Goal: Task Accomplishment & Management: Manage account settings

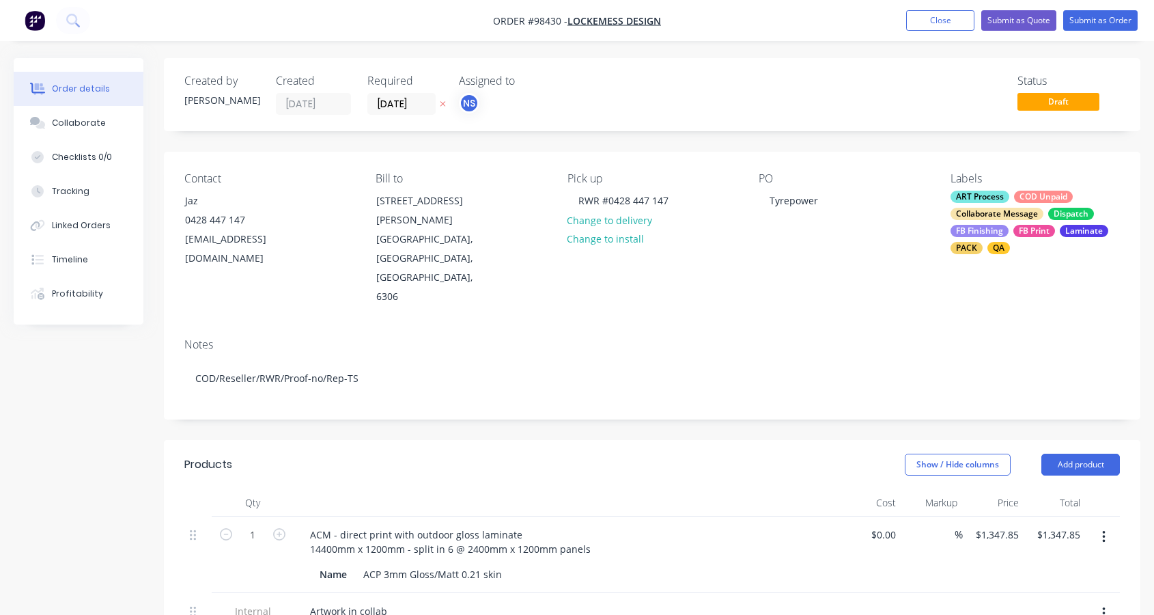
scroll to position [83, 0]
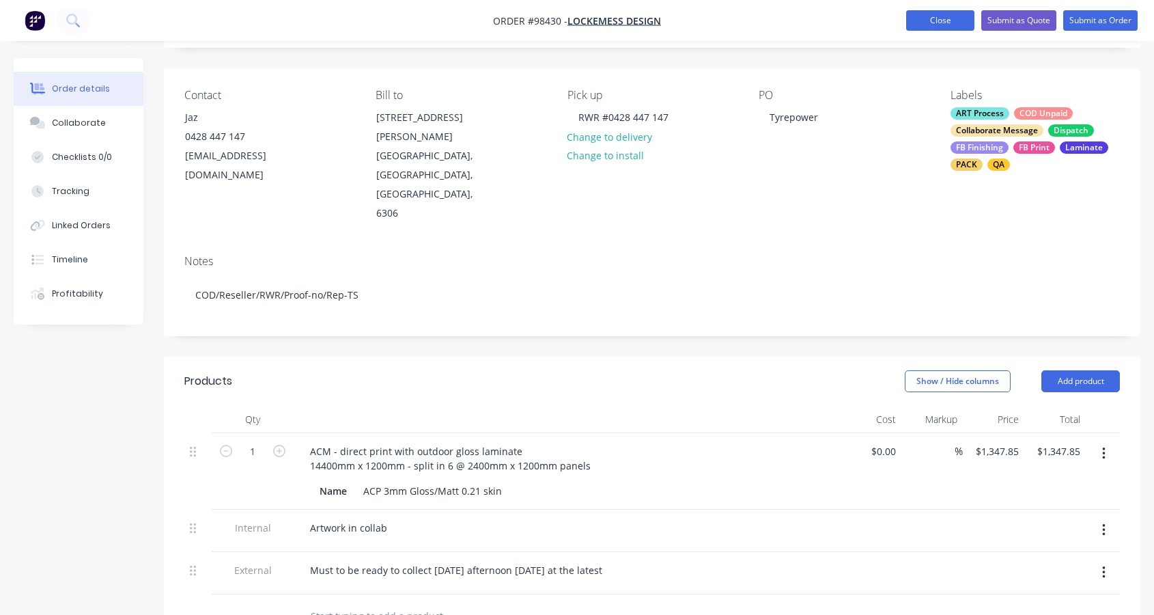
click at [932, 14] on button "Close" at bounding box center [940, 20] width 68 height 20
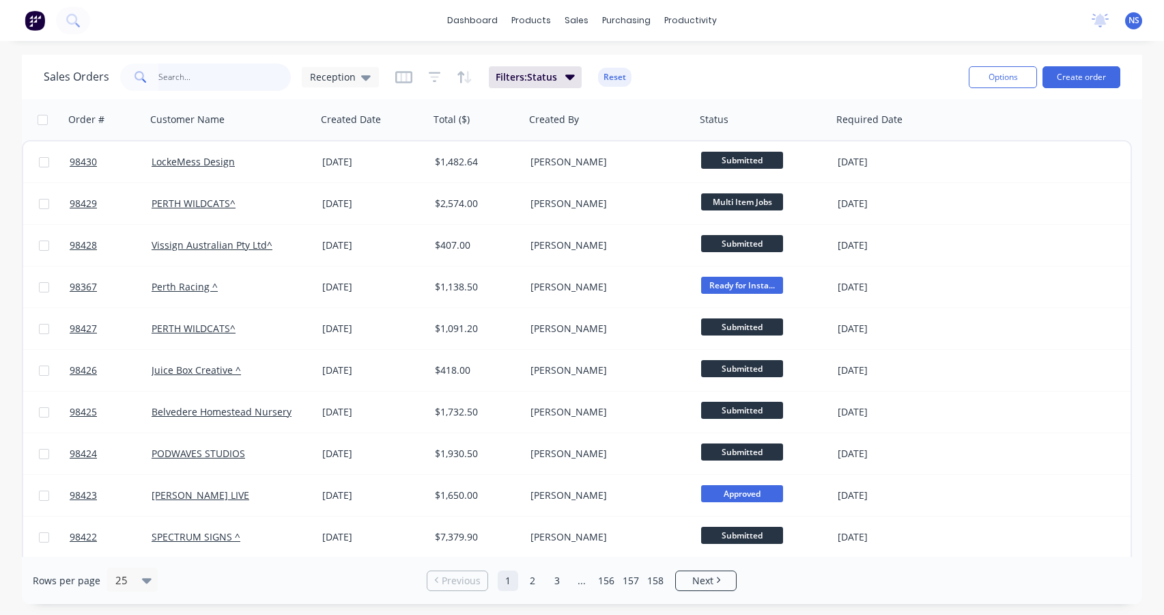
click at [195, 75] on input "text" at bounding box center [224, 77] width 133 height 27
click at [1077, 73] on button "Create order" at bounding box center [1082, 77] width 78 height 22
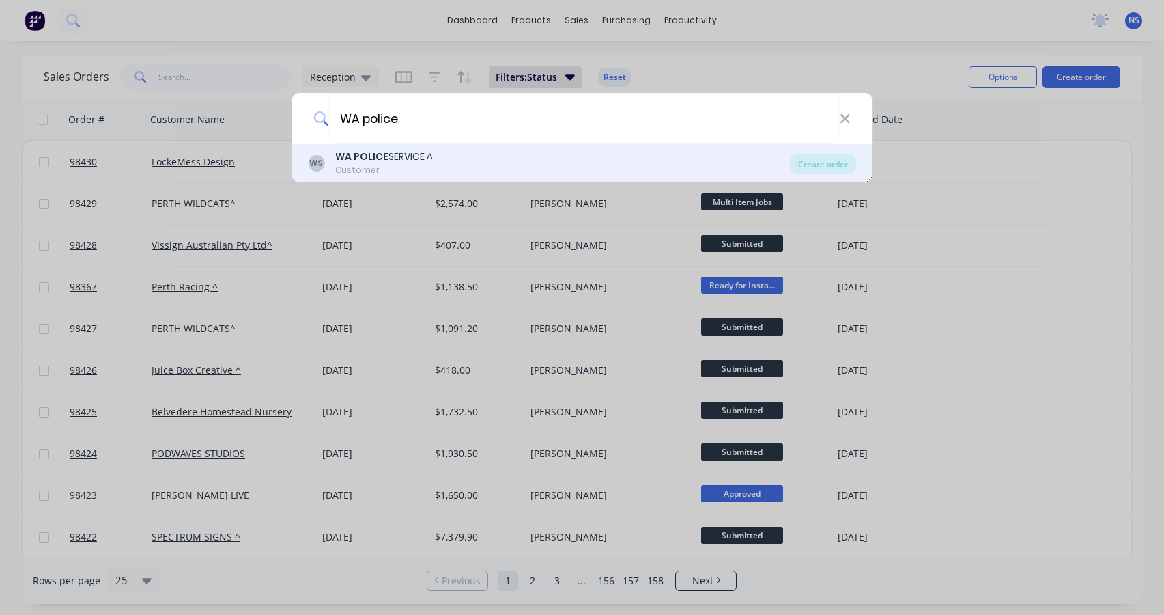
type input "WA police"
click at [385, 158] on b "WA POLICE" at bounding box center [361, 157] width 53 height 14
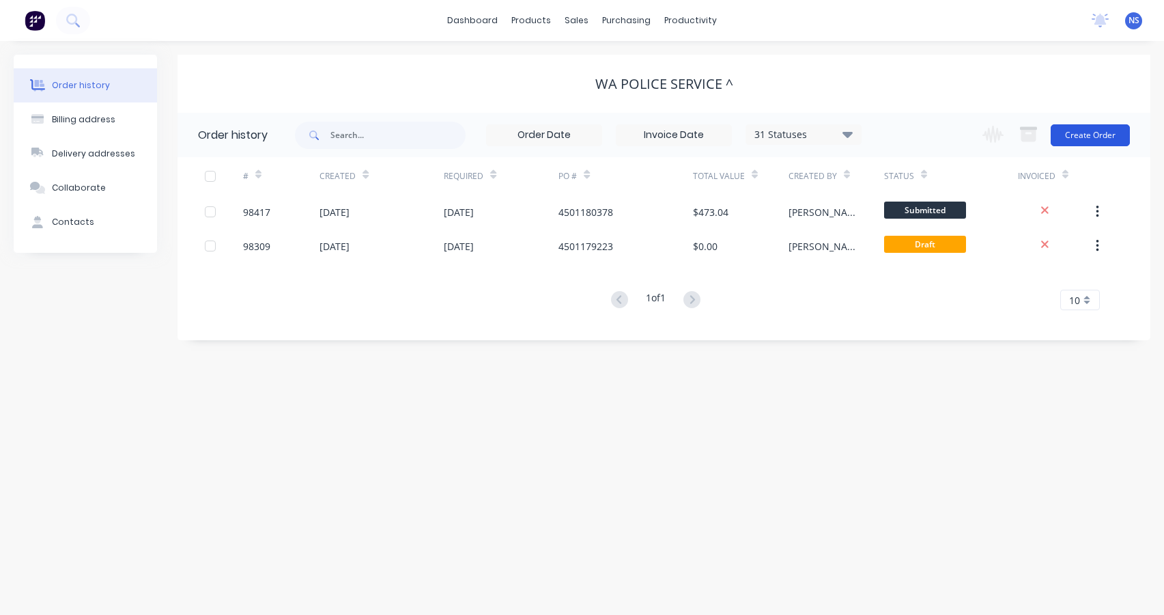
click at [1095, 135] on button "Create Order" at bounding box center [1090, 135] width 79 height 22
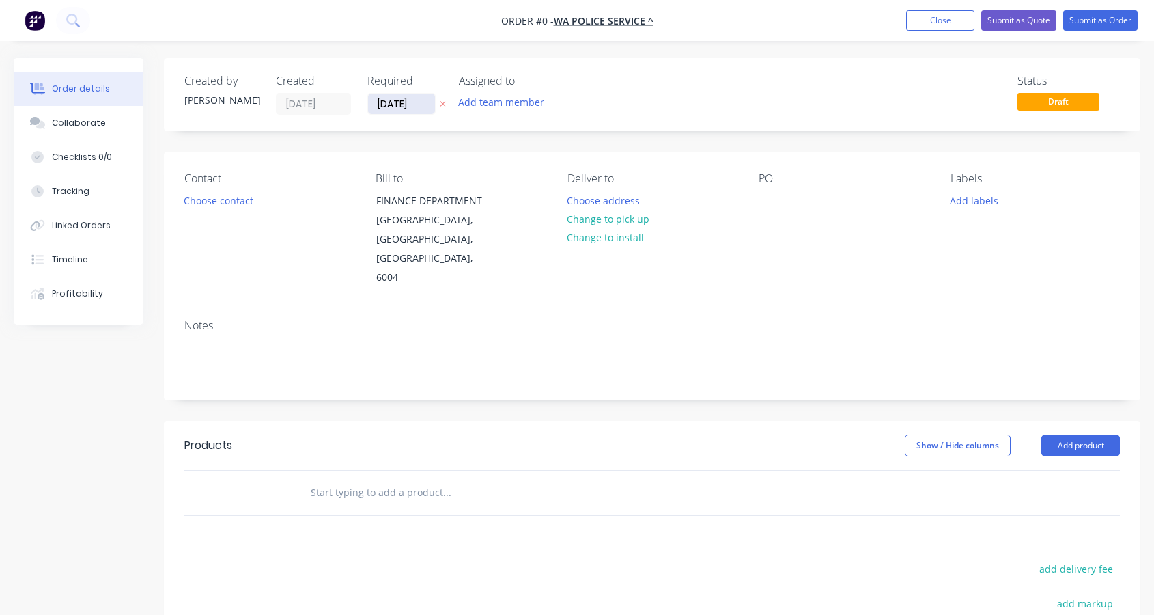
click at [400, 104] on input "[DATE]" at bounding box center [401, 104] width 67 height 20
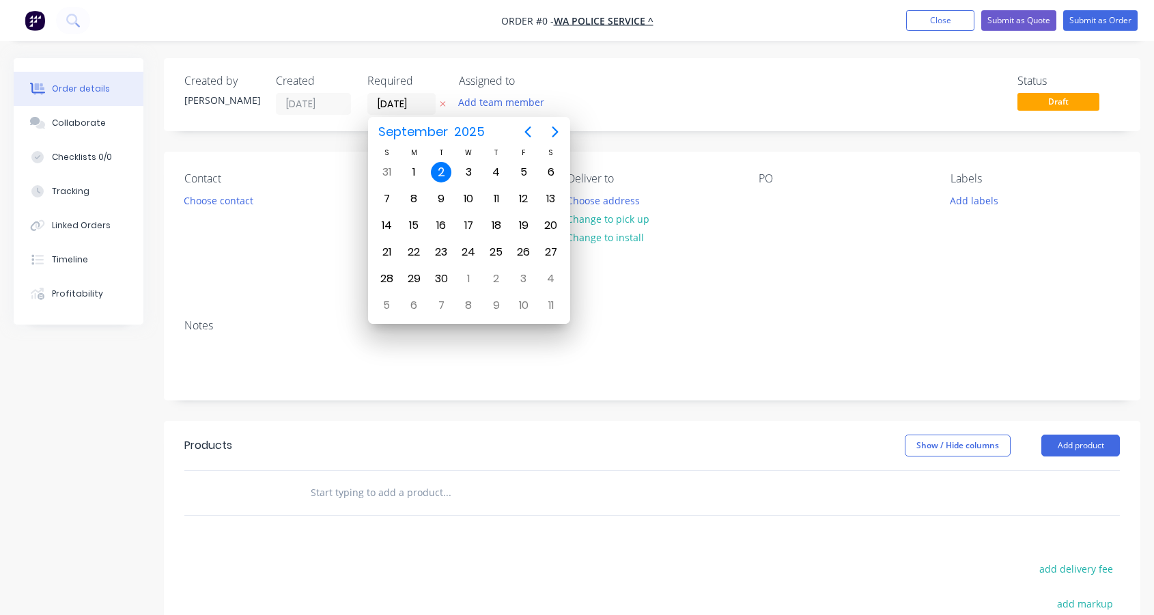
click at [440, 171] on div "2" at bounding box center [441, 172] width 20 height 20
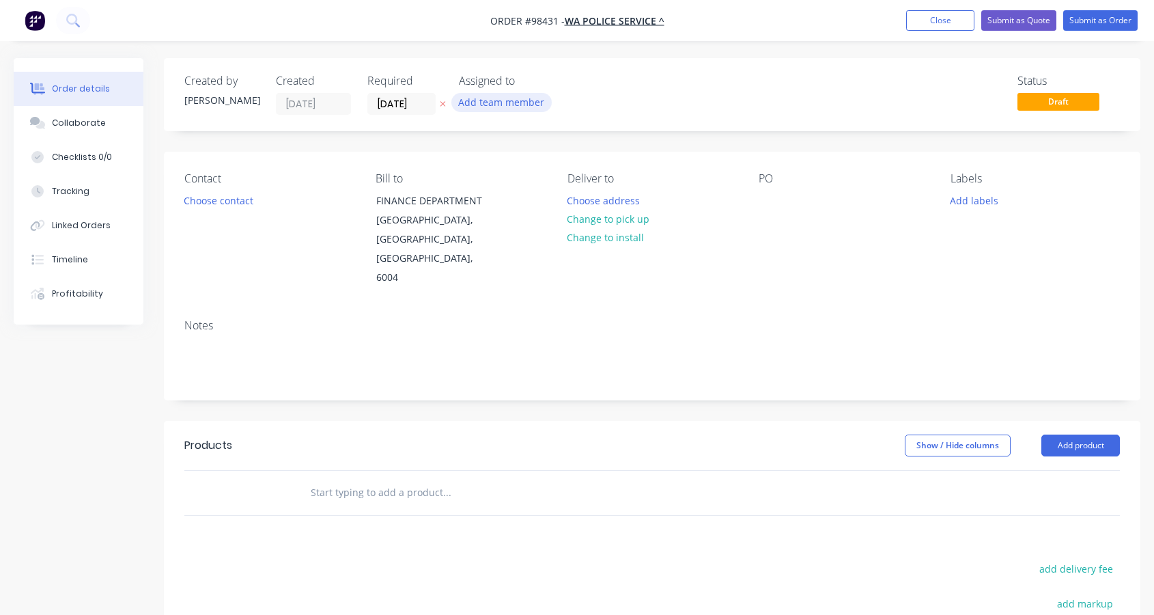
click at [503, 103] on button "Add team member" at bounding box center [501, 102] width 100 height 18
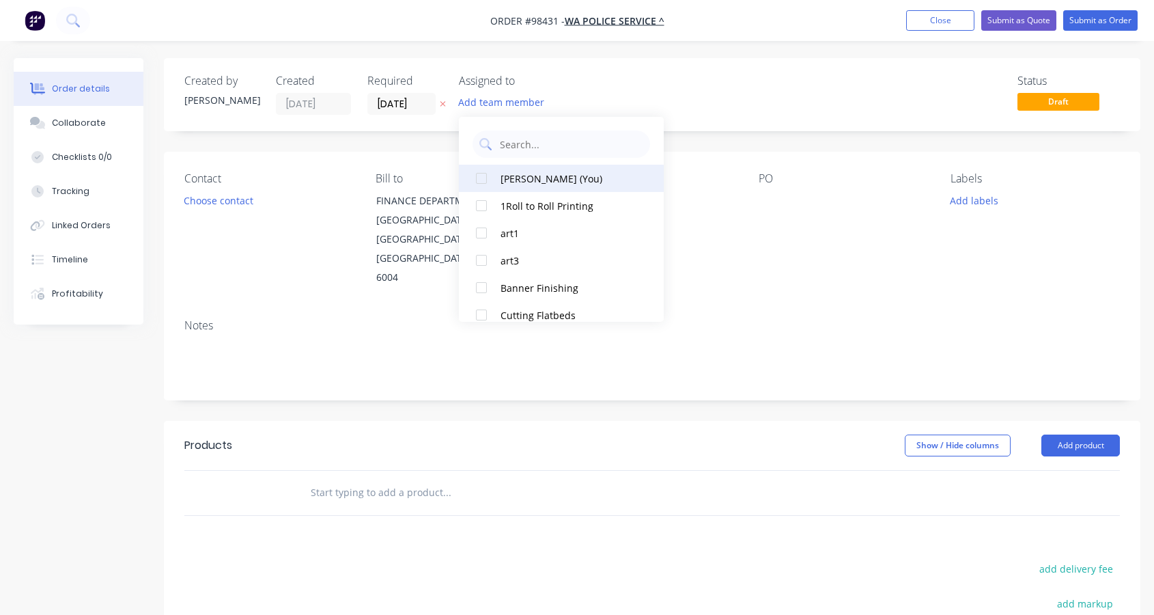
click at [522, 180] on div "[PERSON_NAME] (You)" at bounding box center [569, 178] width 137 height 14
click at [219, 204] on button "Choose contact" at bounding box center [219, 200] width 84 height 18
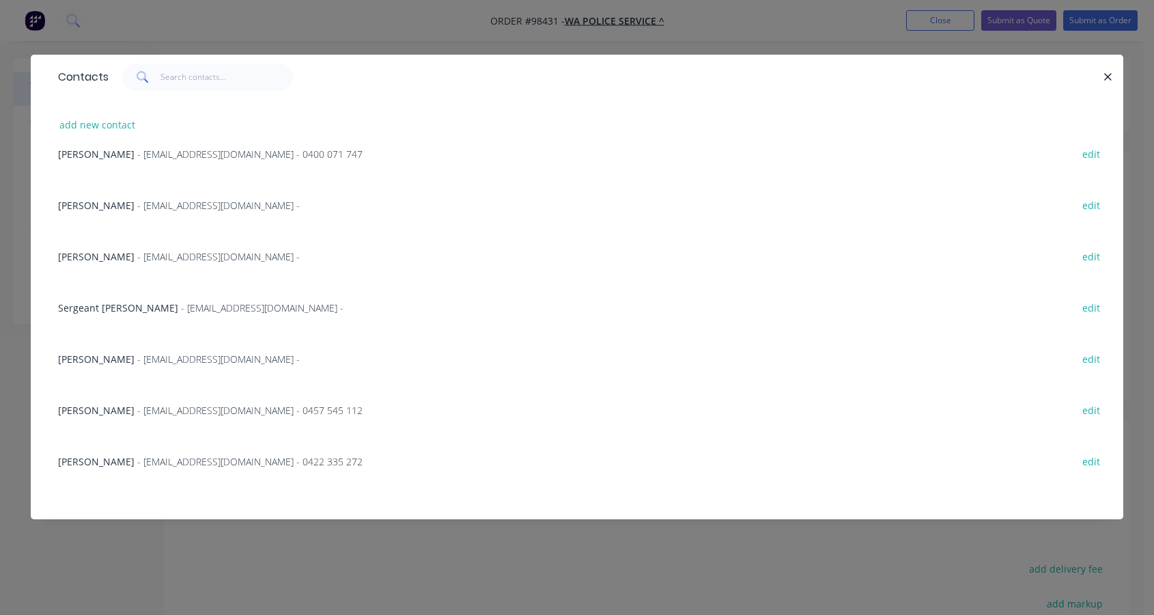
scroll to position [1341, 0]
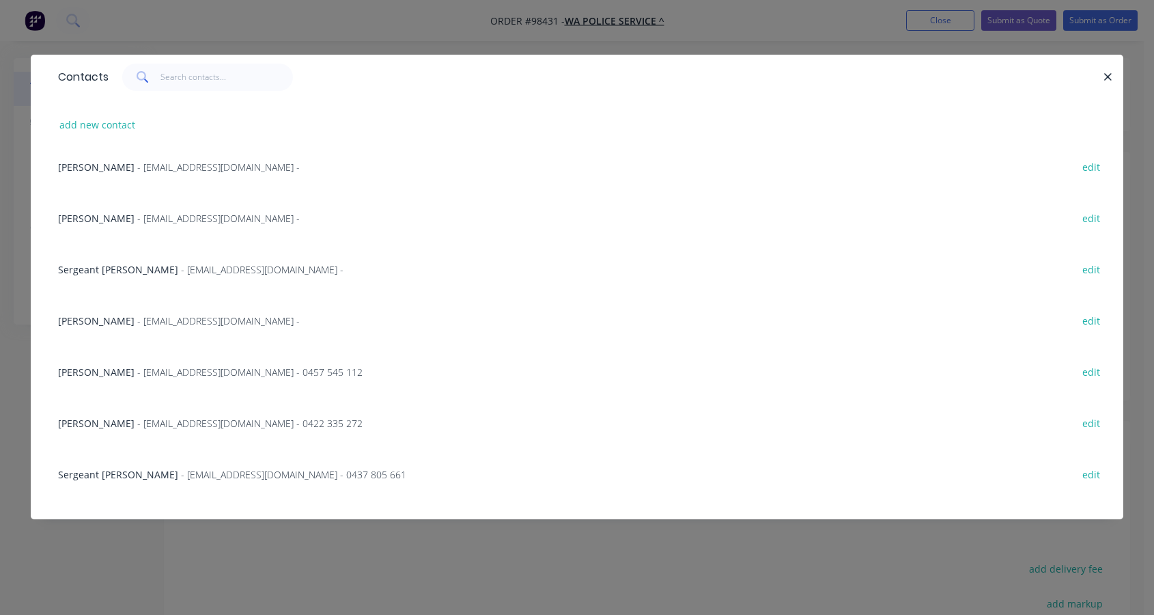
click at [121, 370] on span "[PERSON_NAME]" at bounding box center [96, 371] width 76 height 13
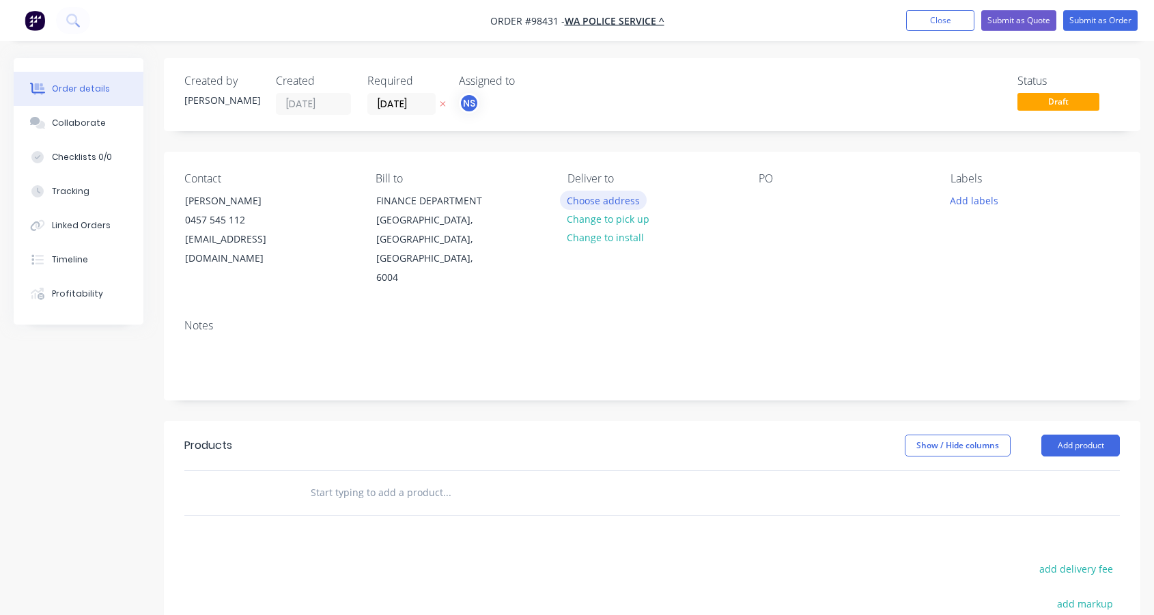
click at [603, 200] on button "Choose address" at bounding box center [603, 200] width 87 height 18
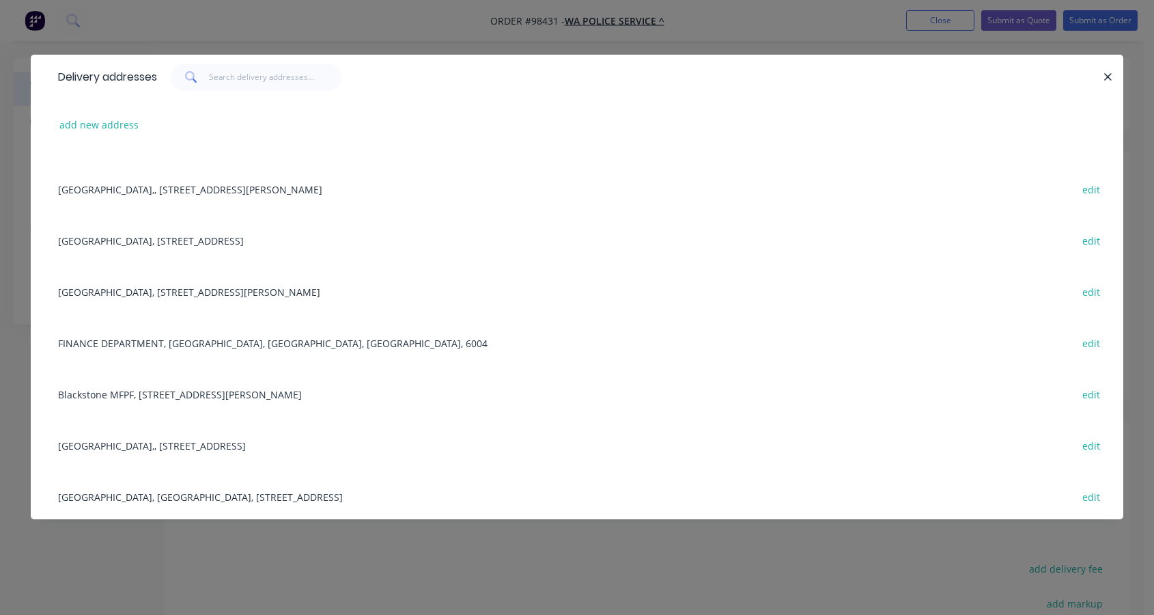
scroll to position [4240, 0]
click at [210, 494] on div "Mid West-Gascoyne District Office, 1st Floor Police Complex, 21 Marine Terrace,…" at bounding box center [577, 494] width 1052 height 51
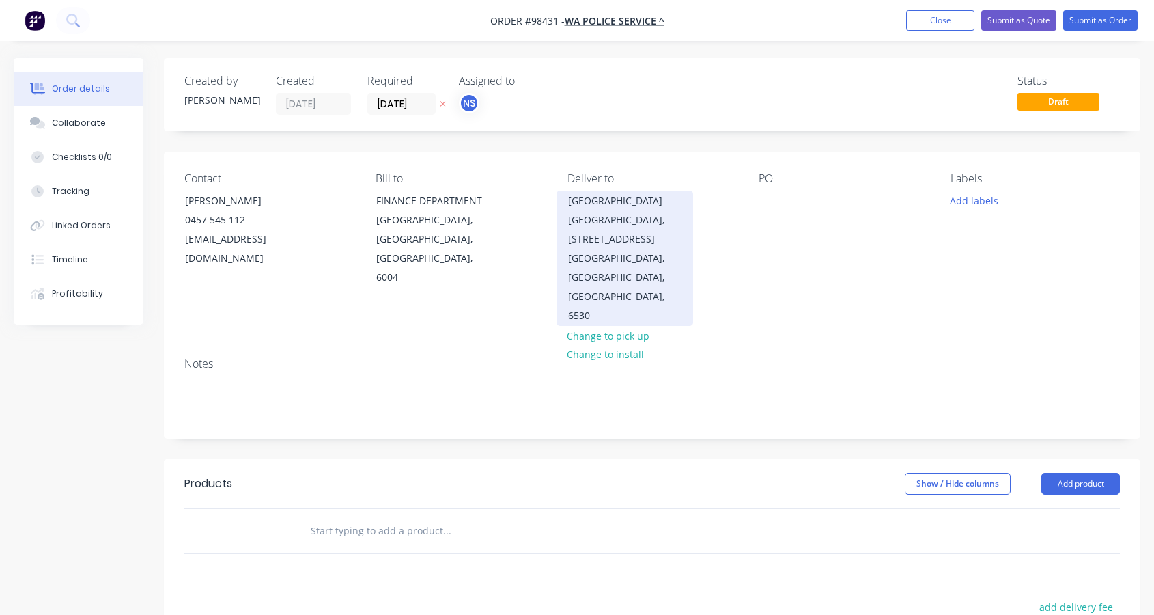
click at [649, 298] on div "[GEOGRAPHIC_DATA], [GEOGRAPHIC_DATA], [GEOGRAPHIC_DATA], 6530" at bounding box center [624, 287] width 113 height 76
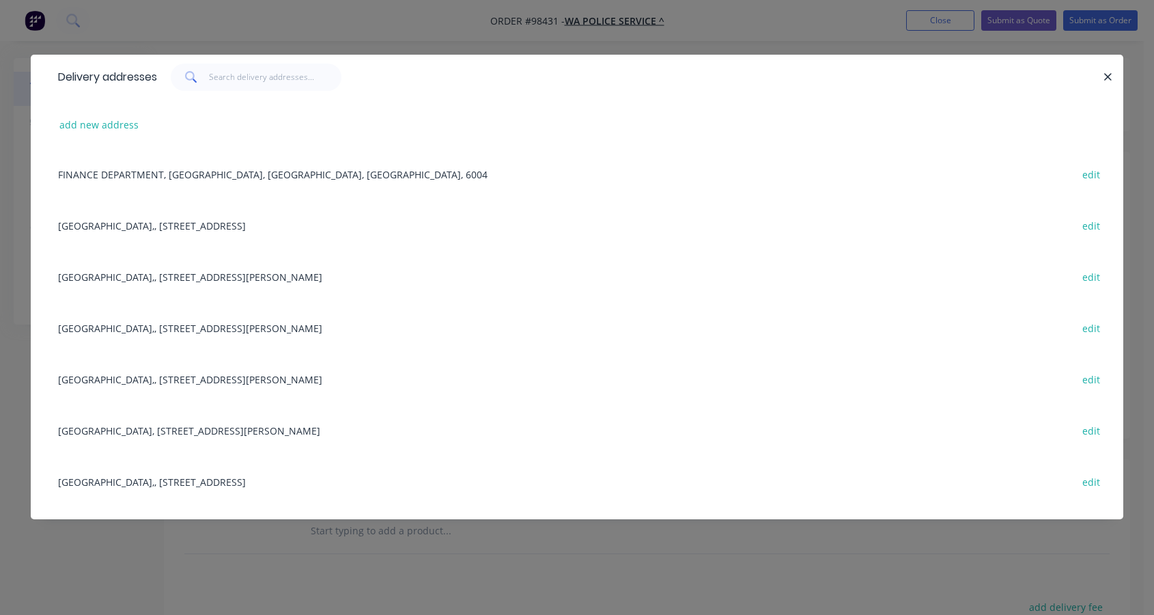
scroll to position [3, 0]
click at [1112, 75] on icon "button" at bounding box center [1108, 77] width 9 height 12
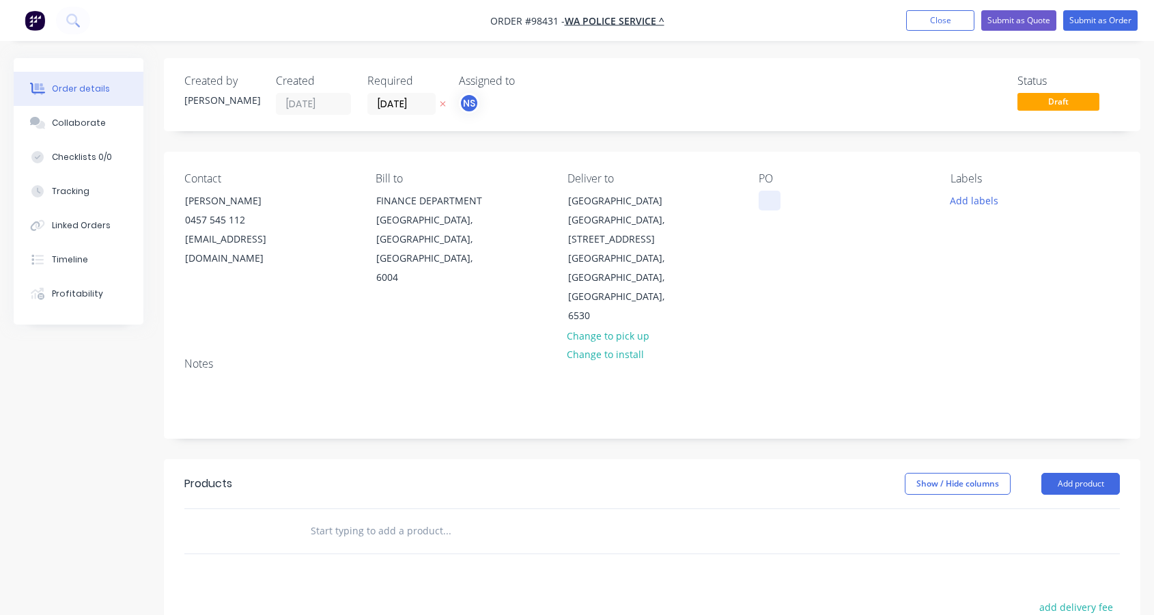
click at [768, 201] on div at bounding box center [770, 201] width 22 height 20
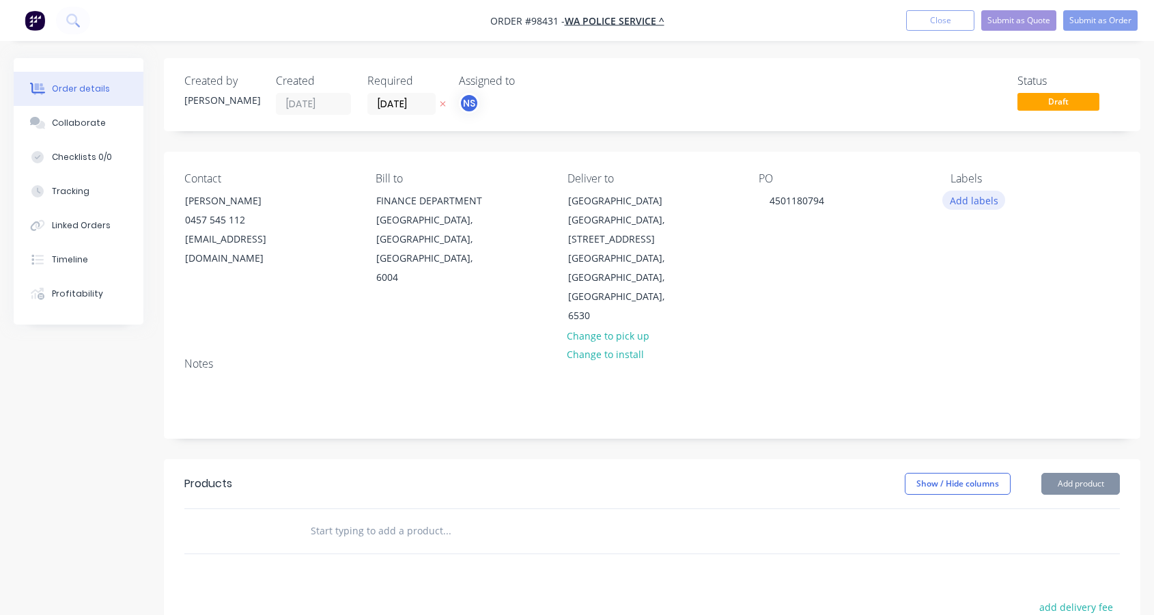
click at [976, 201] on button "Add labels" at bounding box center [973, 200] width 63 height 18
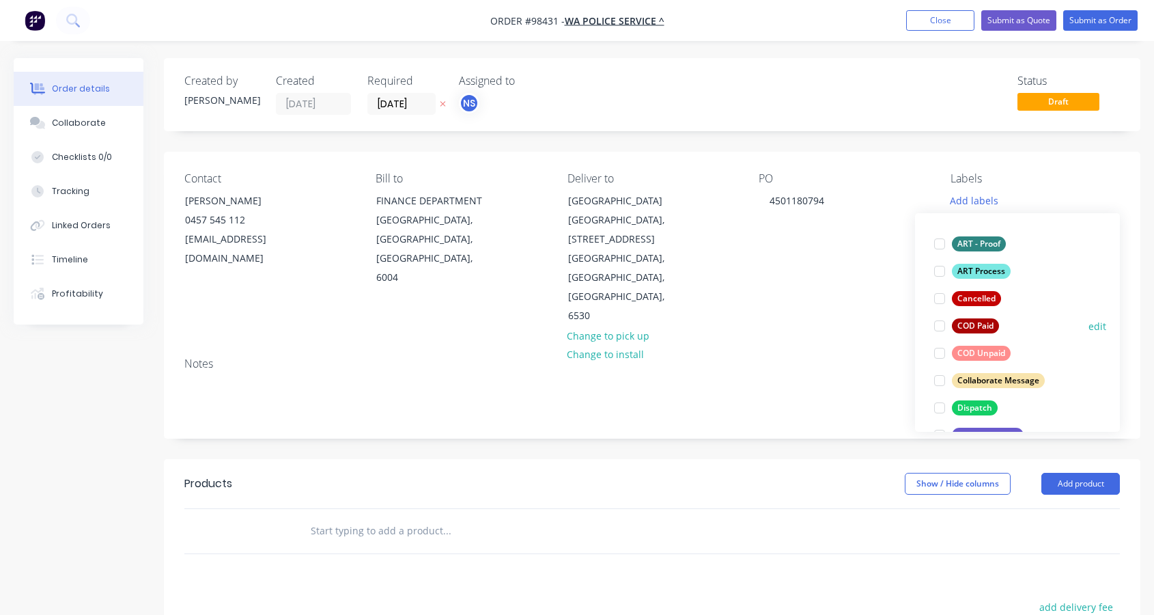
scroll to position [87, 0]
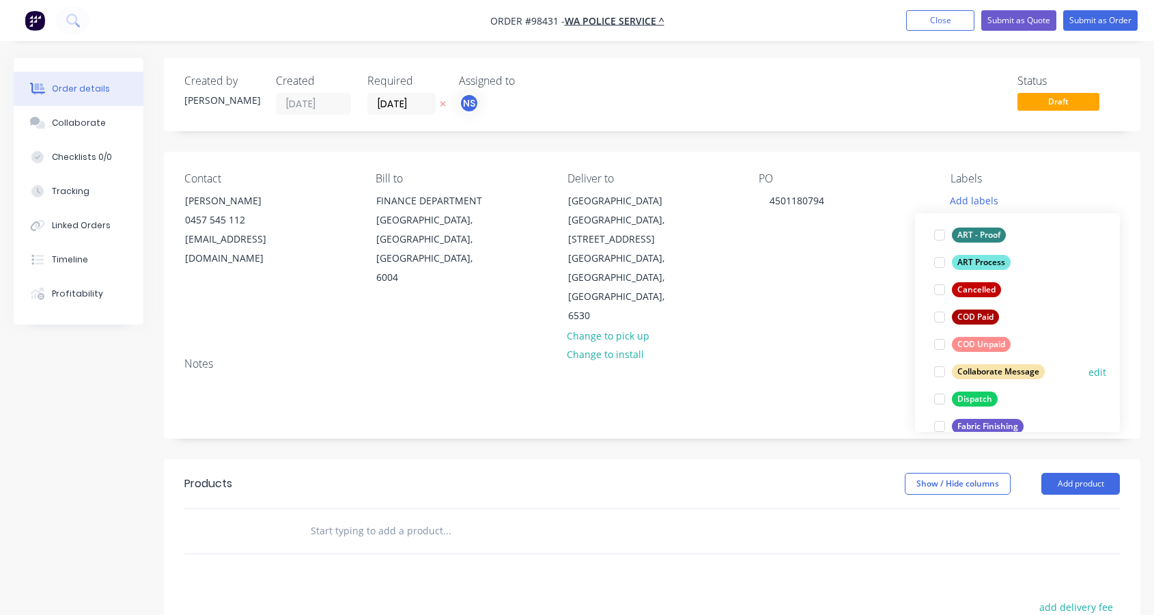
click at [940, 369] on div at bounding box center [939, 371] width 27 height 27
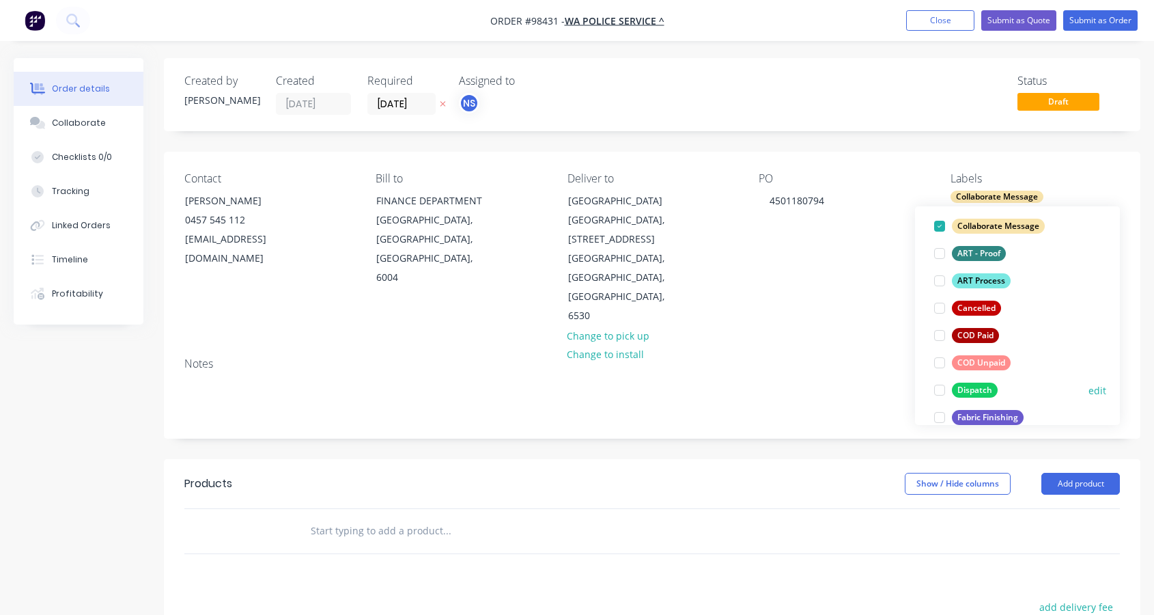
scroll to position [90, 0]
click at [940, 389] on div at bounding box center [939, 389] width 27 height 27
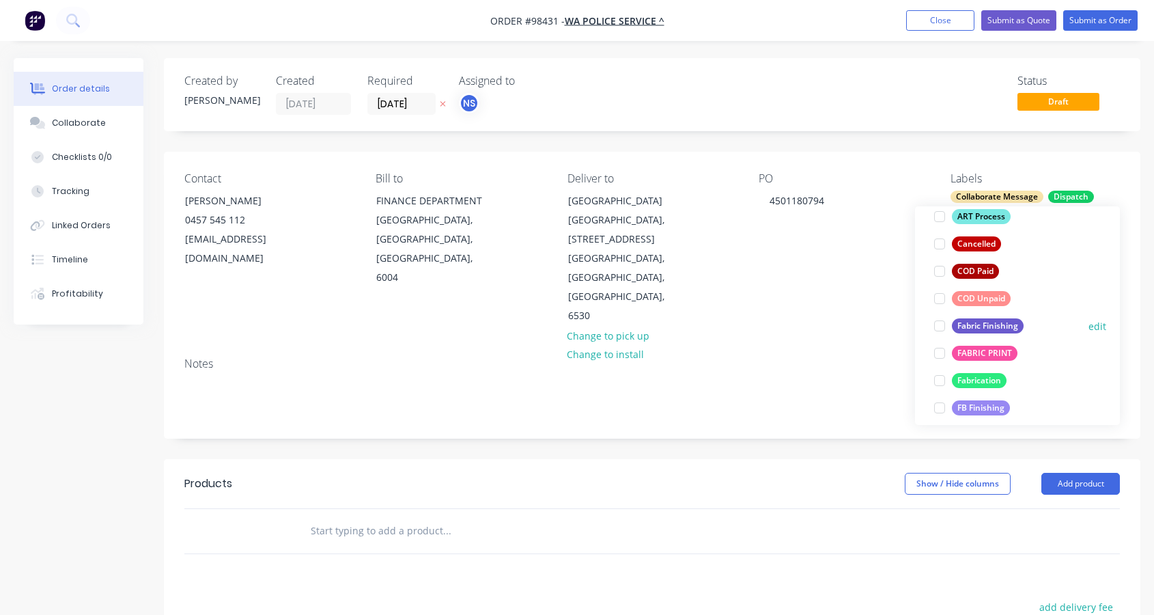
click at [940, 328] on div at bounding box center [939, 325] width 27 height 27
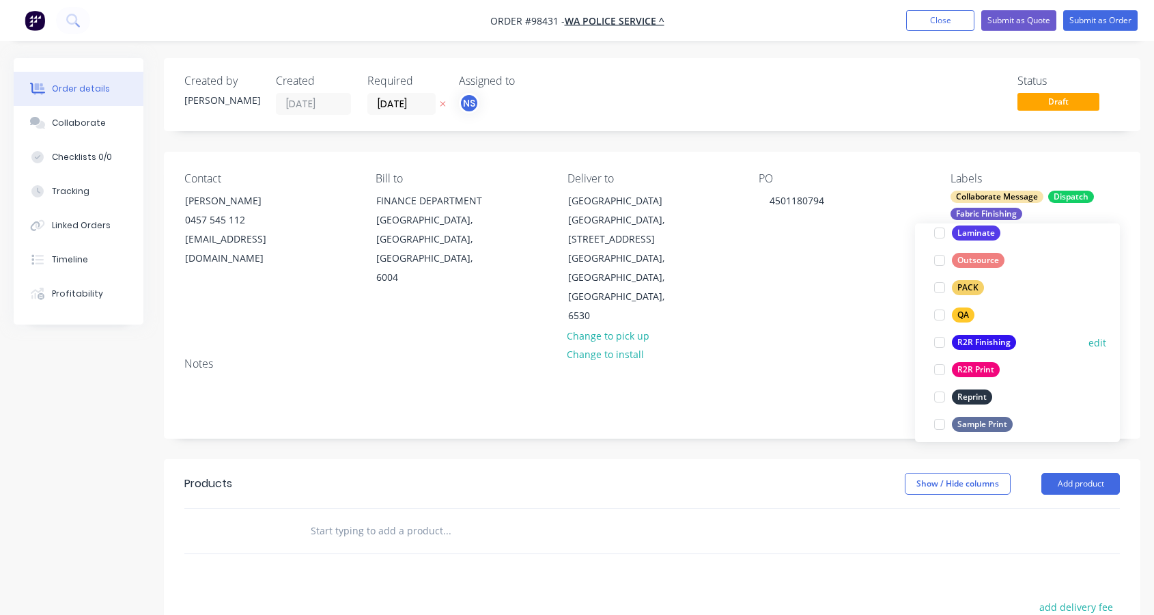
scroll to position [557, 0]
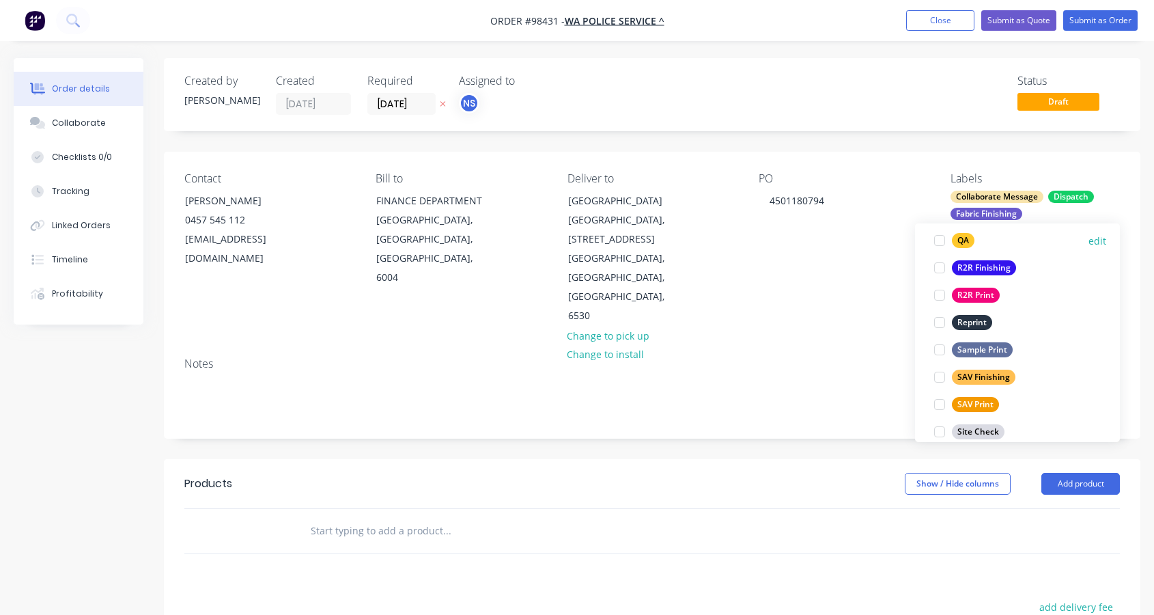
click at [941, 242] on div at bounding box center [939, 240] width 27 height 27
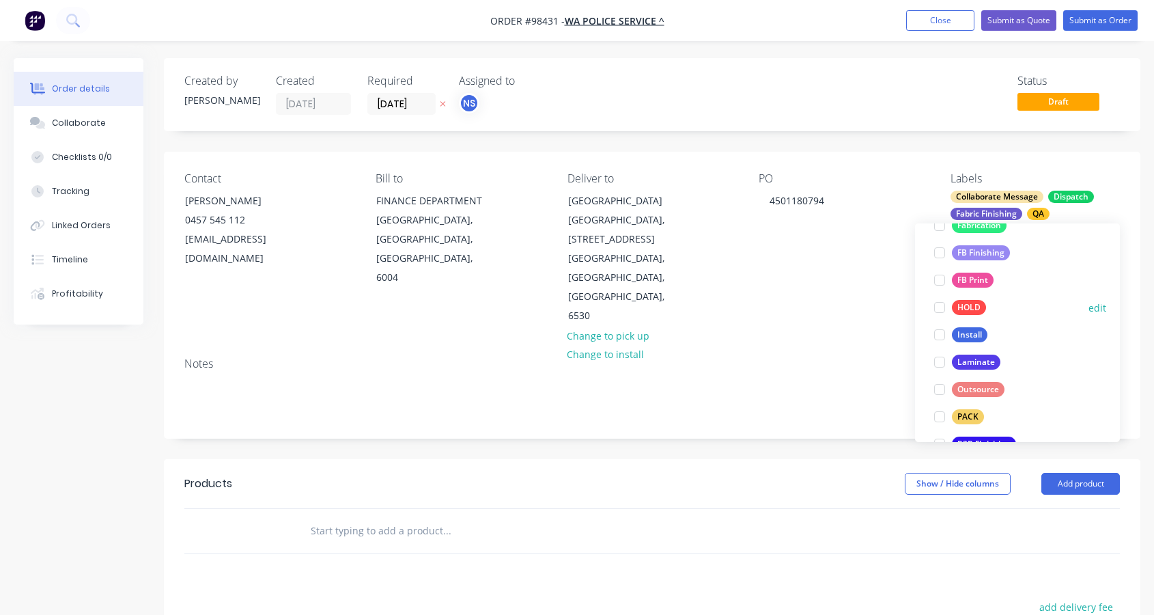
scroll to position [389, 0]
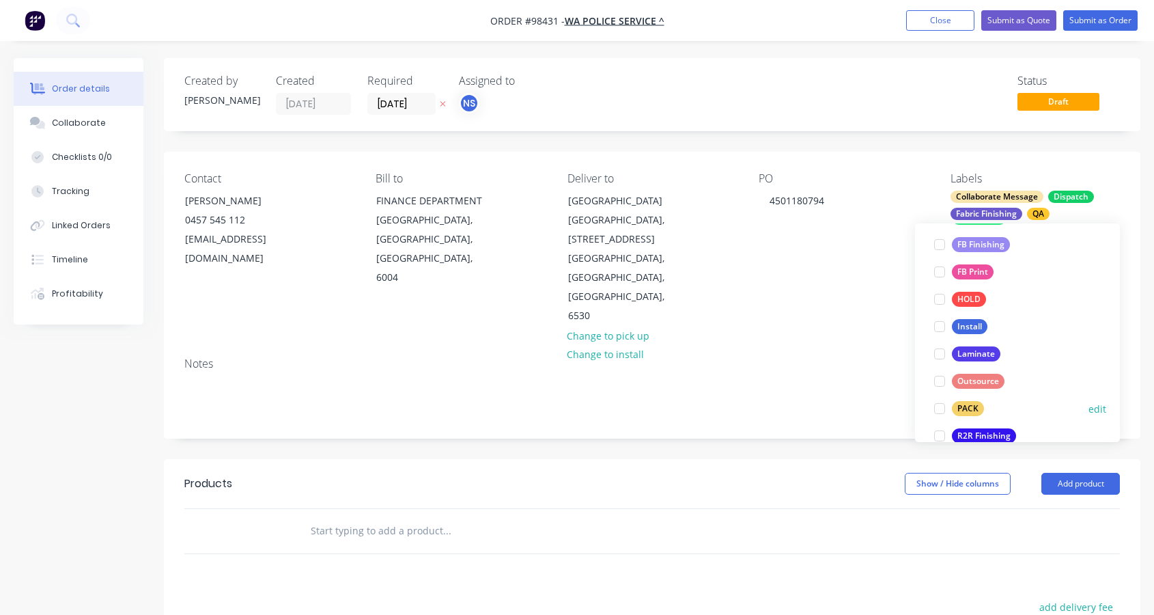
click at [940, 407] on div at bounding box center [939, 408] width 27 height 27
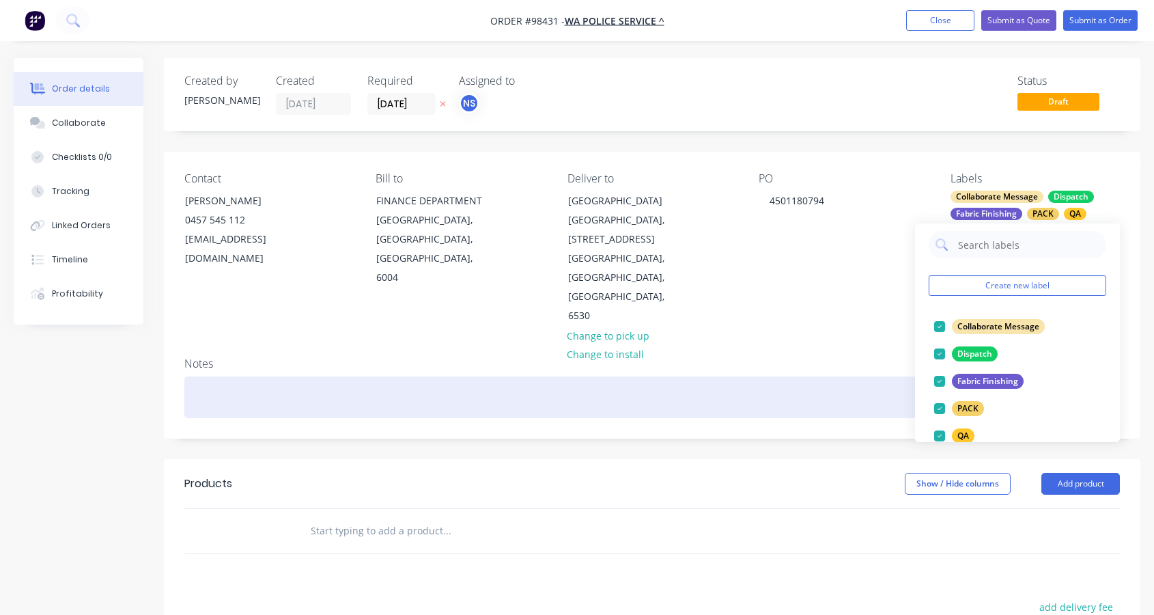
click at [394, 381] on div at bounding box center [652, 397] width 936 height 42
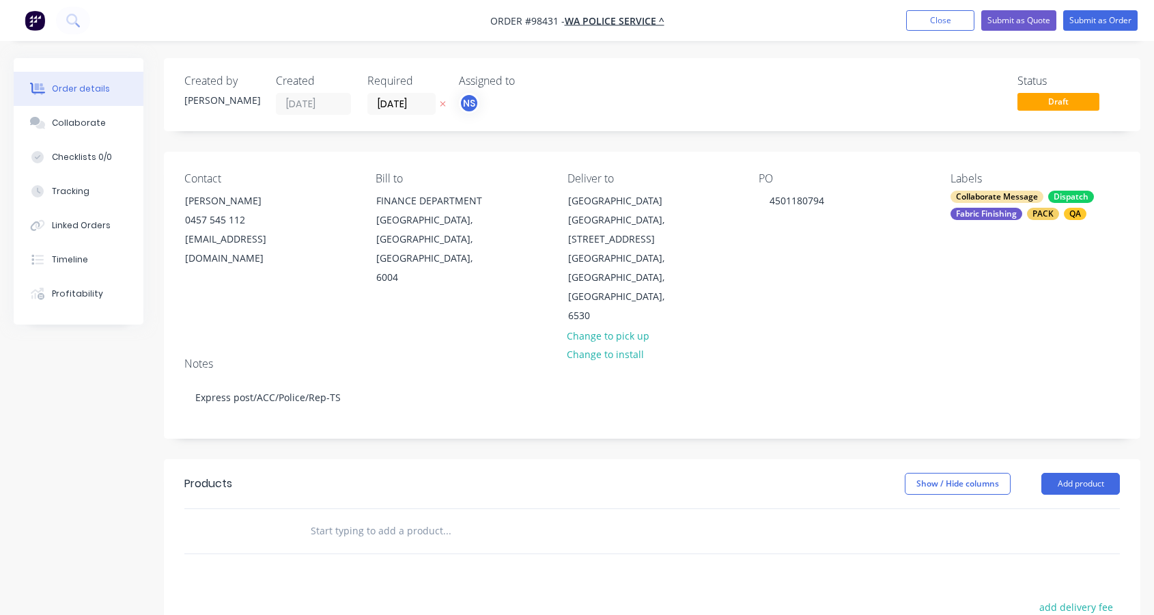
click at [346, 517] on input "text" at bounding box center [446, 530] width 273 height 27
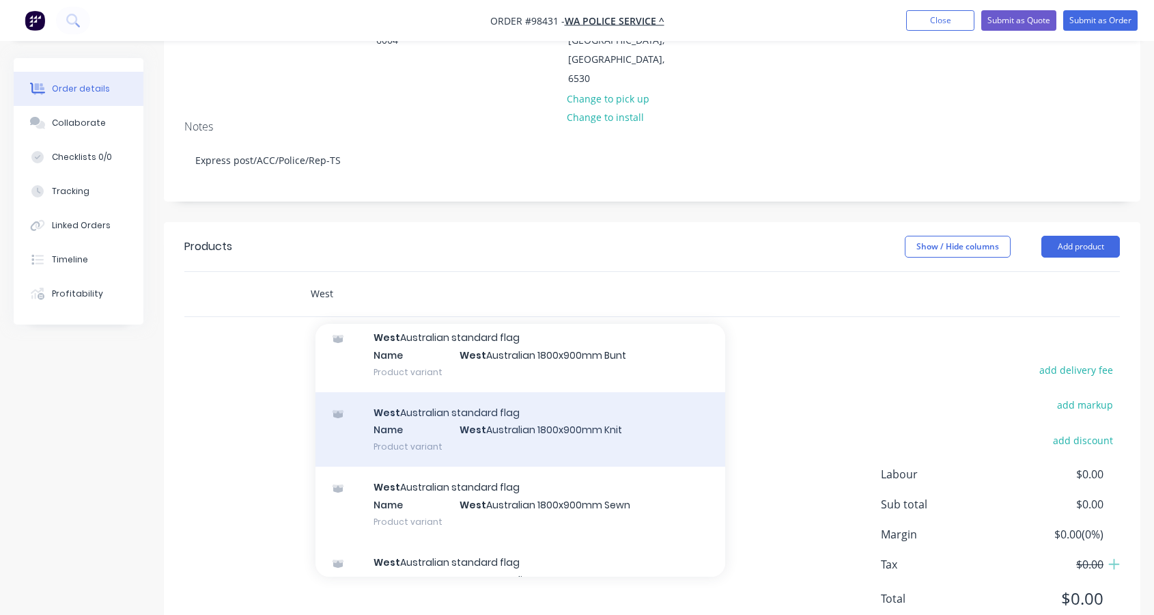
scroll to position [232, 0]
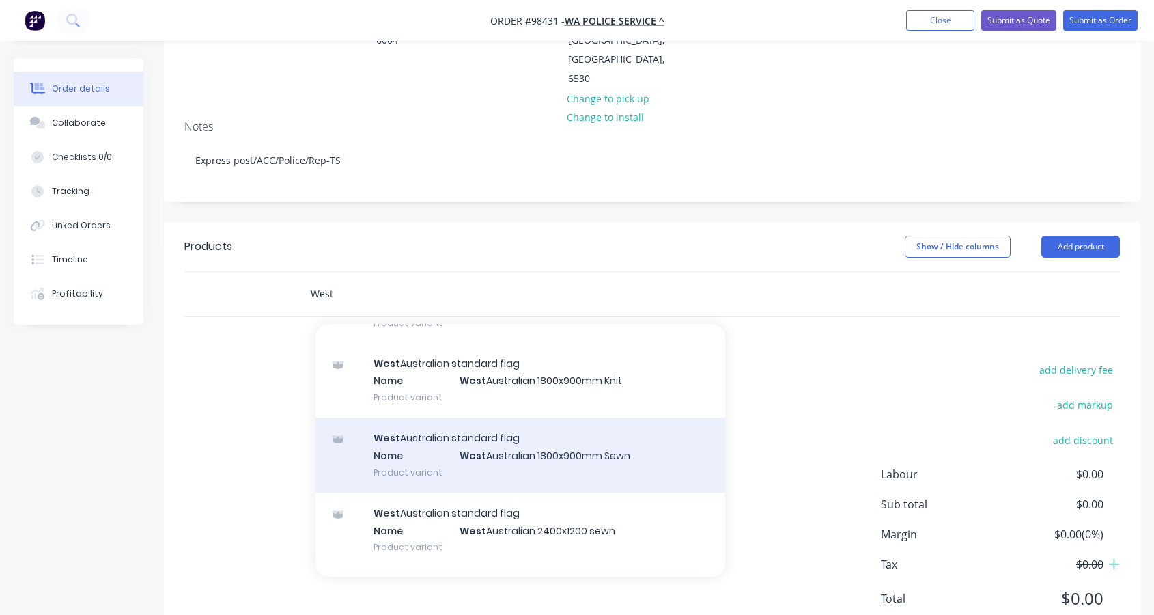
type input "West"
click at [541, 451] on div "West Australian standard flag Name West Australian 1800x900mm Sewn Product vari…" at bounding box center [521, 454] width 410 height 75
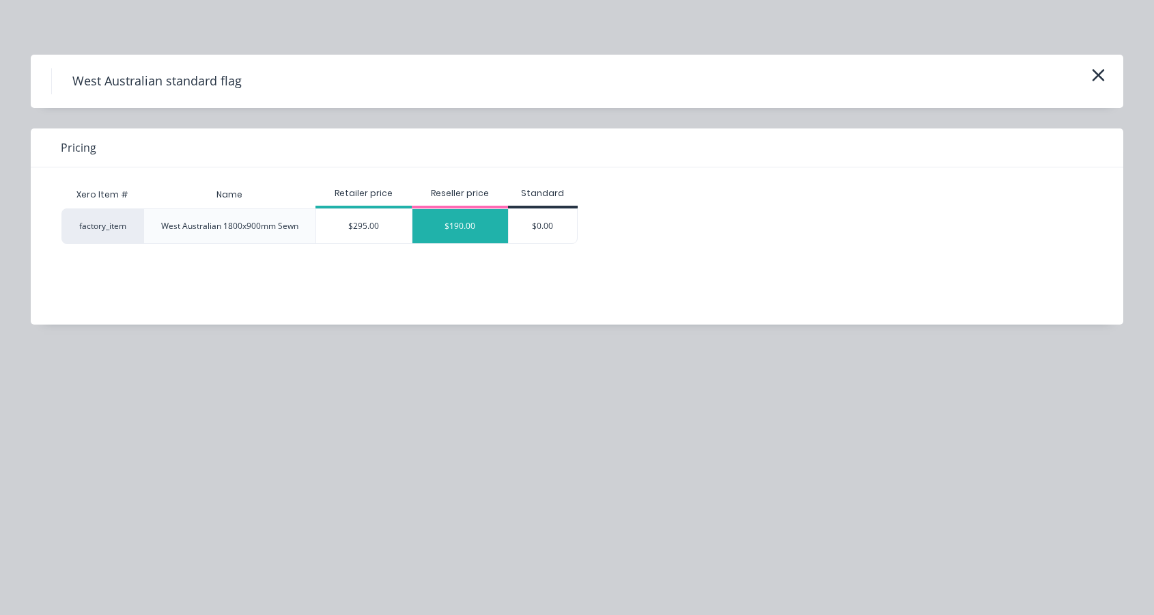
click at [471, 216] on div "$190.00" at bounding box center [461, 226] width 96 height 34
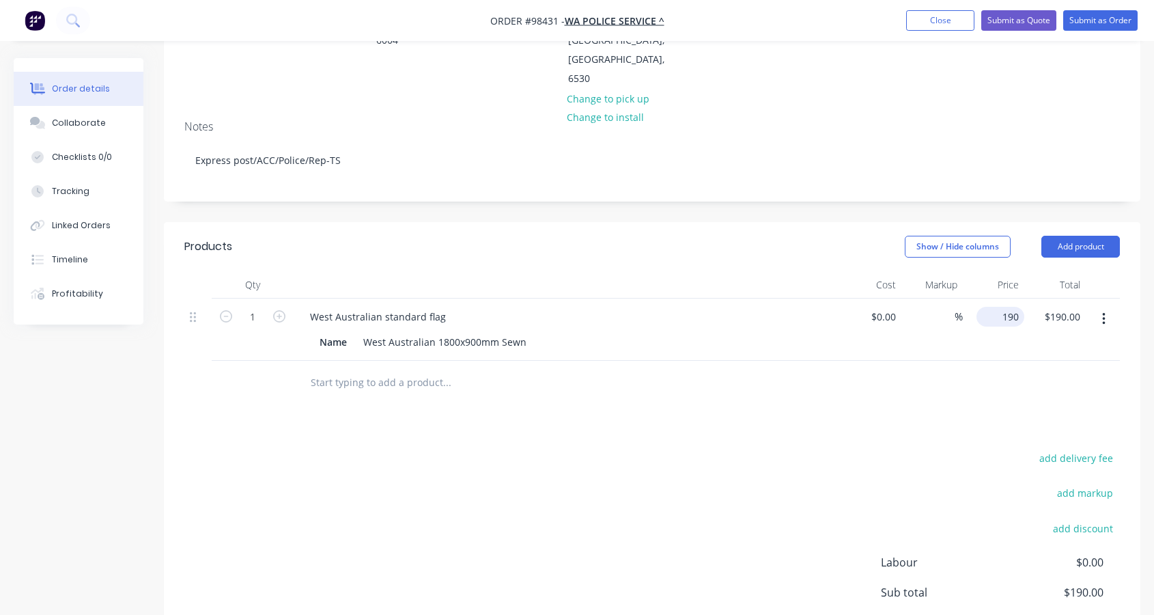
click at [1009, 307] on input "190" at bounding box center [1003, 317] width 42 height 20
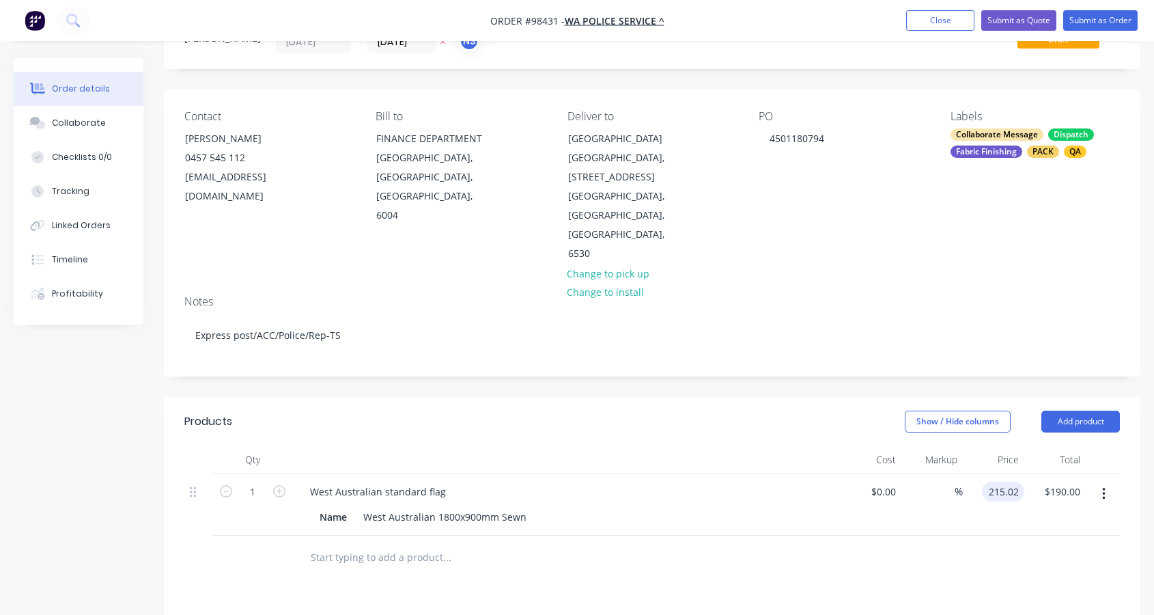
scroll to position [63, 0]
type input "$215.02"
click at [1077, 410] on button "Add product" at bounding box center [1080, 421] width 79 height 22
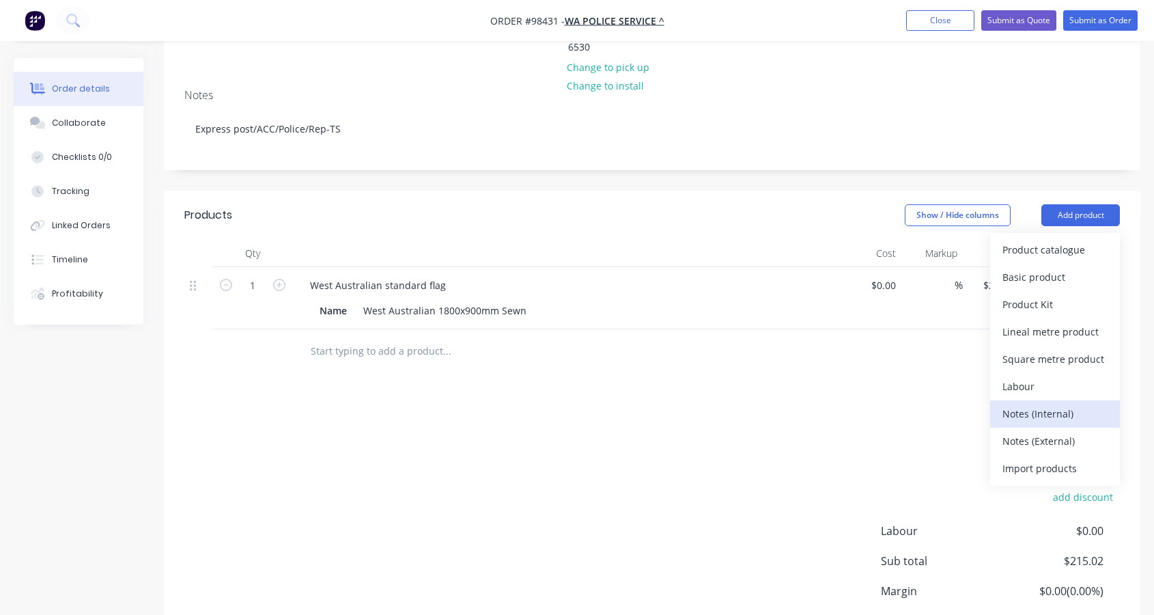
scroll to position [272, 0]
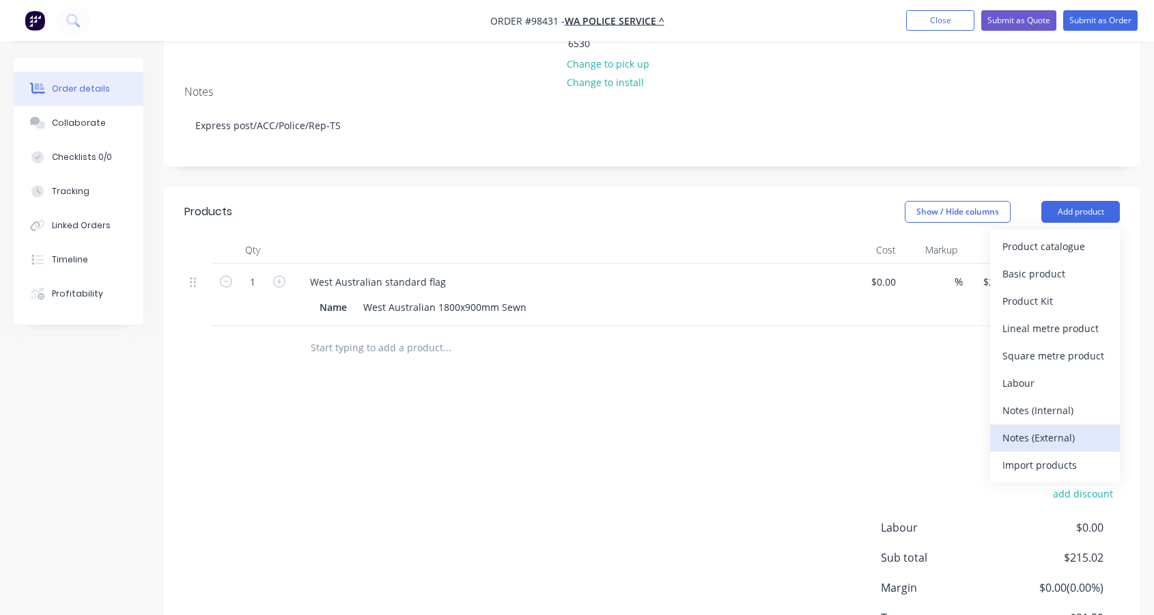
click at [1047, 428] on div "Notes (External)" at bounding box center [1055, 438] width 105 height 20
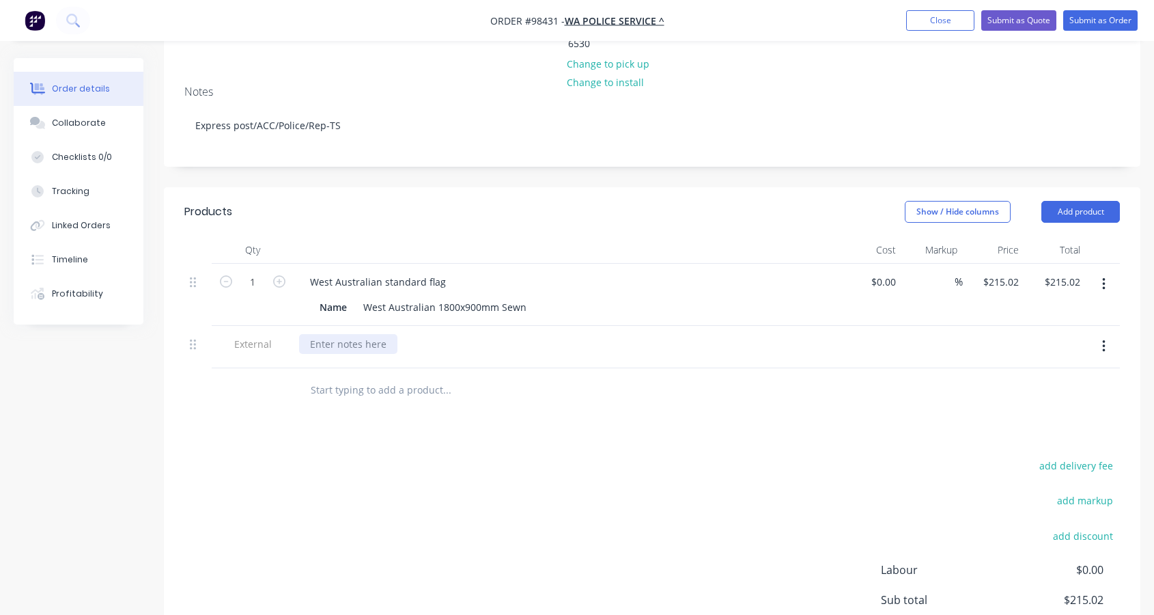
click at [318, 334] on div at bounding box center [348, 344] width 98 height 20
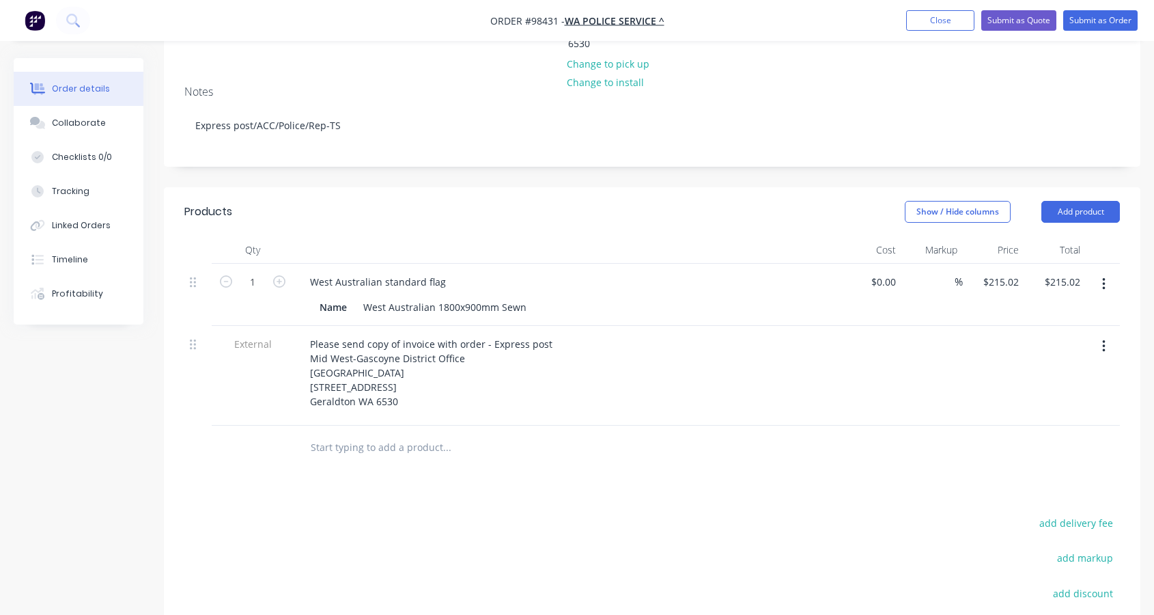
click at [398, 434] on input "text" at bounding box center [446, 447] width 273 height 27
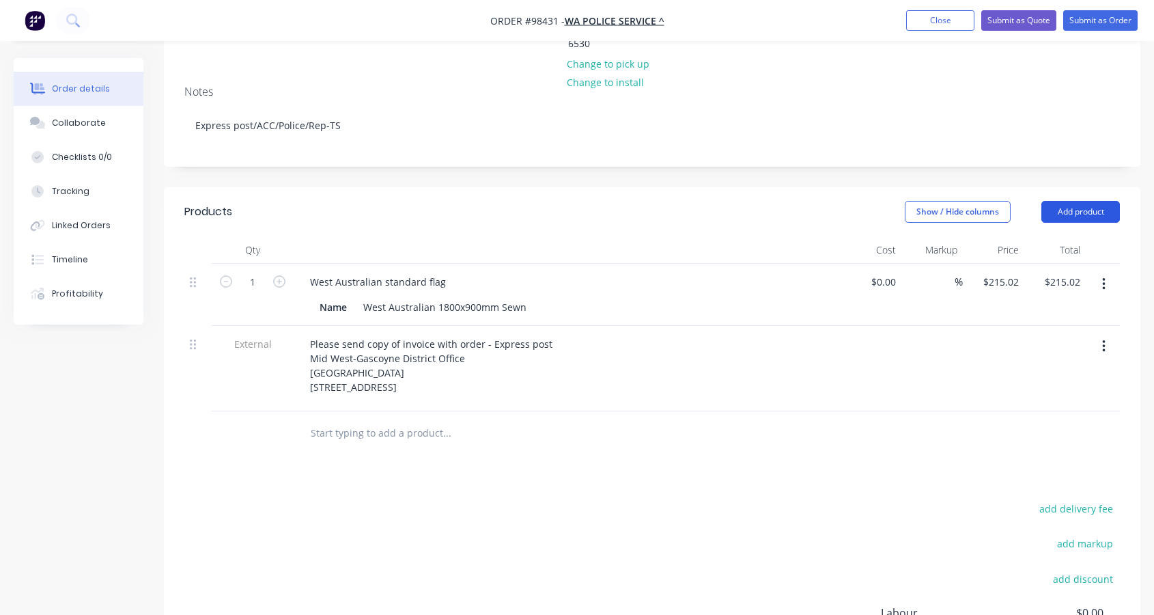
click at [1083, 201] on button "Add product" at bounding box center [1080, 212] width 79 height 22
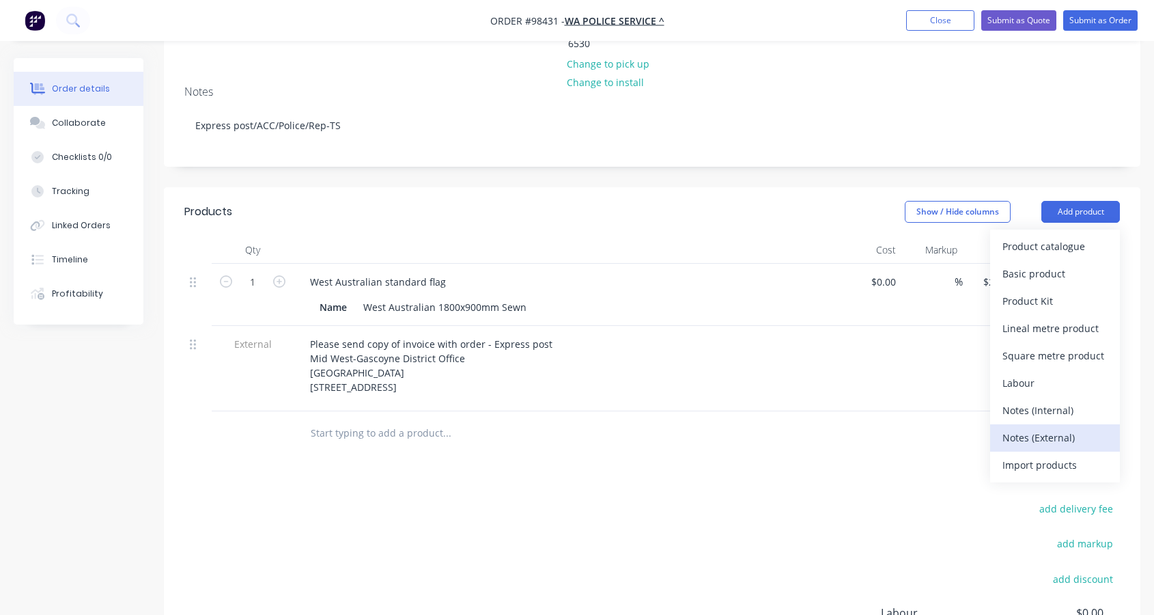
click at [1067, 428] on div "Notes (External)" at bounding box center [1055, 438] width 105 height 20
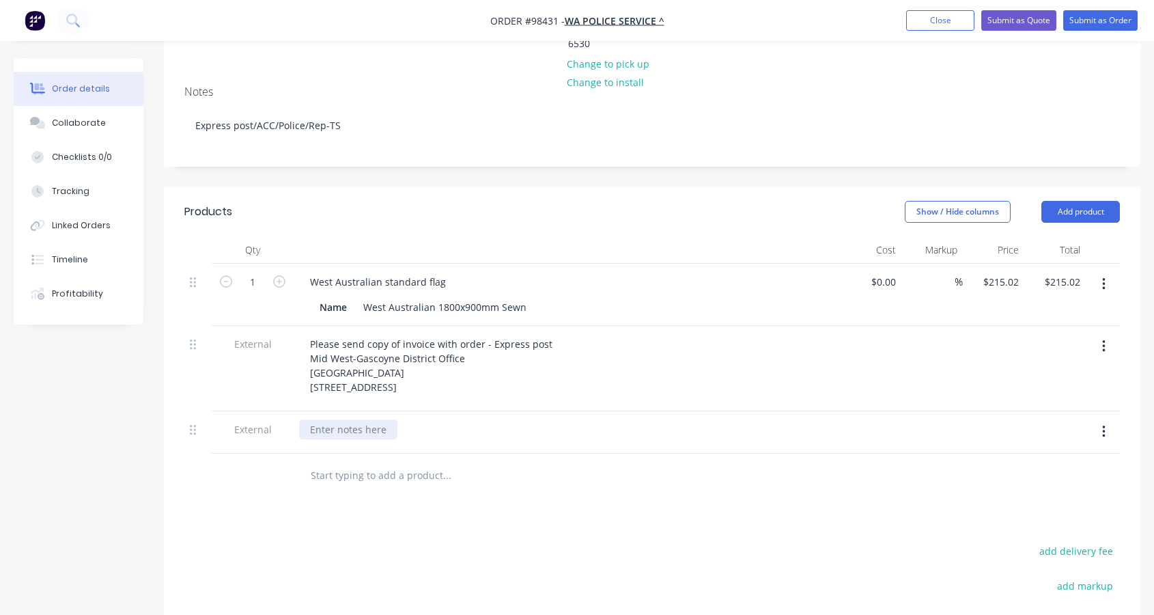
click at [331, 423] on div at bounding box center [348, 429] width 98 height 20
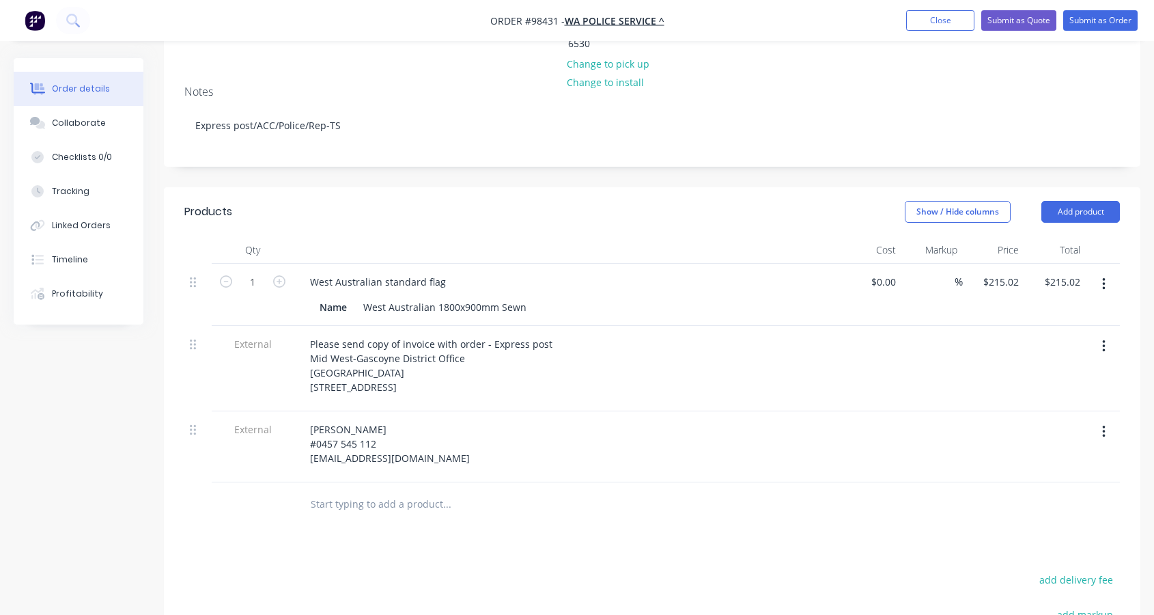
click at [773, 216] on header "Products Show / Hide columns Add product" at bounding box center [652, 211] width 977 height 49
click at [935, 21] on button "Close" at bounding box center [940, 20] width 68 height 20
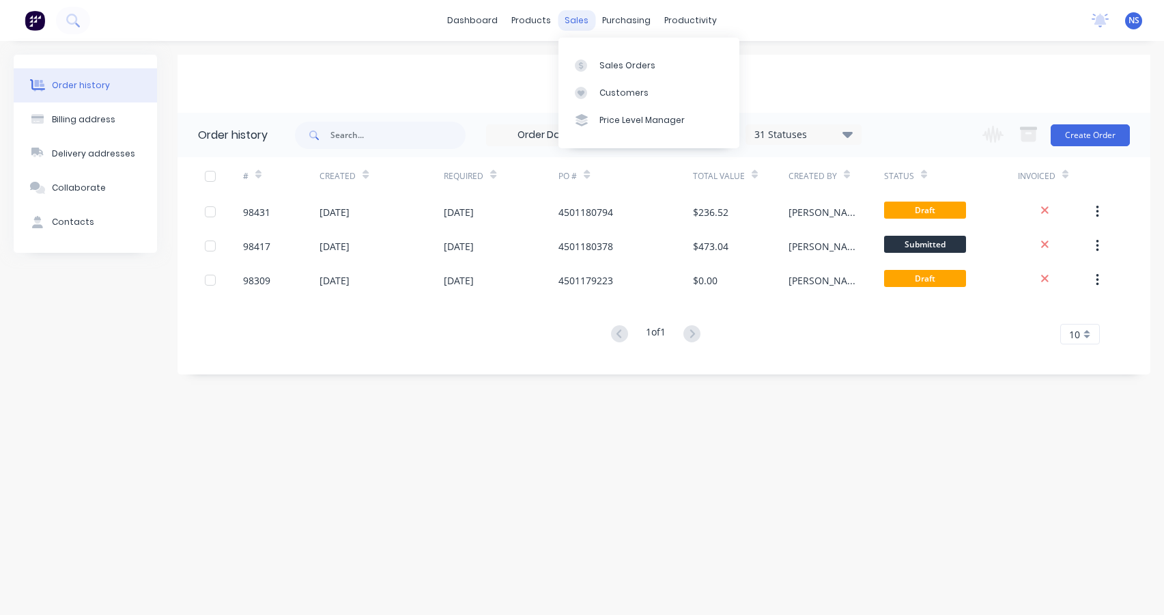
click at [574, 17] on div "sales" at bounding box center [577, 20] width 38 height 20
click at [617, 61] on div "Sales Orders" at bounding box center [628, 65] width 56 height 12
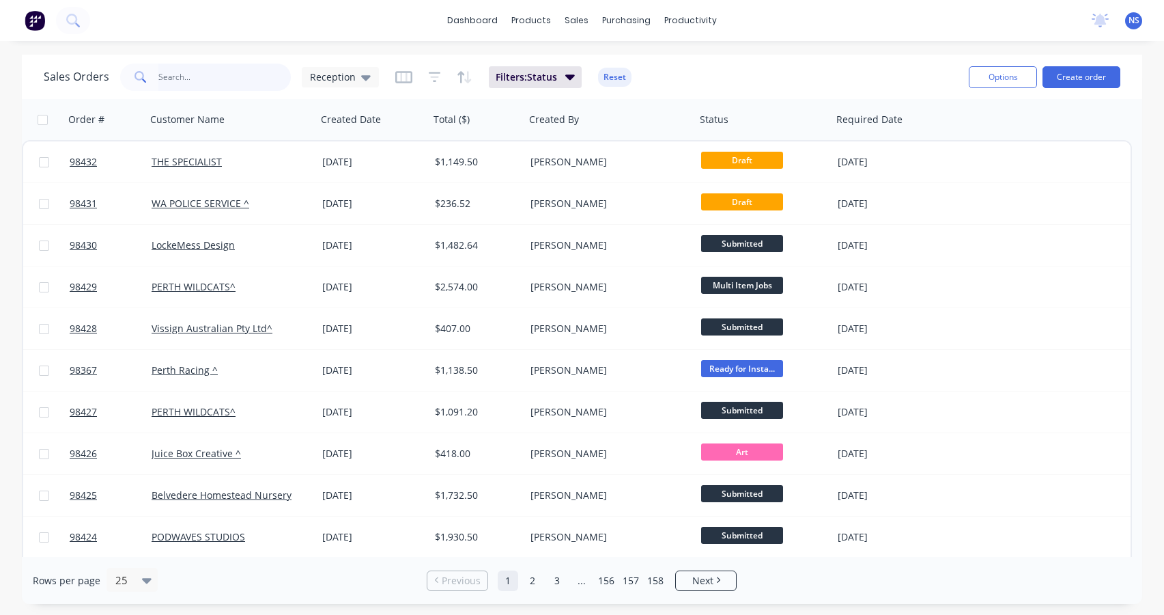
click at [171, 76] on input "text" at bounding box center [224, 77] width 133 height 27
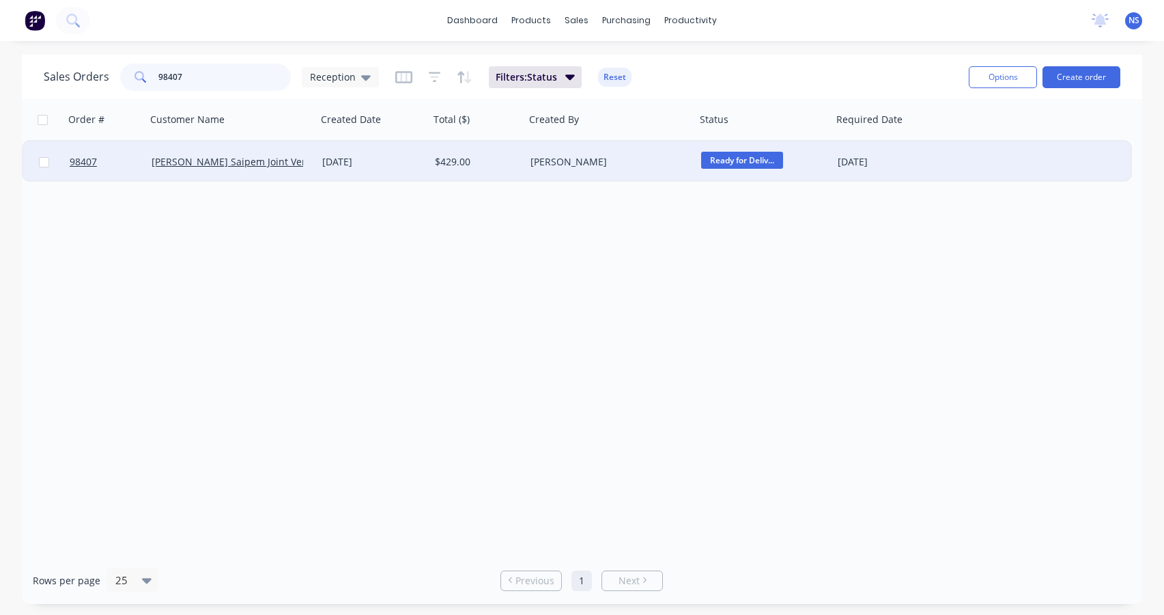
type input "98407"
click at [504, 170] on div "$429.00" at bounding box center [478, 161] width 96 height 41
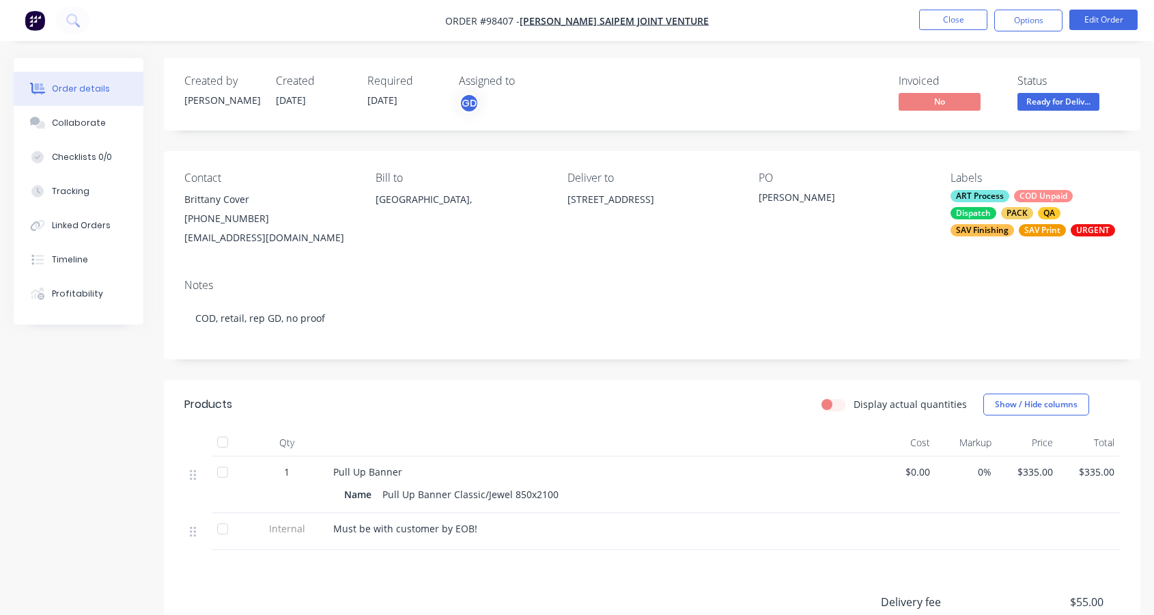
click at [339, 241] on div "[EMAIL_ADDRESS][DOMAIN_NAME]" at bounding box center [268, 237] width 169 height 19
drag, startPoint x: 336, startPoint y: 238, endPoint x: 183, endPoint y: 240, distance: 153.0
click at [177, 242] on div "Contact [PERSON_NAME] Cover [PHONE_NUMBER] [EMAIL_ADDRESS][DOMAIN_NAME] Bill to…" at bounding box center [652, 209] width 977 height 117
copy div "[EMAIL_ADDRESS][DOMAIN_NAME]"
click at [83, 125] on div "Collaborate" at bounding box center [79, 123] width 54 height 12
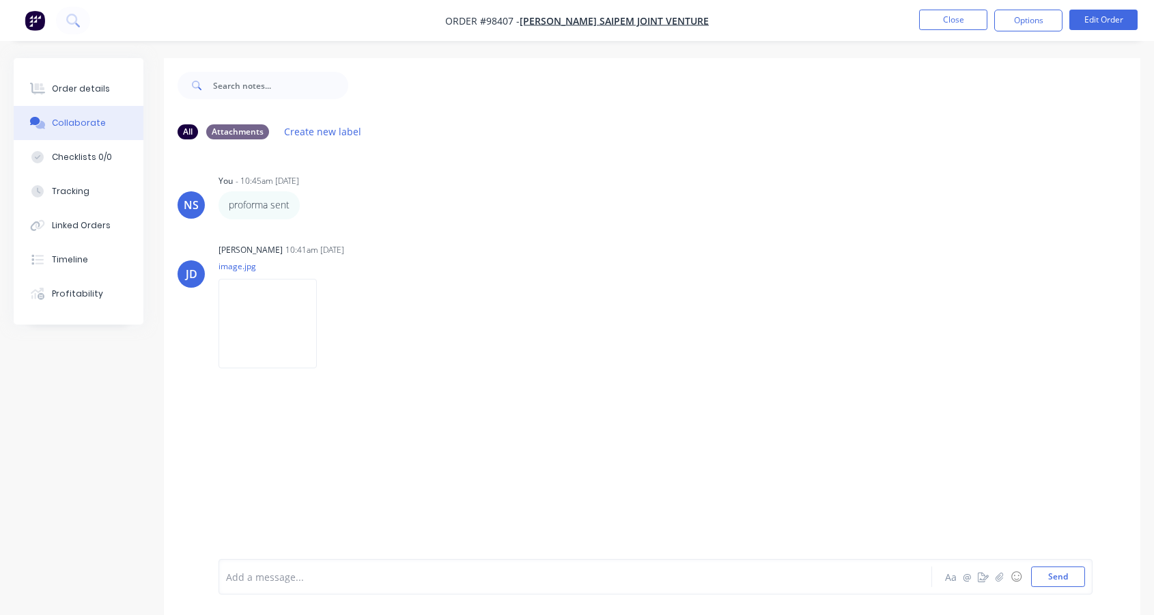
click at [263, 565] on div "Add a message... Aa @ ☺ Send" at bounding box center [656, 577] width 874 height 36
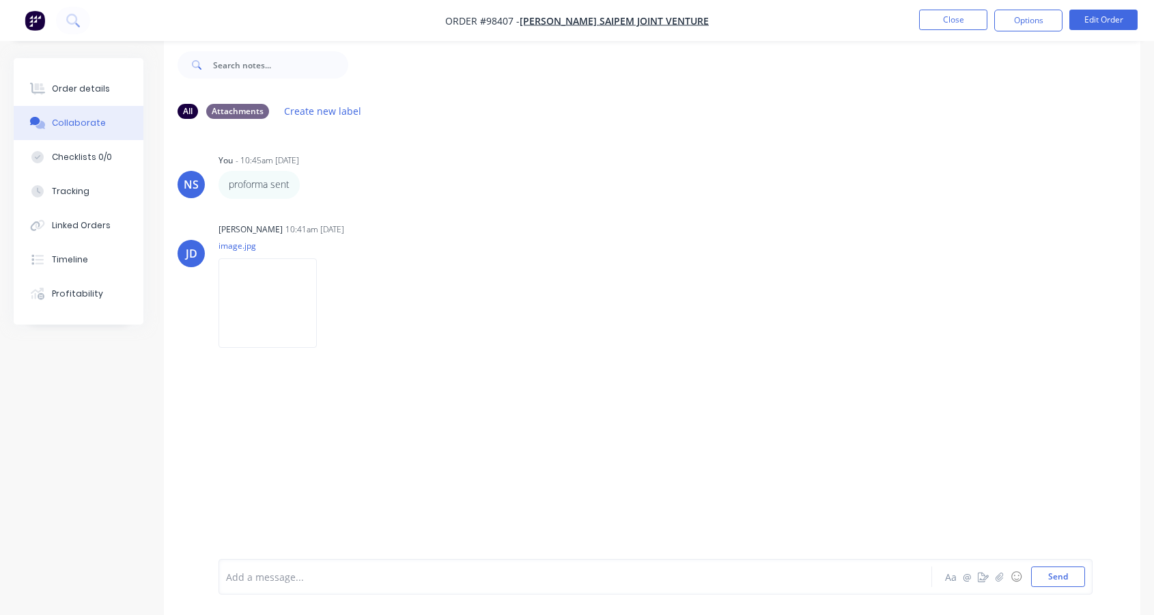
click at [263, 565] on div "Add a message... Aa @ ☺ Send" at bounding box center [656, 577] width 874 height 36
click at [265, 575] on div at bounding box center [549, 577] width 644 height 14
click at [1056, 584] on button "Send" at bounding box center [1058, 576] width 54 height 20
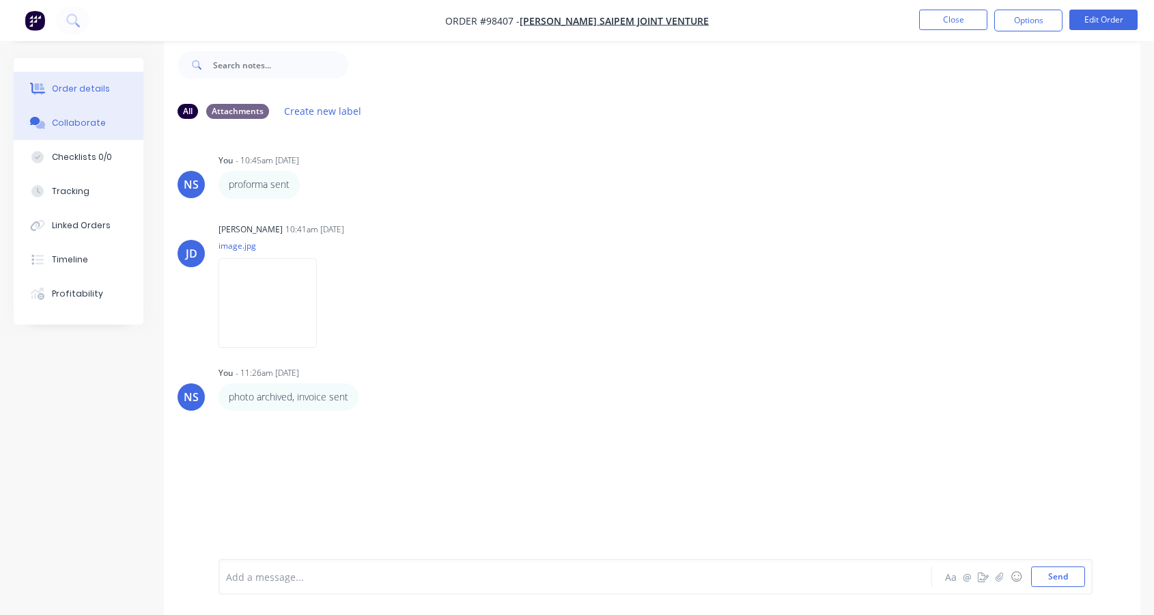
click at [81, 87] on div "Order details" at bounding box center [81, 89] width 58 height 12
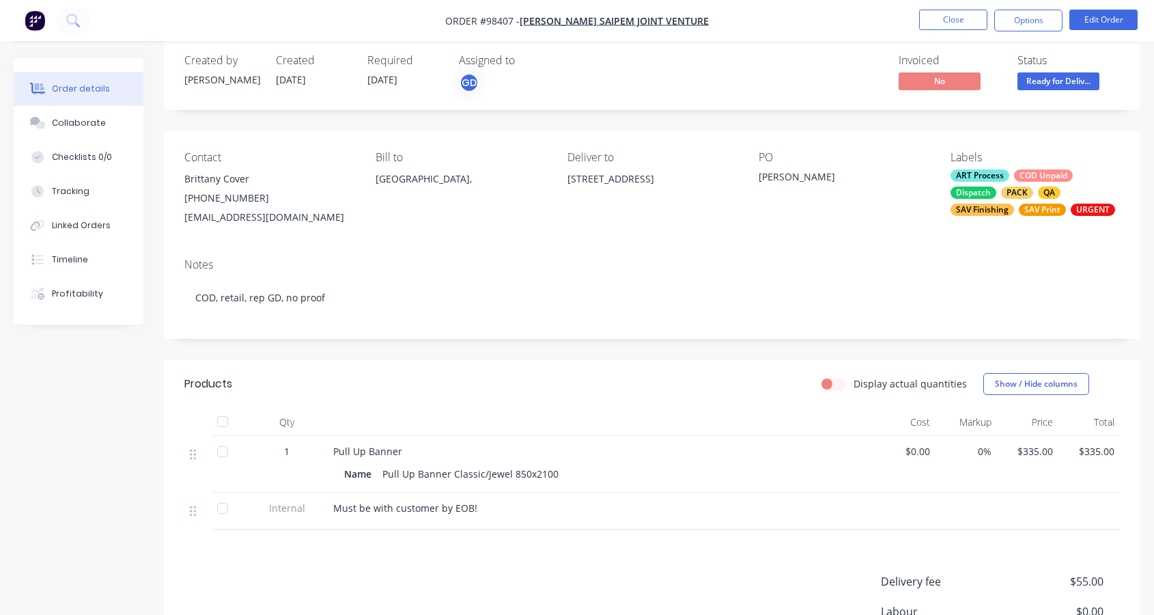
drag, startPoint x: 184, startPoint y: 215, endPoint x: 305, endPoint y: 213, distance: 120.9
click at [327, 214] on div "[EMAIL_ADDRESS][DOMAIN_NAME]" at bounding box center [268, 217] width 169 height 19
drag, startPoint x: 179, startPoint y: 216, endPoint x: 197, endPoint y: 214, distance: 17.8
click at [197, 214] on div "Contact [PERSON_NAME] Cover [PHONE_NUMBER] [EMAIL_ADDRESS][DOMAIN_NAME] Bill to…" at bounding box center [652, 188] width 977 height 117
click at [182, 214] on div "Contact [PERSON_NAME] Cover [PHONE_NUMBER] [EMAIL_ADDRESS][DOMAIN_NAME] Bill to…" at bounding box center [652, 188] width 977 height 117
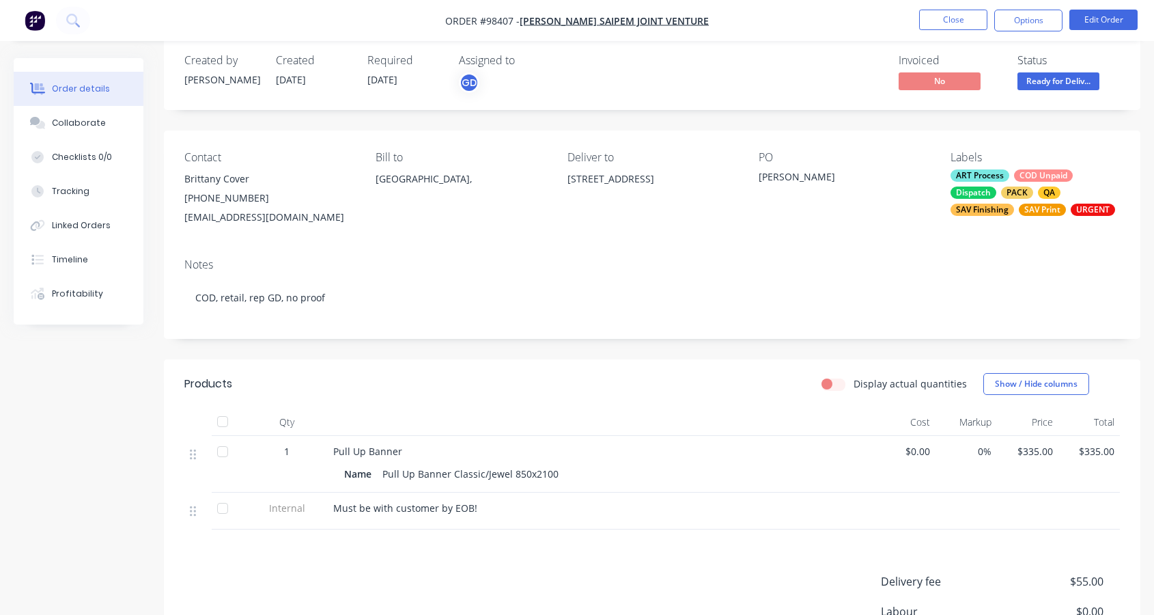
drag, startPoint x: 182, startPoint y: 214, endPoint x: 316, endPoint y: 215, distance: 134.5
click at [326, 216] on div "Contact [PERSON_NAME] Cover [PHONE_NUMBER] [EMAIL_ADDRESS][DOMAIN_NAME] Bill to…" at bounding box center [652, 188] width 977 height 117
click at [68, 118] on div "Collaborate" at bounding box center [79, 123] width 54 height 12
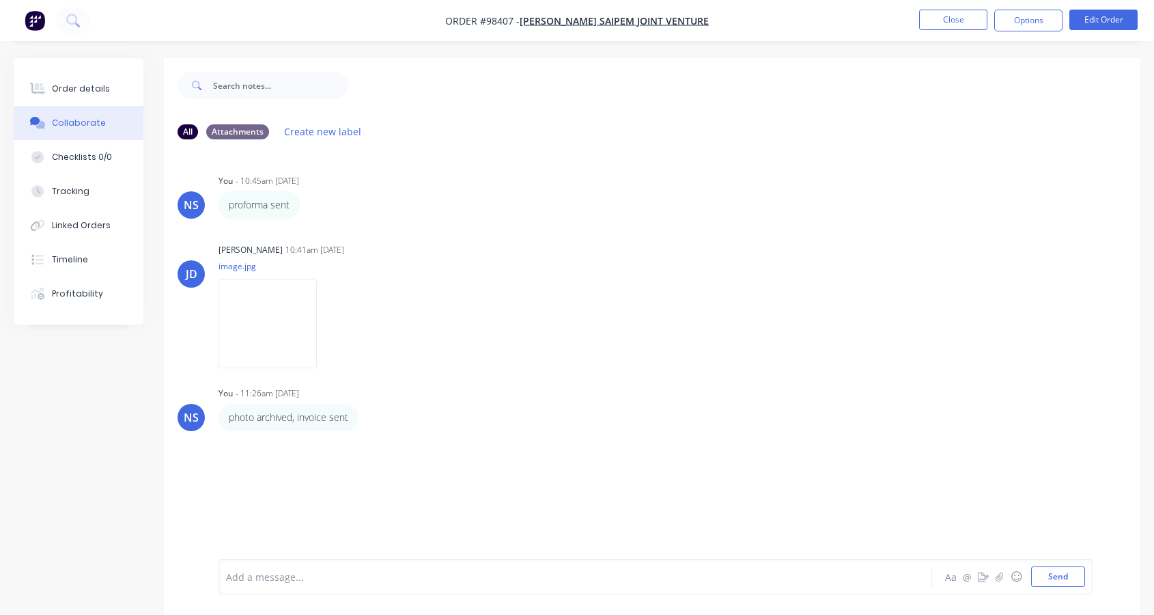
click at [306, 583] on div at bounding box center [549, 577] width 644 height 14
click at [948, 16] on button "Close" at bounding box center [953, 20] width 68 height 20
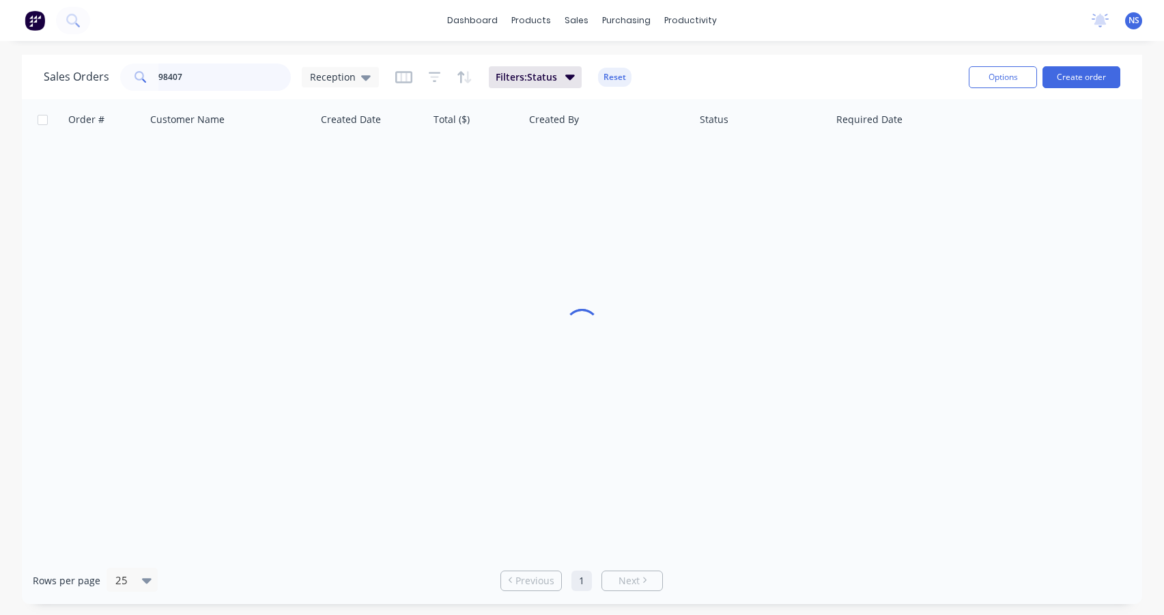
click at [231, 78] on input "98407" at bounding box center [224, 77] width 133 height 27
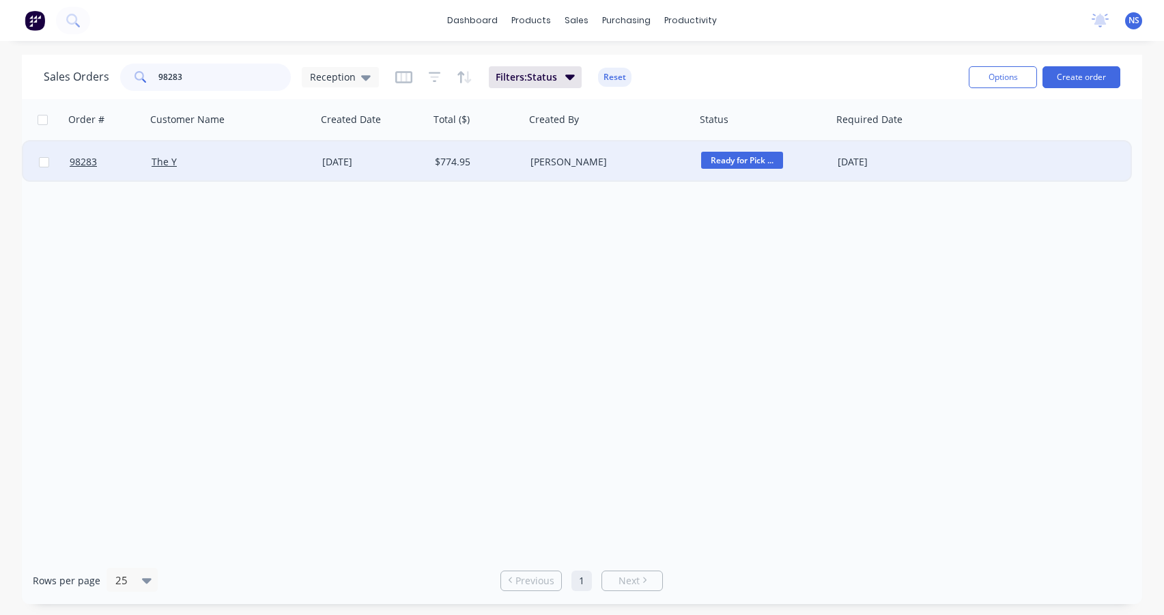
type input "98283"
click at [626, 164] on div "[PERSON_NAME]" at bounding box center [607, 162] width 152 height 14
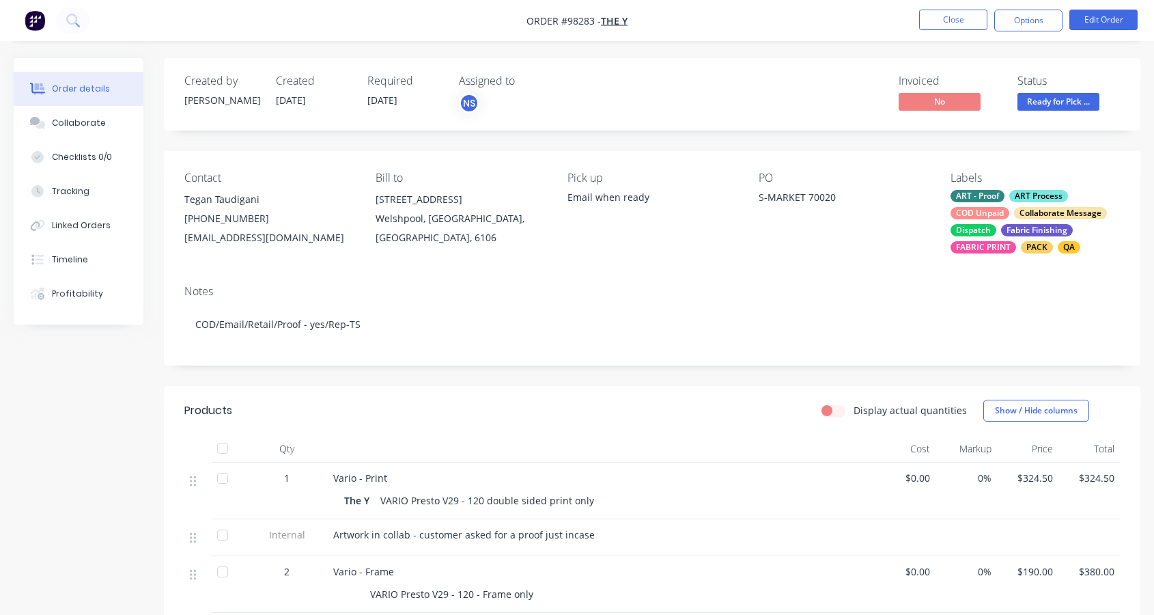
click at [1013, 206] on div "ART - Proof ART Process COD Unpaid Collaborate Message Dispatch Fabric Finishin…" at bounding box center [1035, 222] width 169 height 64
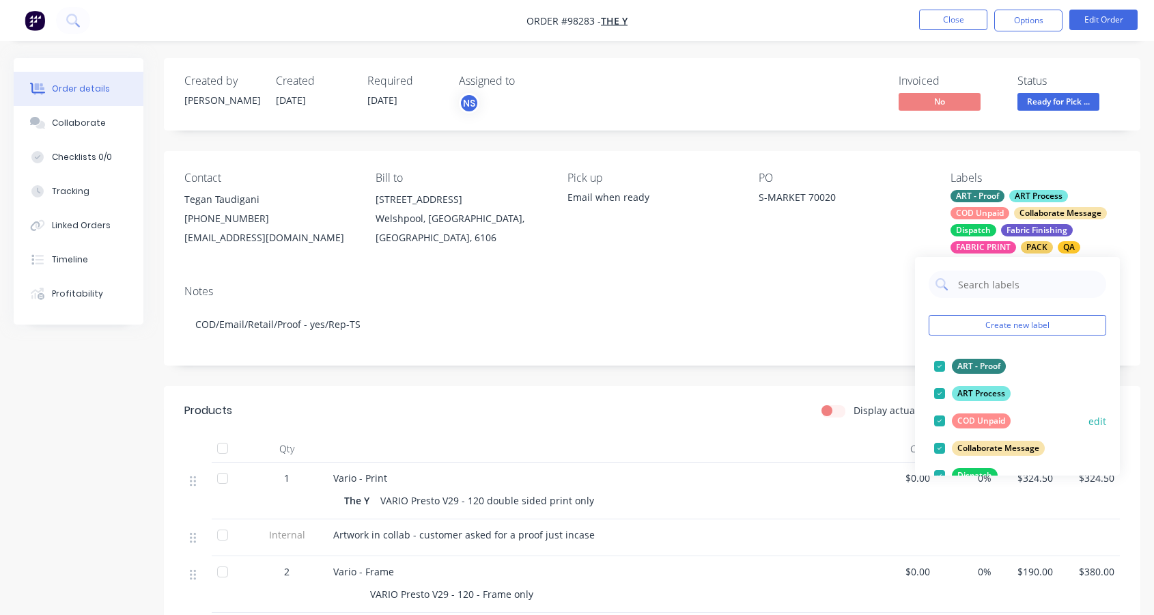
click at [936, 417] on div at bounding box center [939, 420] width 27 height 27
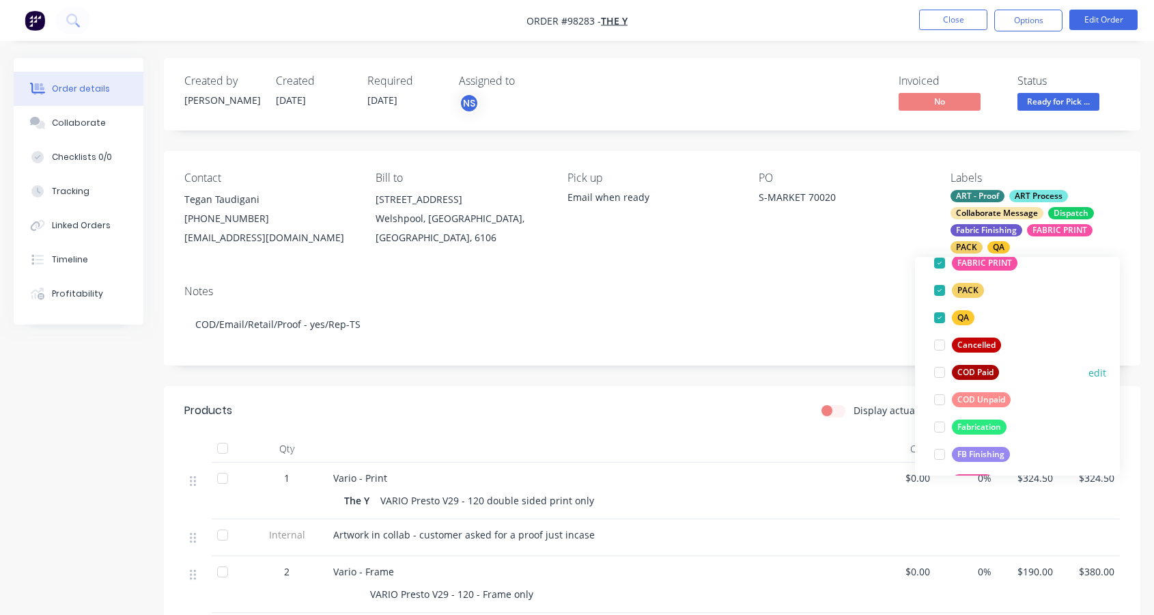
click at [940, 374] on div at bounding box center [939, 372] width 27 height 27
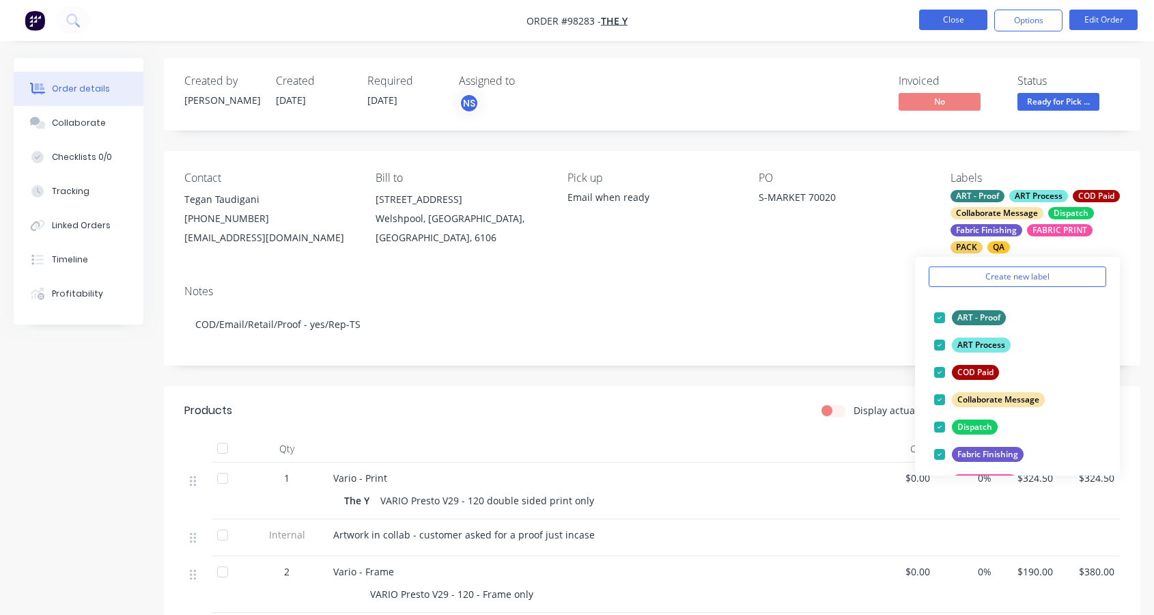
click at [949, 16] on button "Close" at bounding box center [953, 20] width 68 height 20
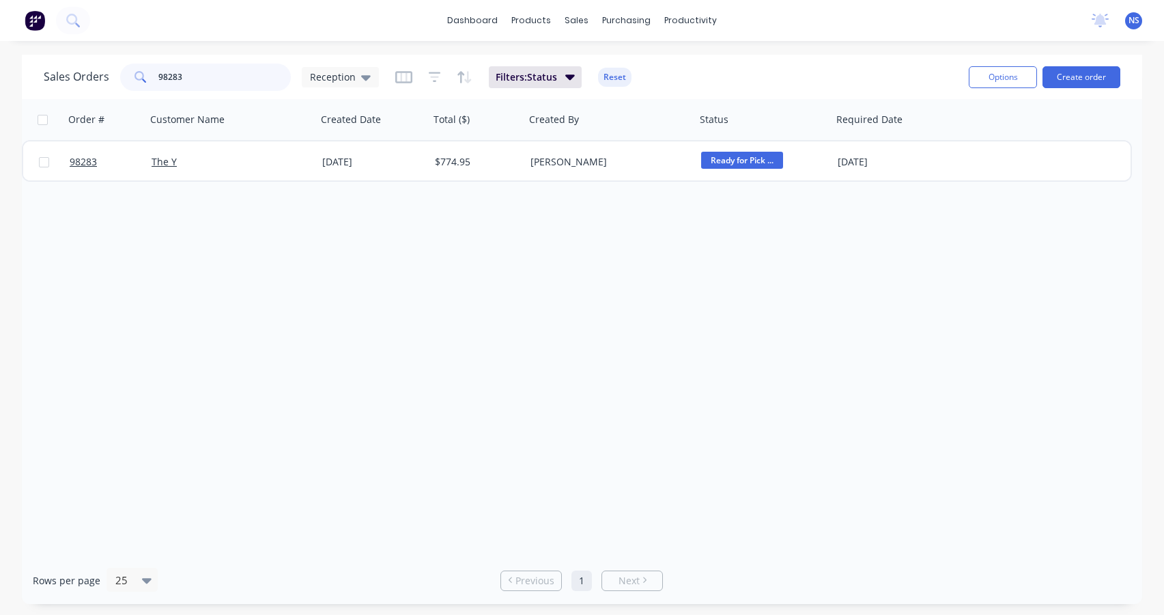
click at [198, 81] on input "98283" at bounding box center [224, 77] width 133 height 27
type input "9"
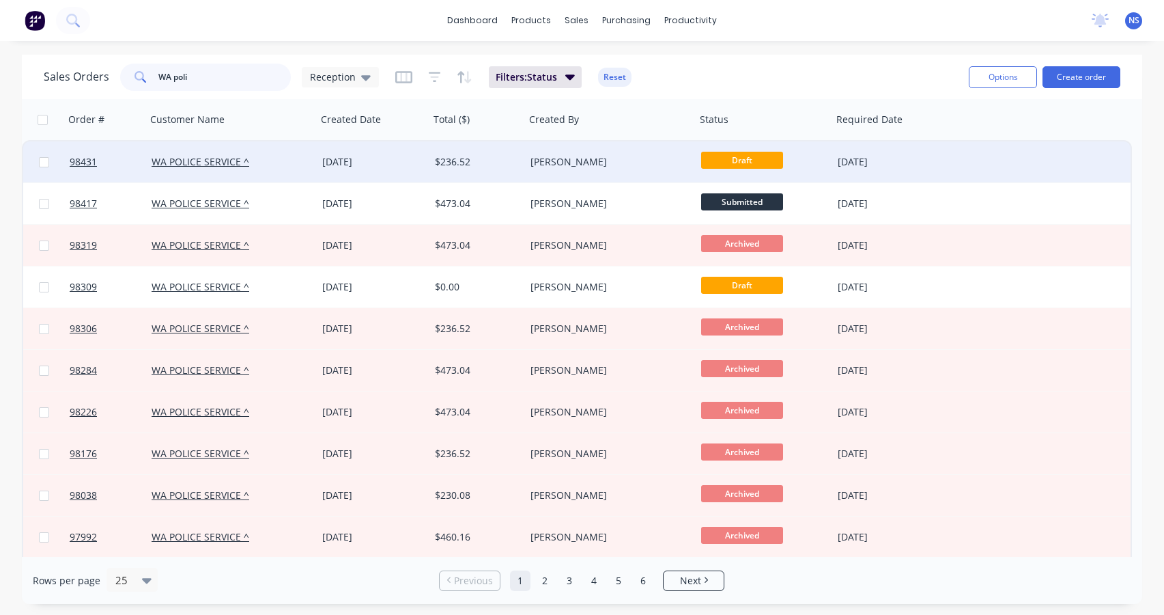
type input "WA poli"
click at [408, 160] on div "[DATE]" at bounding box center [373, 162] width 102 height 14
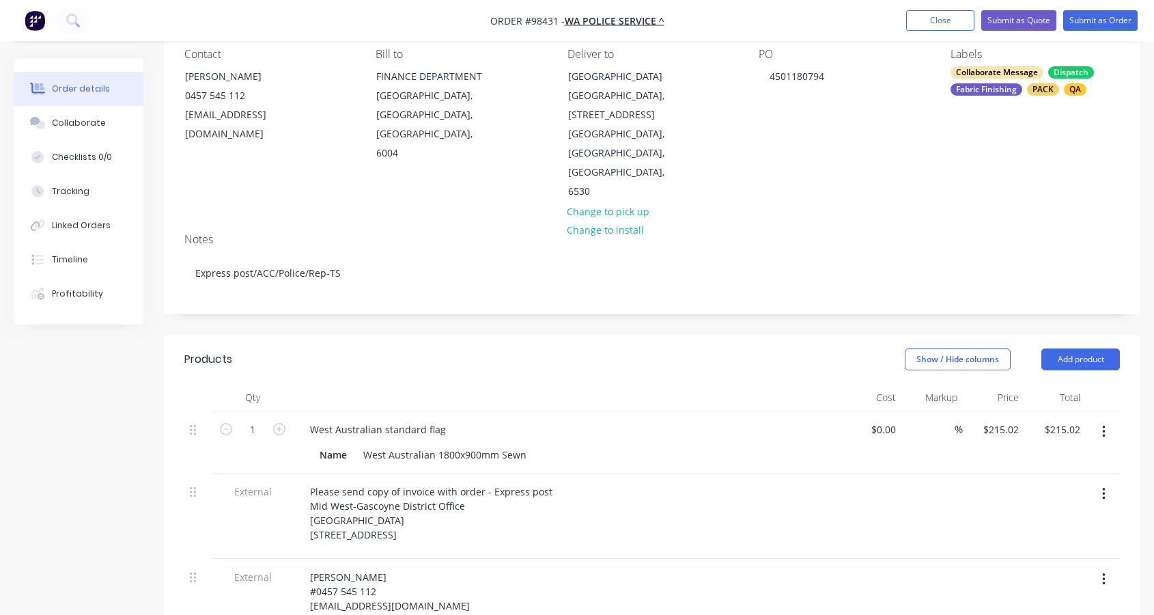
scroll to position [242, 0]
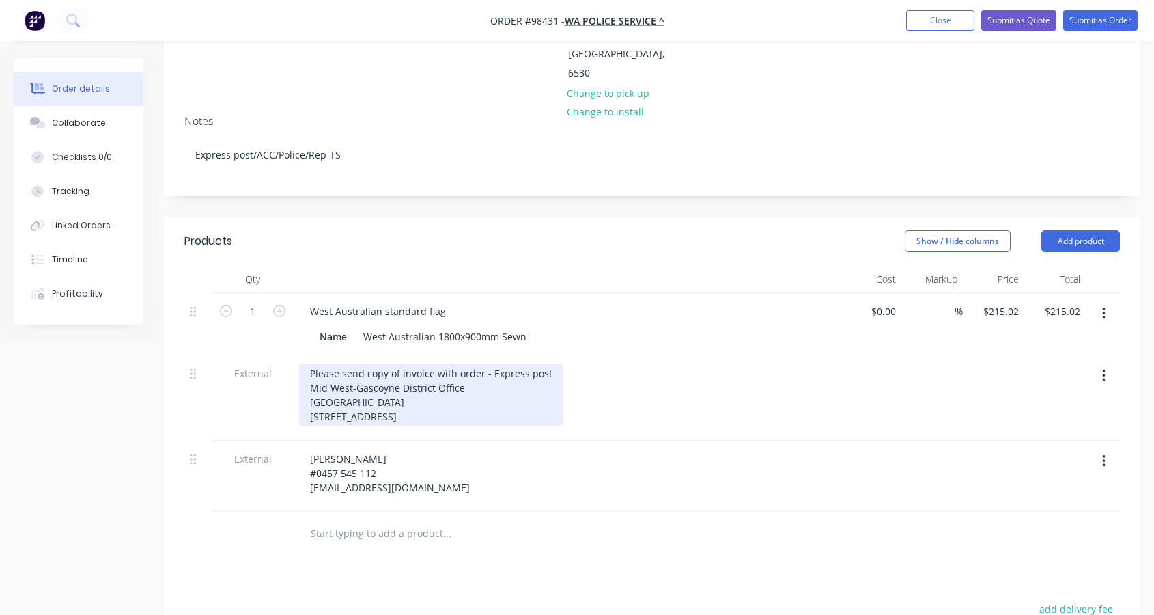
drag, startPoint x: 309, startPoint y: 368, endPoint x: 489, endPoint y: 413, distance: 185.2
click at [492, 413] on div "Please send copy of invoice with order - Express post Mid West-Gascoyne Distric…" at bounding box center [431, 394] width 264 height 63
copy div "[GEOGRAPHIC_DATA] [GEOGRAPHIC_DATA] [STREET_ADDRESS]"
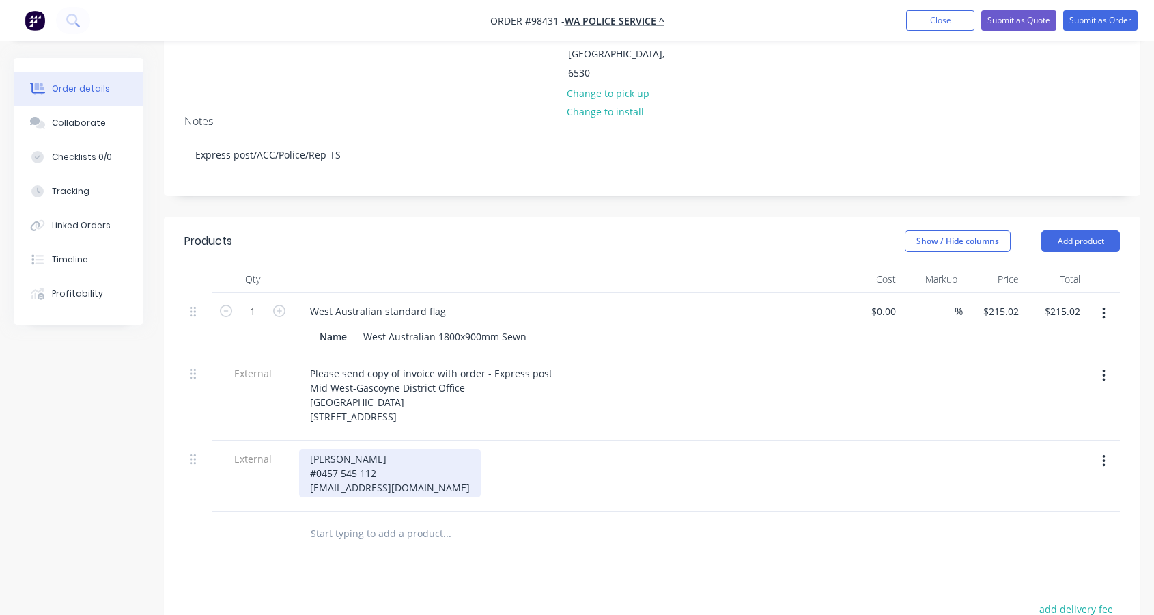
click at [307, 452] on div "[PERSON_NAME] #0457 545 112 [EMAIL_ADDRESS][DOMAIN_NAME]" at bounding box center [390, 473] width 182 height 48
drag, startPoint x: 307, startPoint y: 452, endPoint x: 430, endPoint y: 486, distance: 126.9
click at [439, 488] on div "[PERSON_NAME] #0457 545 112 [EMAIL_ADDRESS][DOMAIN_NAME]" at bounding box center [390, 473] width 182 height 48
copy div "[PERSON_NAME] #0457 545 112 [EMAIL_ADDRESS][DOMAIN_NAME]"
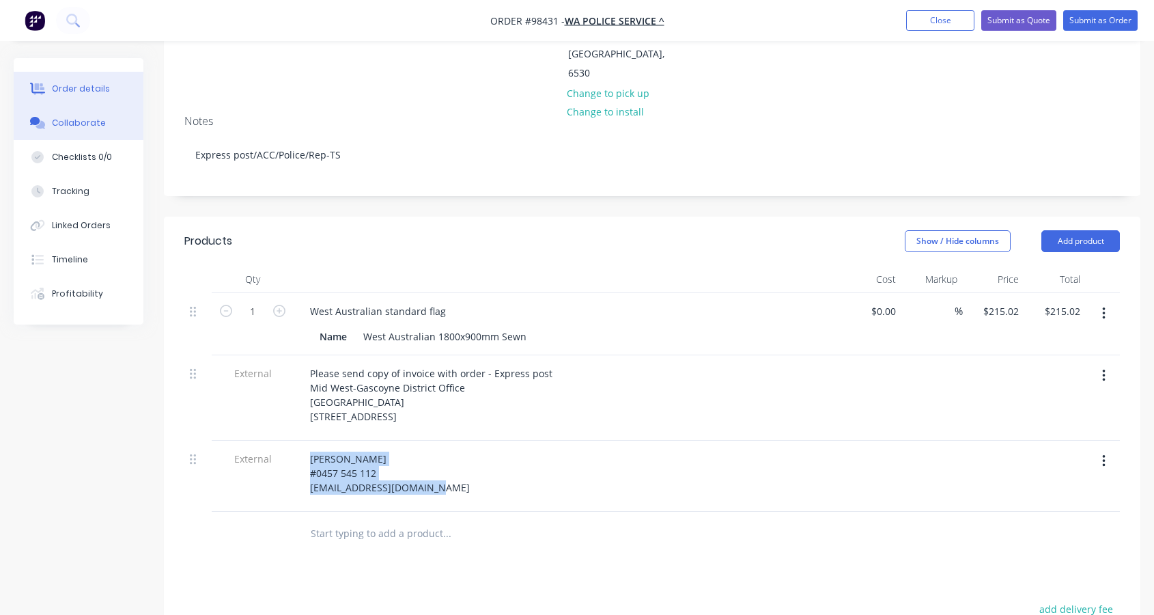
click at [99, 120] on div "Collaborate" at bounding box center [79, 123] width 54 height 12
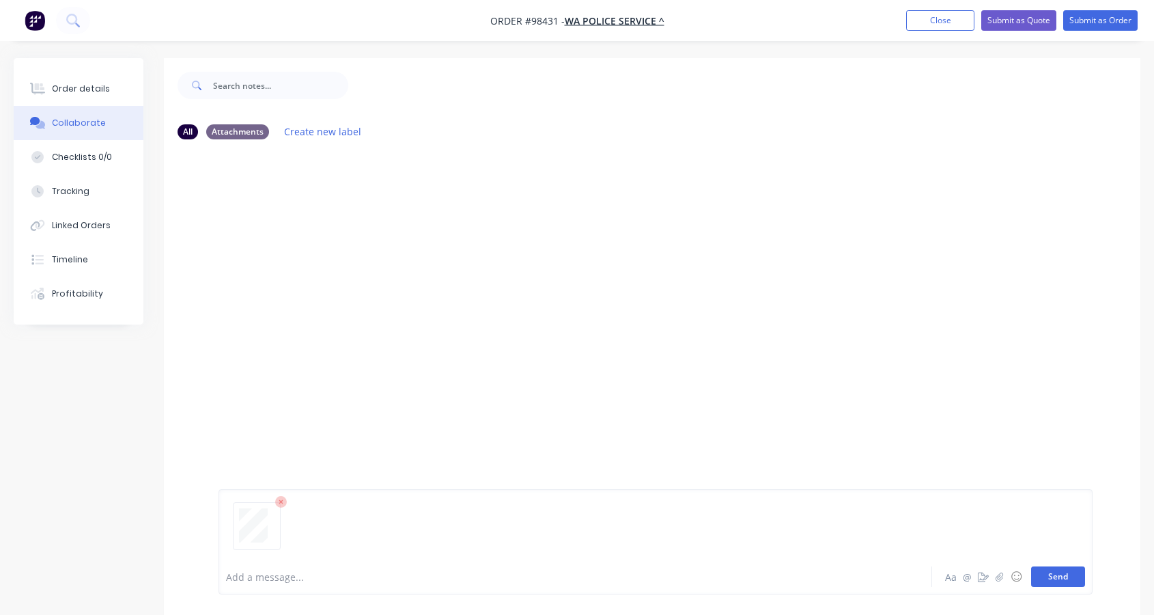
click at [1062, 576] on button "Send" at bounding box center [1058, 576] width 54 height 20
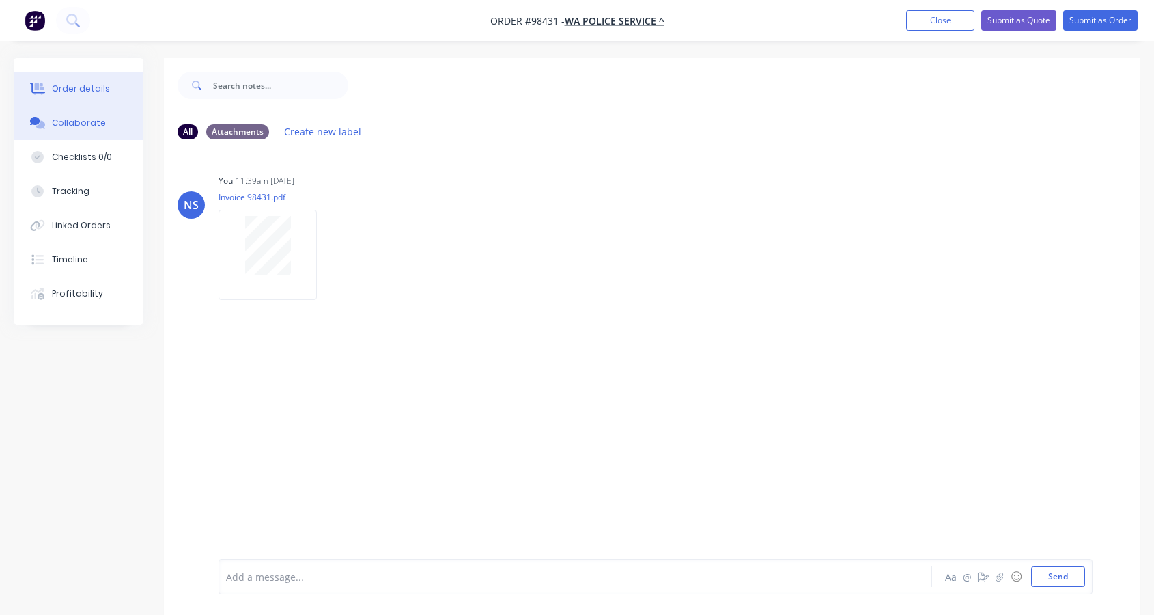
click at [83, 85] on div "Order details" at bounding box center [81, 89] width 58 height 12
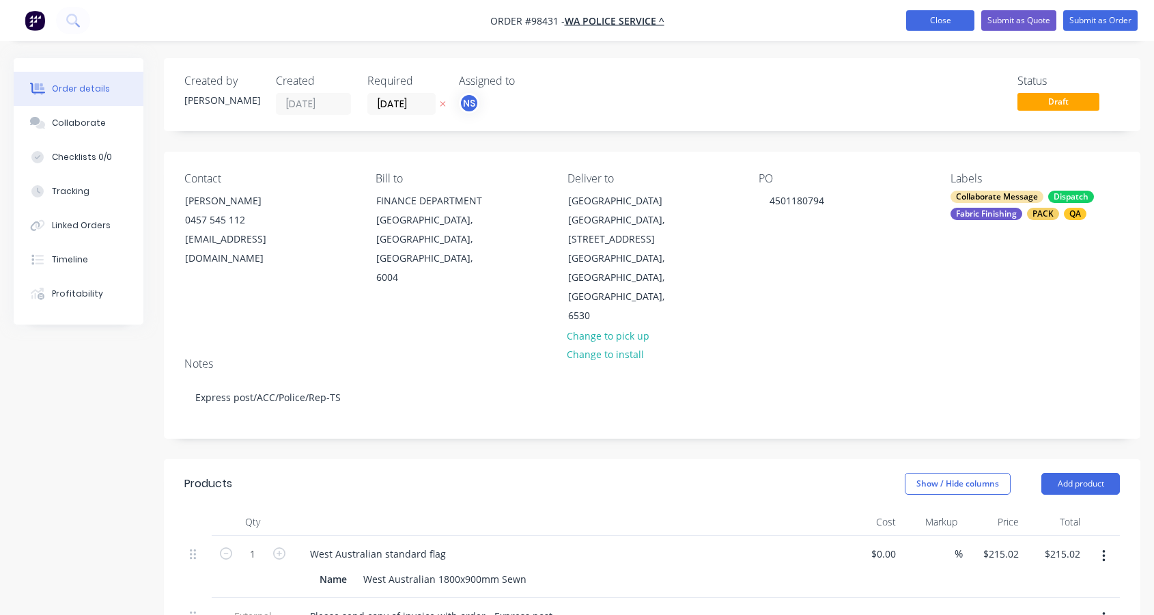
click at [928, 23] on button "Close" at bounding box center [940, 20] width 68 height 20
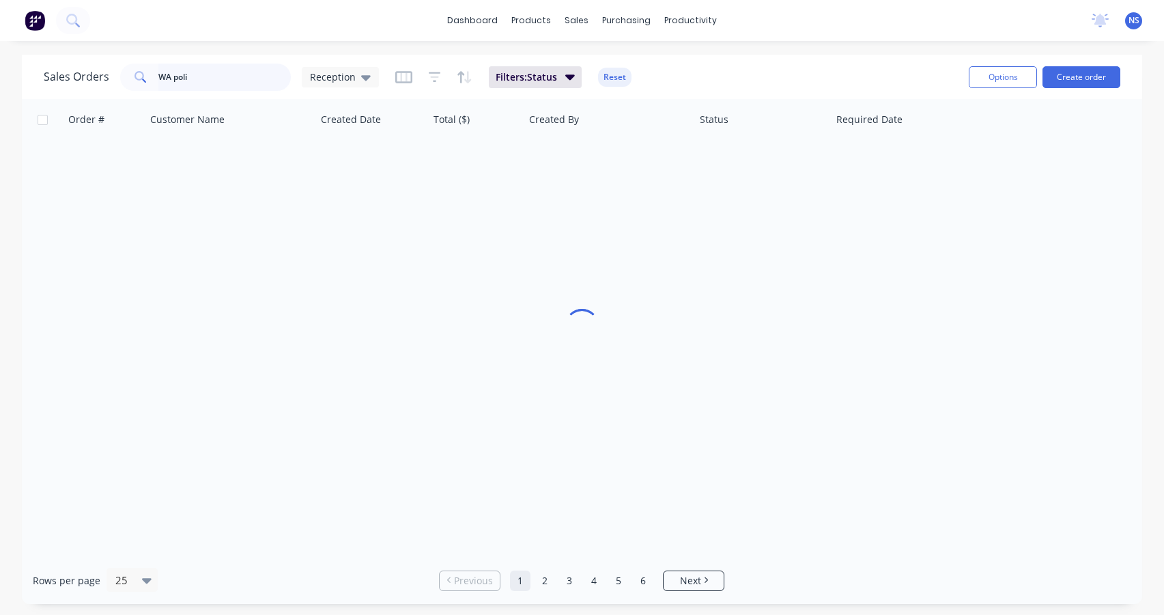
click at [210, 75] on input "WA poli" at bounding box center [224, 77] width 133 height 27
drag, startPoint x: 213, startPoint y: 77, endPoint x: 132, endPoint y: 64, distance: 82.3
click at [132, 64] on div "WA poli" at bounding box center [205, 77] width 171 height 27
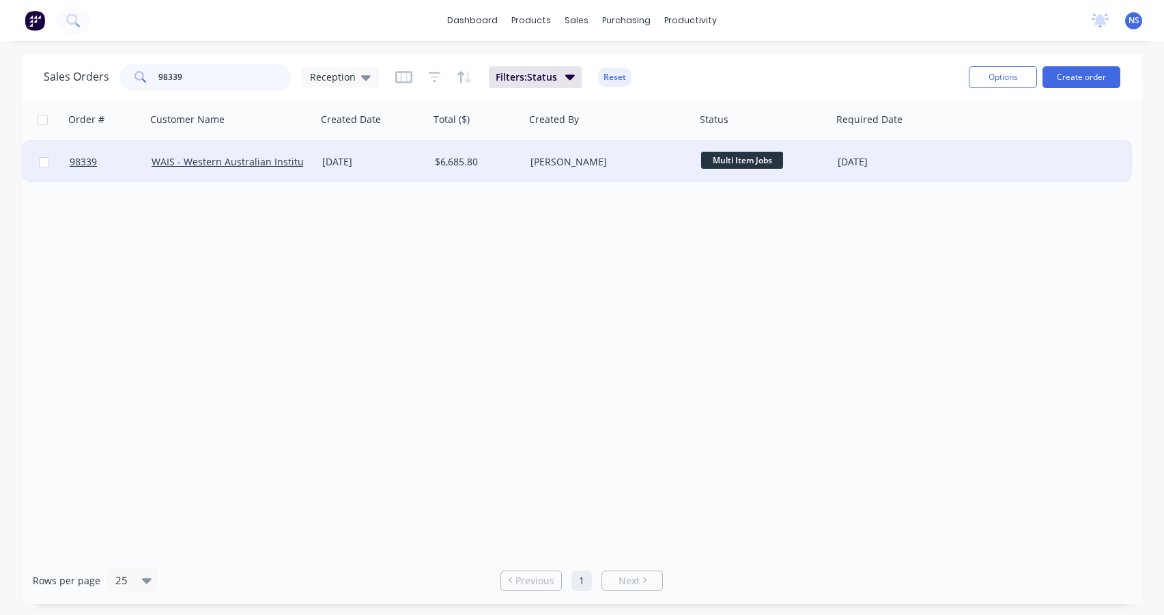
type input "98339"
click at [413, 161] on div "[DATE]" at bounding box center [373, 162] width 102 height 14
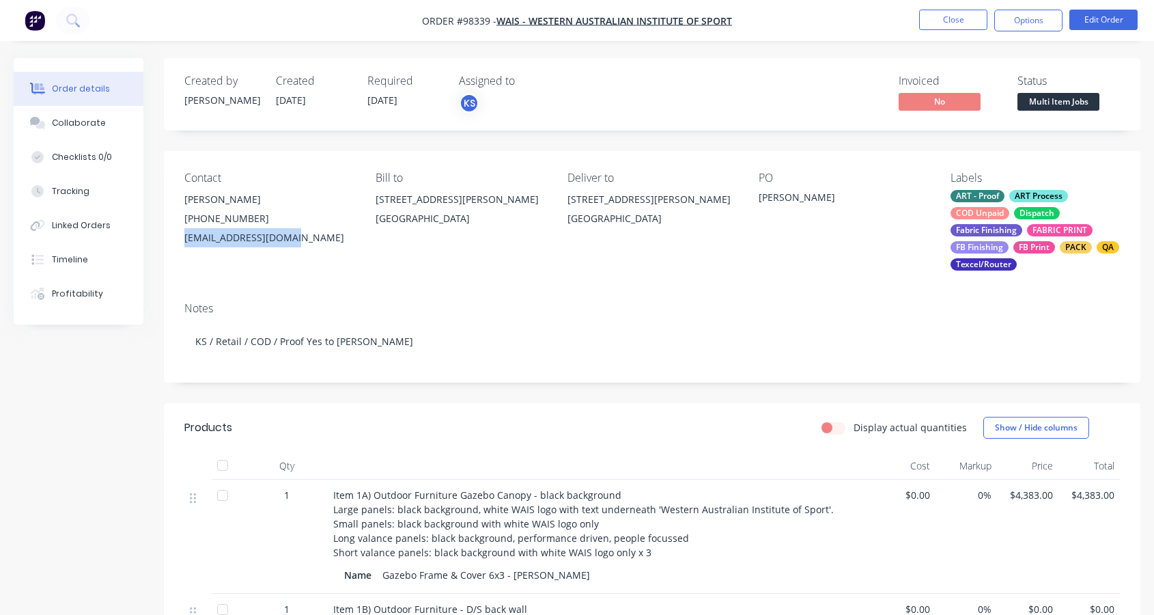
drag, startPoint x: 181, startPoint y: 239, endPoint x: 284, endPoint y: 241, distance: 103.1
click at [285, 240] on div "Contact [PERSON_NAME] [PHONE_NUMBER] [EMAIL_ADDRESS][DOMAIN_NAME] Bill to [STRE…" at bounding box center [652, 221] width 977 height 140
copy div "[EMAIL_ADDRESS][DOMAIN_NAME]"
click at [72, 117] on div "Collaborate" at bounding box center [79, 123] width 54 height 12
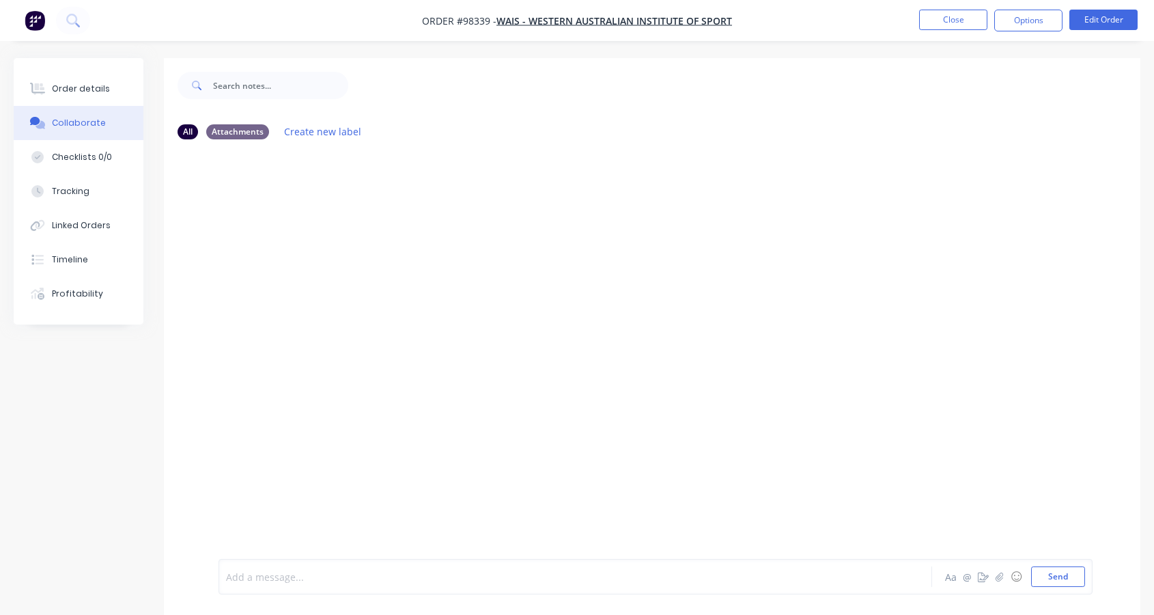
click at [315, 570] on div at bounding box center [549, 577] width 644 height 14
click at [965, 30] on li "Close" at bounding box center [953, 21] width 68 height 22
click at [957, 20] on button "Close" at bounding box center [953, 20] width 68 height 20
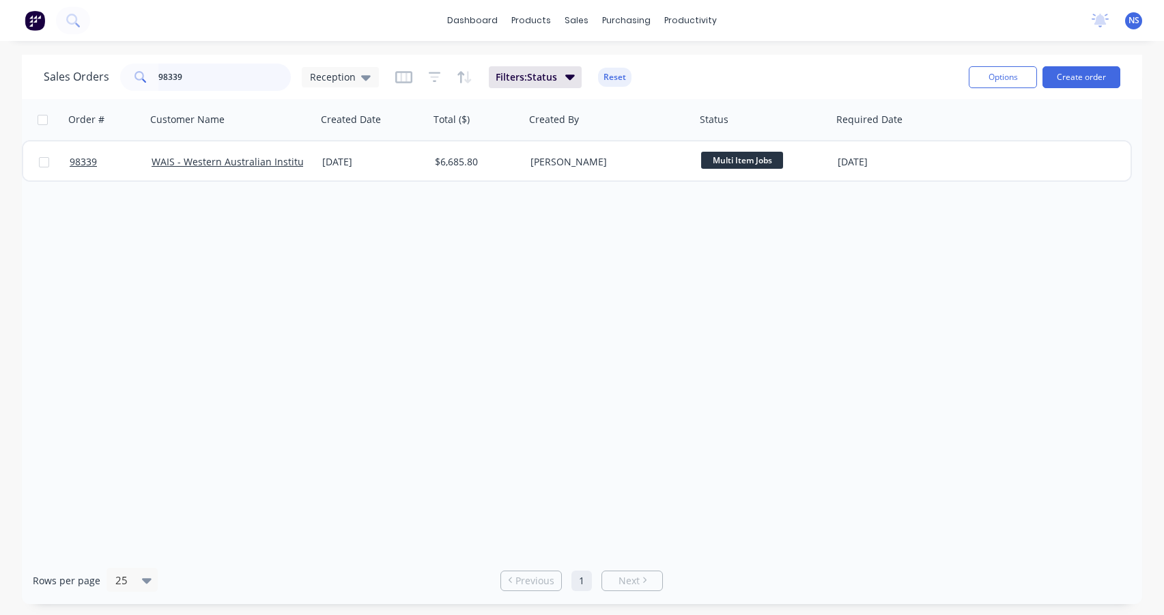
click at [227, 77] on input "98339" at bounding box center [224, 77] width 133 height 27
type input "98411"
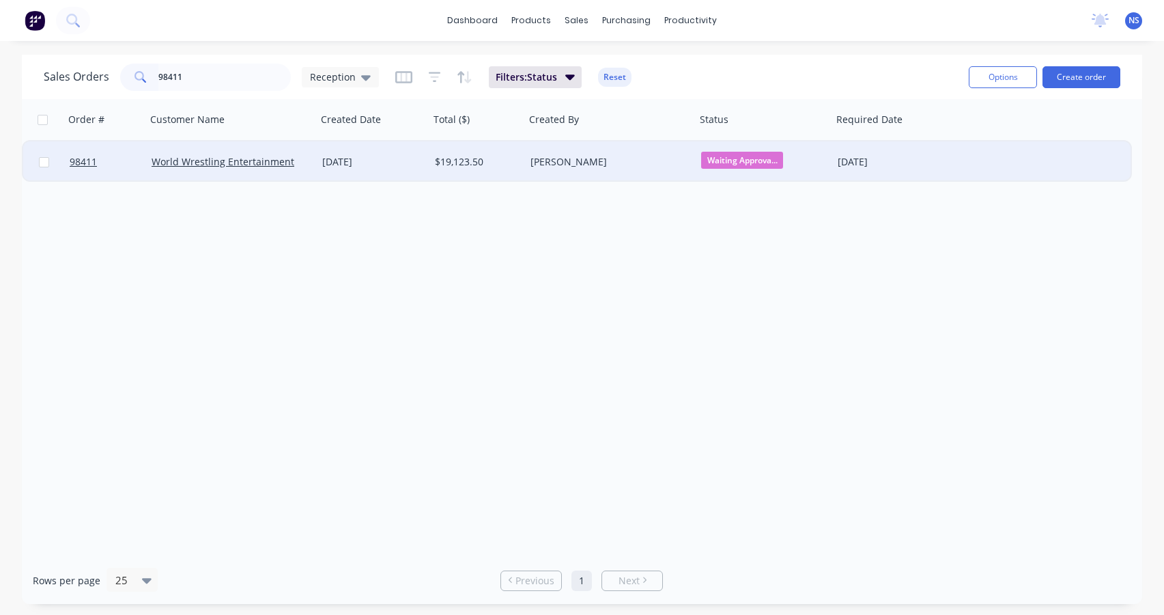
click at [631, 163] on div "[PERSON_NAME]" at bounding box center [607, 162] width 152 height 14
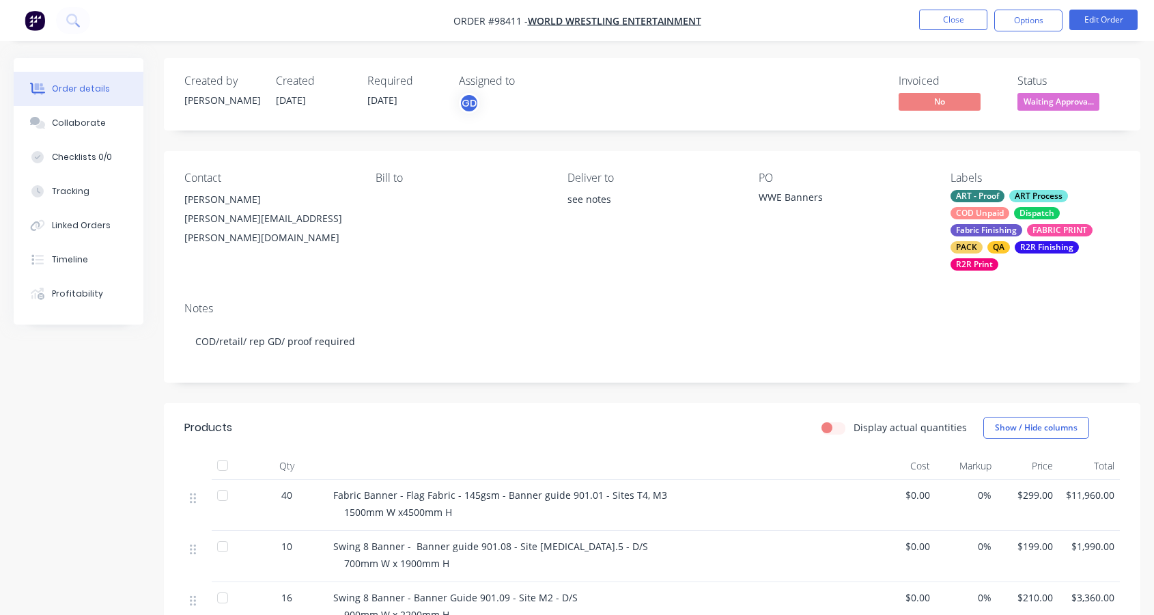
click at [181, 217] on div "Contact [PERSON_NAME] [PERSON_NAME][EMAIL_ADDRESS][PERSON_NAME][DOMAIN_NAME] [P…" at bounding box center [652, 221] width 977 height 140
drag, startPoint x: 180, startPoint y: 217, endPoint x: 294, endPoint y: 221, distance: 113.4
click at [298, 220] on div "Contact [PERSON_NAME] [PERSON_NAME][EMAIL_ADDRESS][PERSON_NAME][DOMAIN_NAME] [P…" at bounding box center [652, 221] width 977 height 140
copy div "[PERSON_NAME][EMAIL_ADDRESS][PERSON_NAME][DOMAIN_NAME]"
click at [953, 20] on button "Close" at bounding box center [953, 20] width 68 height 20
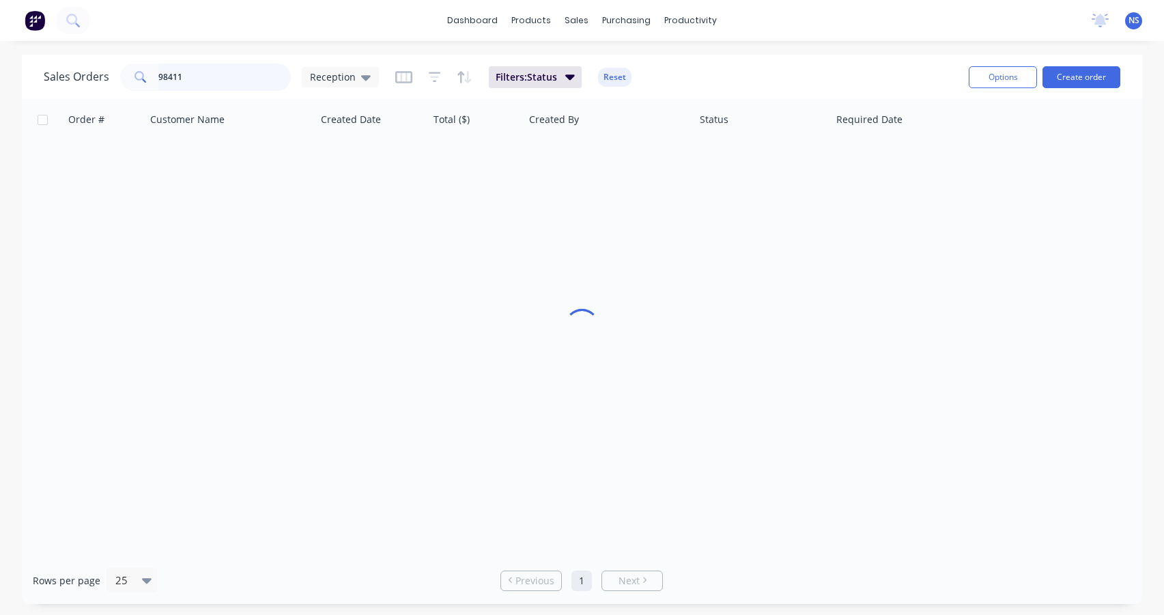
click at [216, 77] on input "98411" at bounding box center [224, 77] width 133 height 27
type input "9"
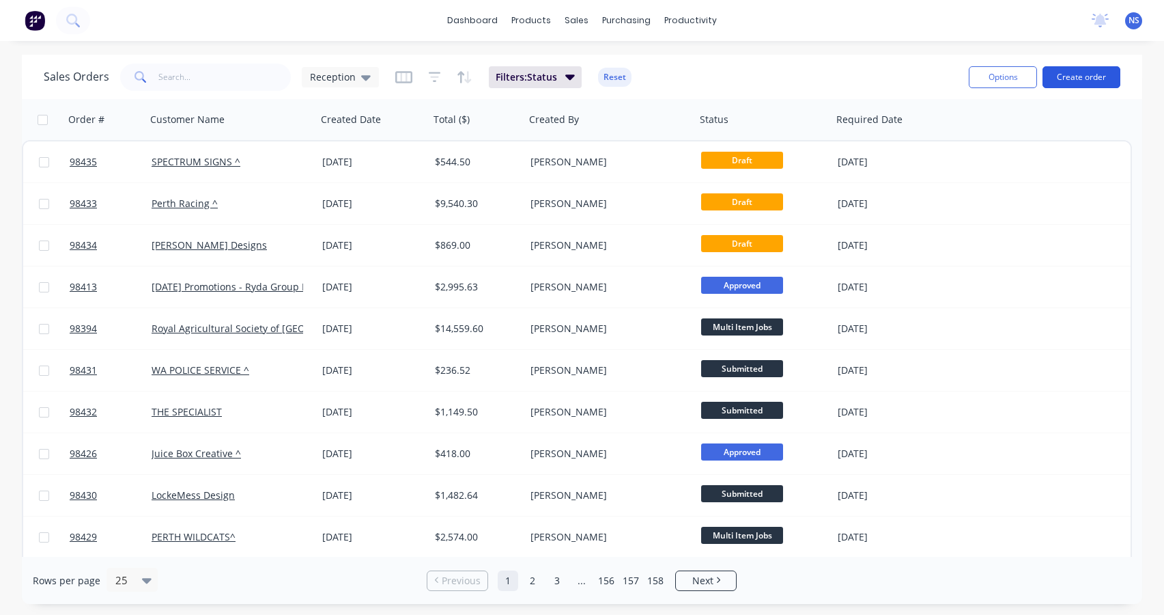
click at [1074, 73] on button "Create order" at bounding box center [1082, 77] width 78 height 22
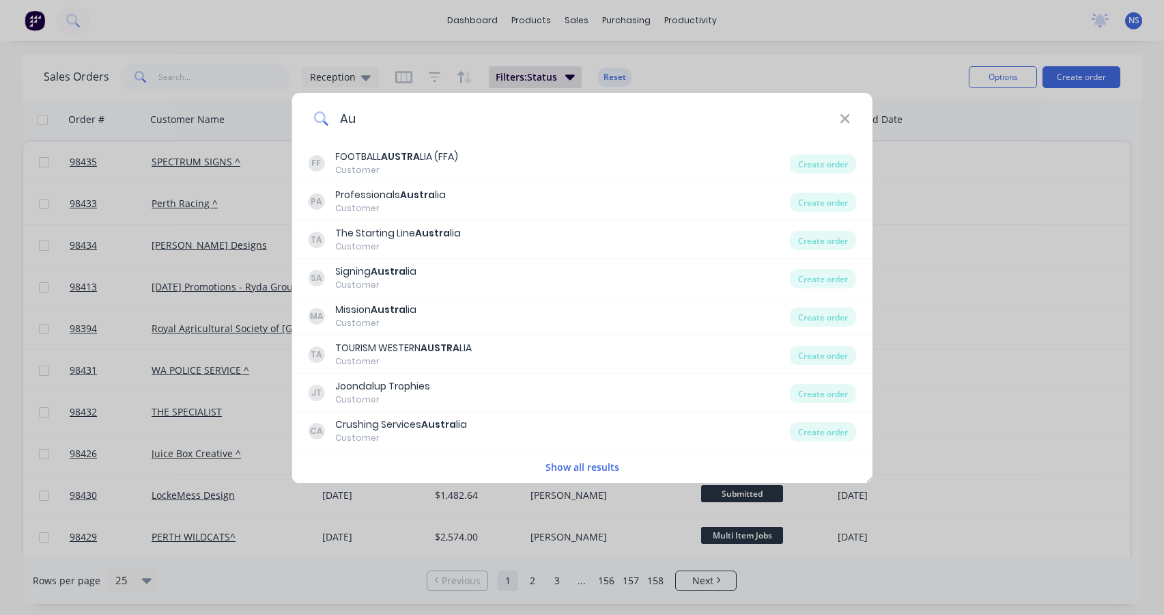
type input "A"
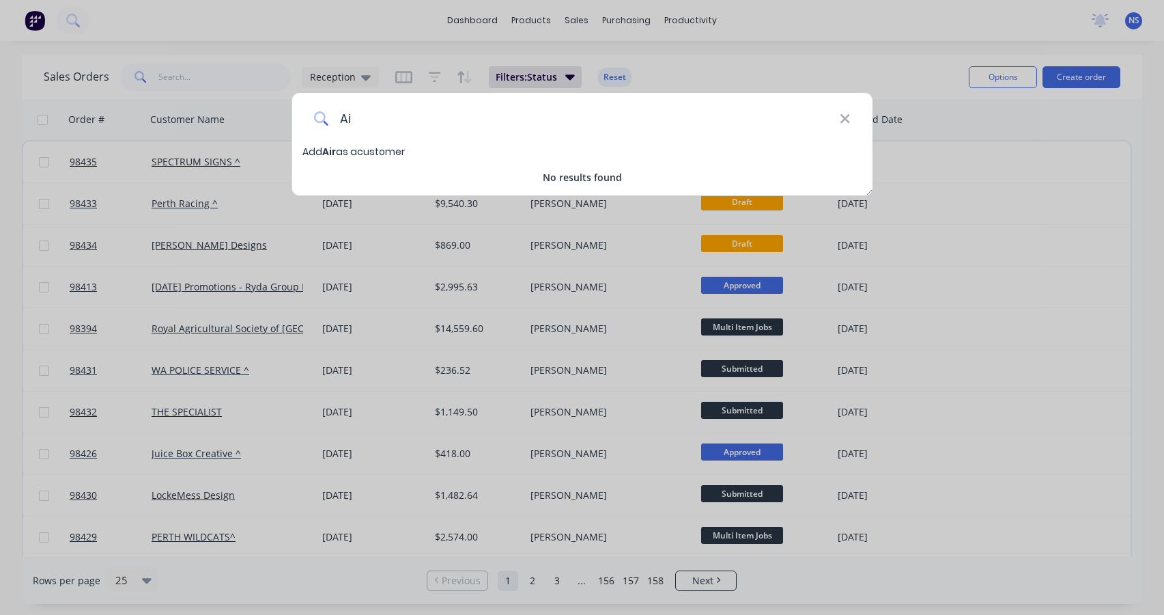
type input "A"
type input "Australian Air Force Cadets"
click at [404, 151] on span "Australian Air Force Cadets" at bounding box center [392, 152] width 141 height 14
select select "AU"
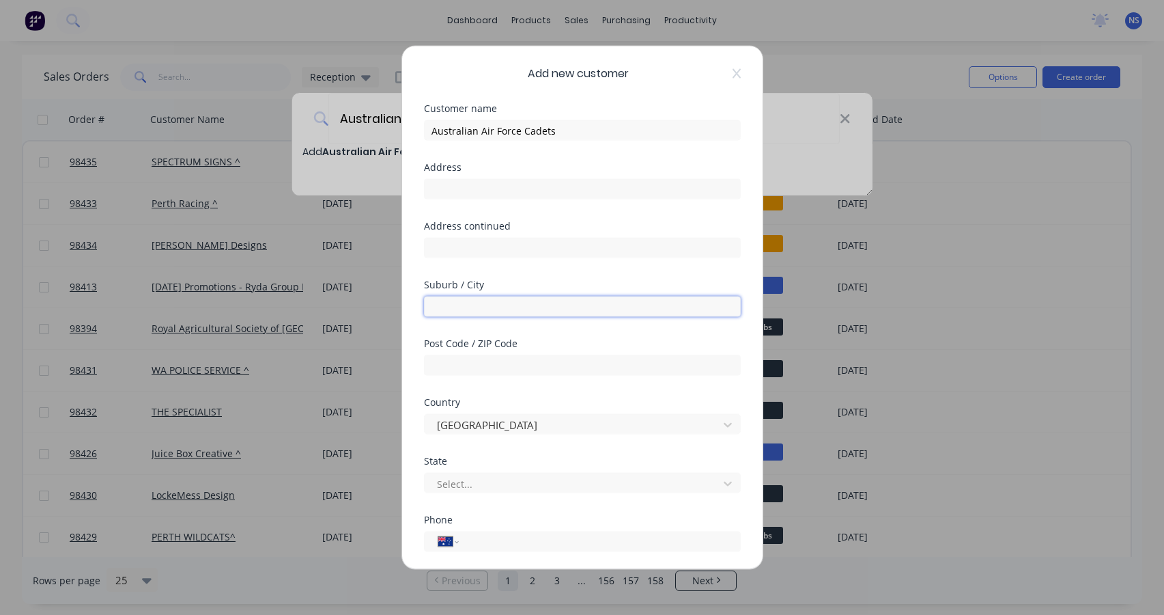
click at [451, 305] on input "text" at bounding box center [582, 306] width 317 height 20
type input "Cannington"
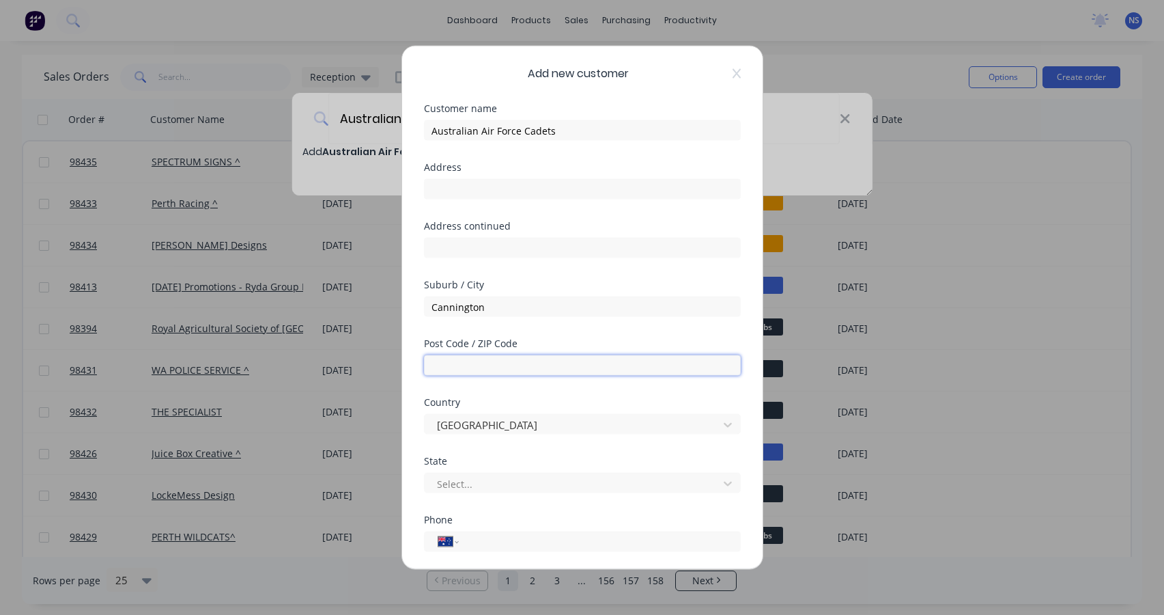
click at [448, 363] on input "text" at bounding box center [582, 365] width 317 height 20
type input "6107"
click at [471, 477] on div at bounding box center [574, 483] width 276 height 17
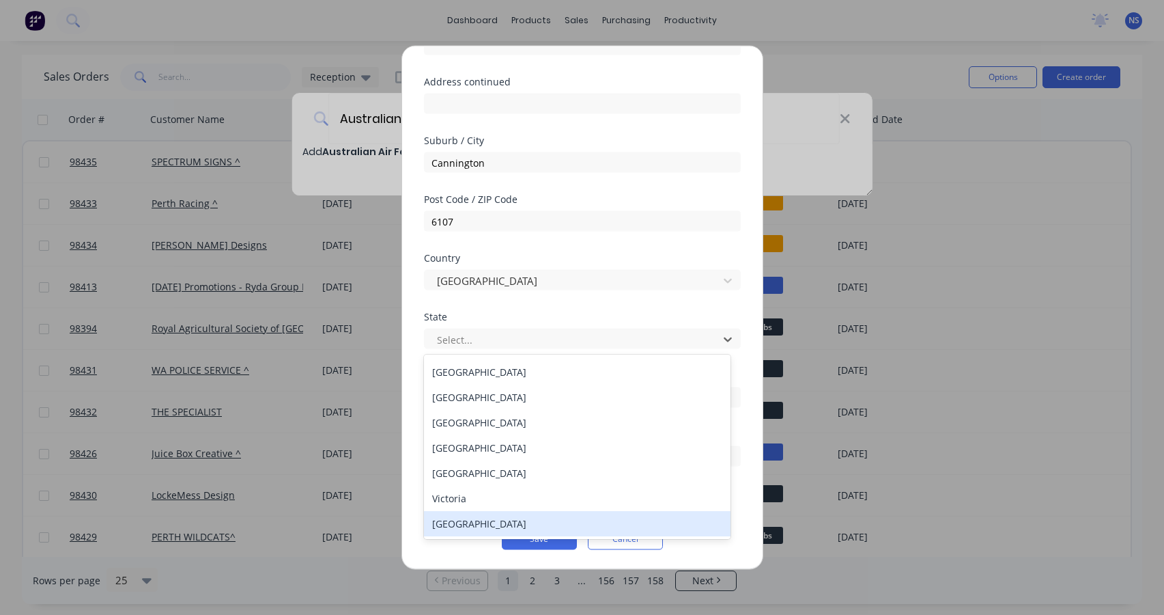
click at [572, 527] on div "[GEOGRAPHIC_DATA]" at bounding box center [577, 523] width 307 height 25
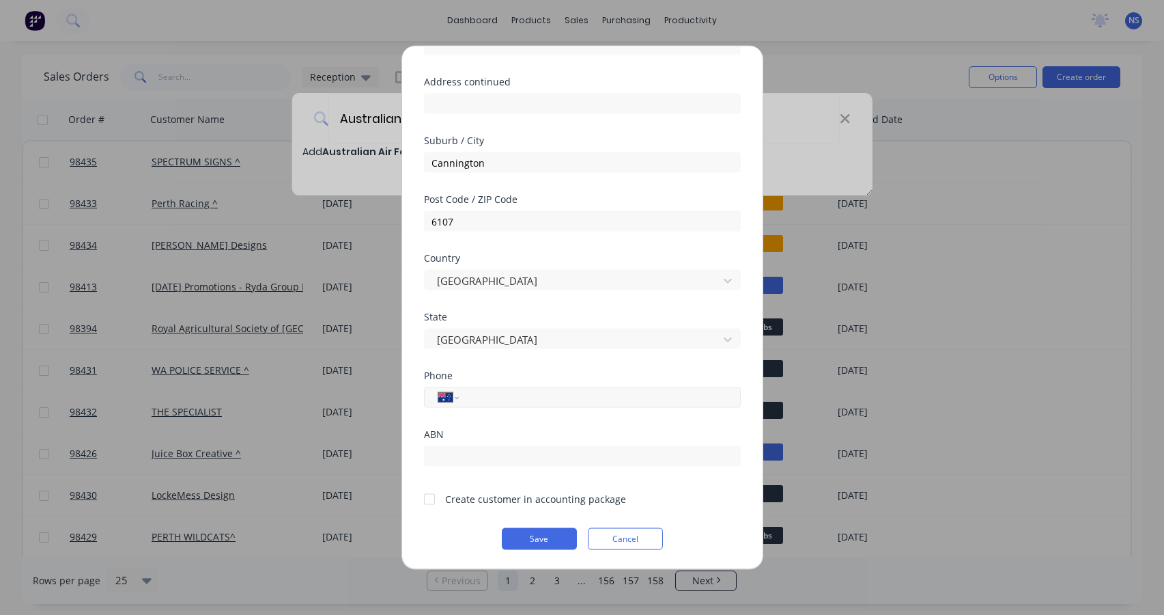
click at [504, 397] on input "tel" at bounding box center [597, 397] width 257 height 16
type input "0488 900 274"
click at [430, 497] on div at bounding box center [429, 498] width 27 height 27
click at [537, 537] on button "Save" at bounding box center [539, 539] width 75 height 22
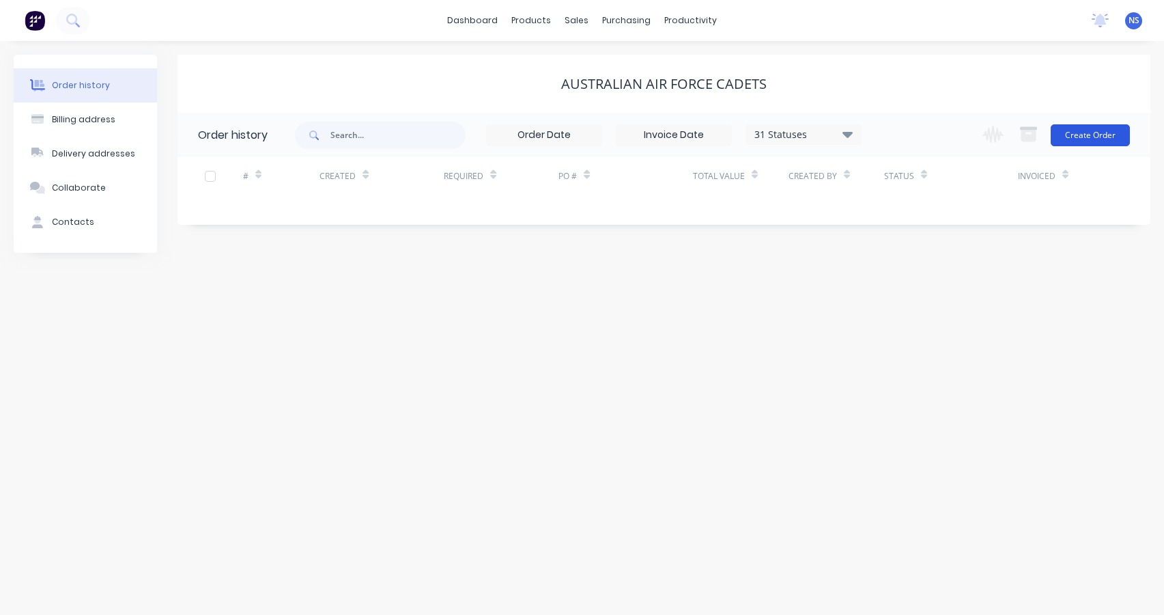
click at [1094, 134] on button "Create Order" at bounding box center [1090, 135] width 79 height 22
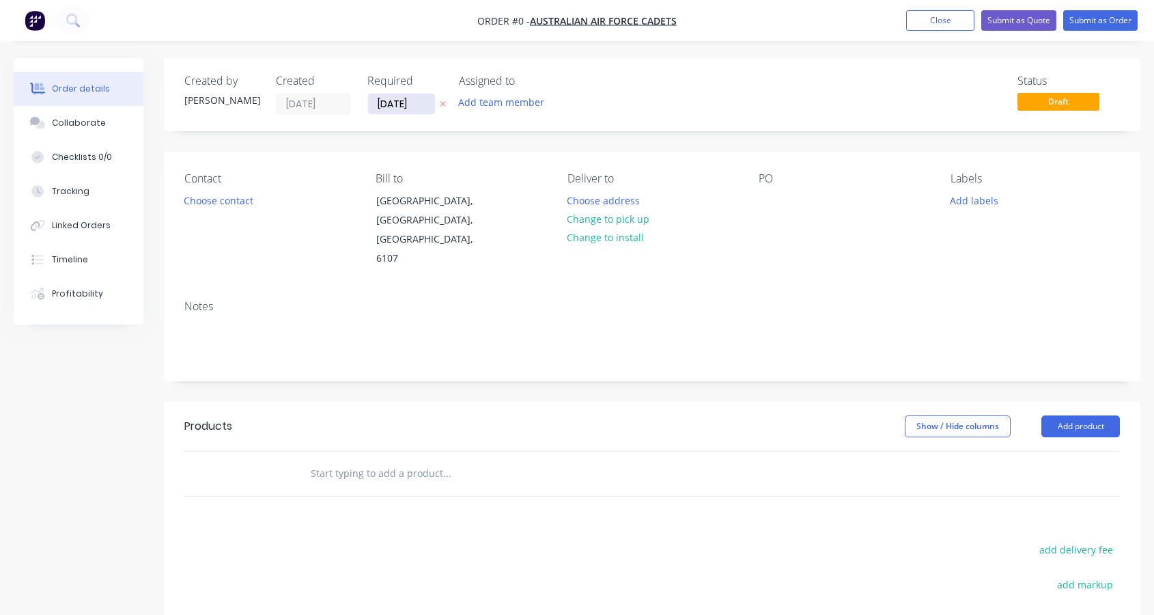
click at [397, 100] on input "[DATE]" at bounding box center [401, 104] width 67 height 20
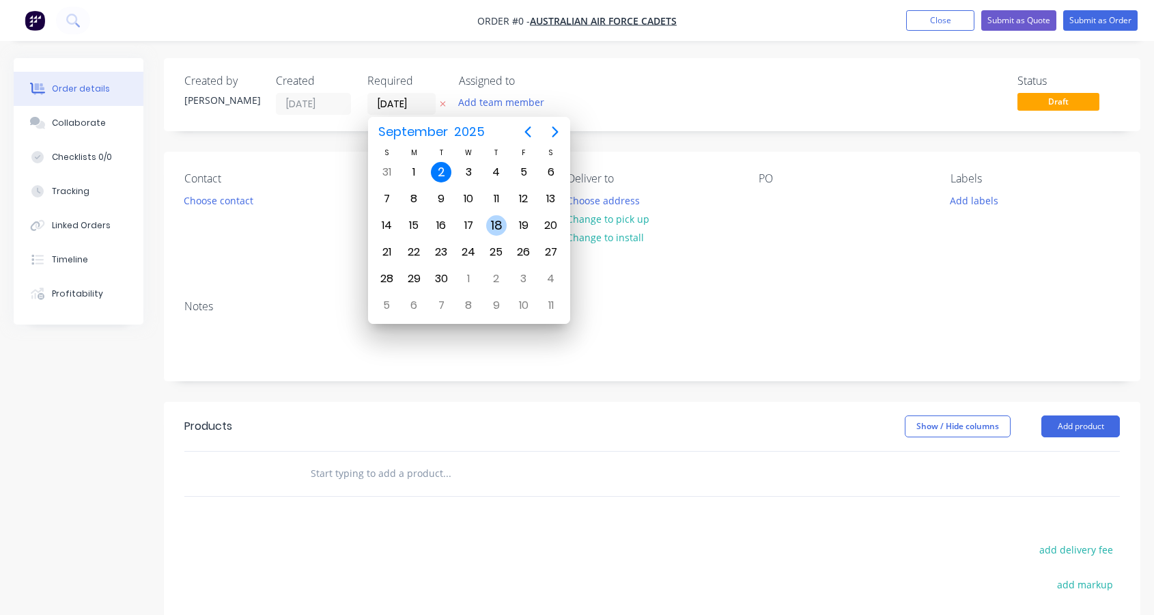
click at [498, 223] on div "18" at bounding box center [496, 225] width 20 height 20
type input "[DATE]"
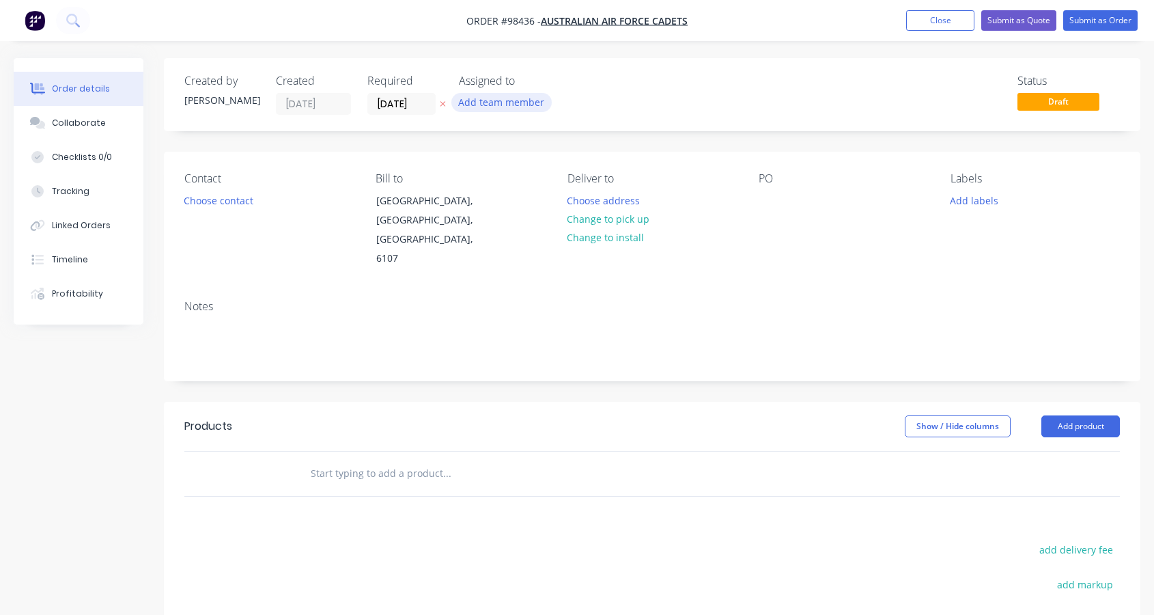
click at [500, 99] on button "Add team member" at bounding box center [501, 102] width 100 height 18
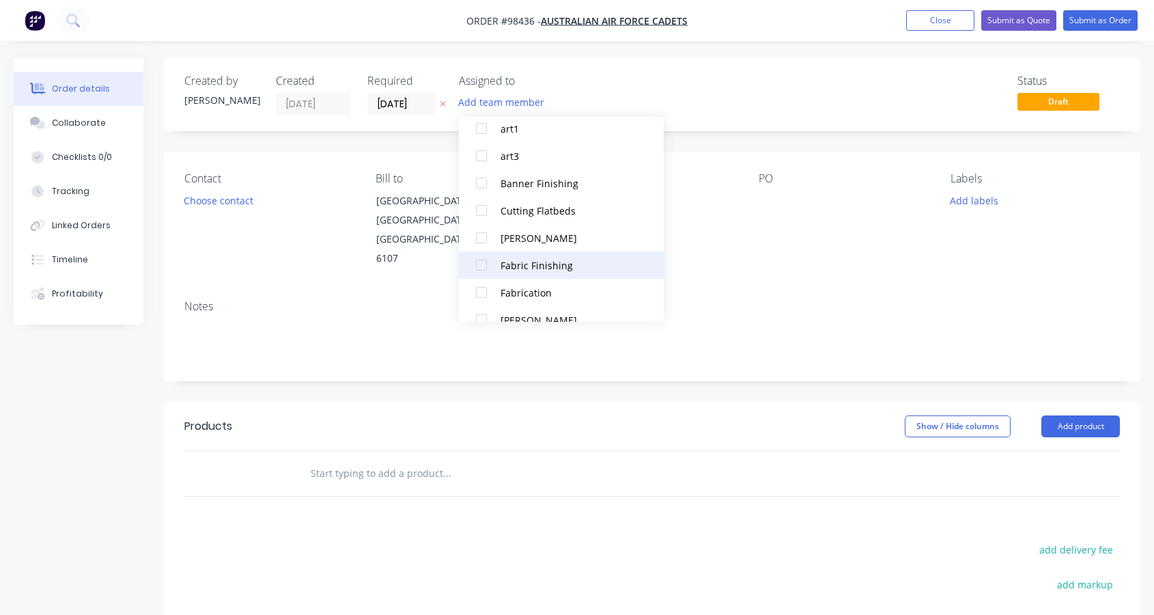
scroll to position [154, 0]
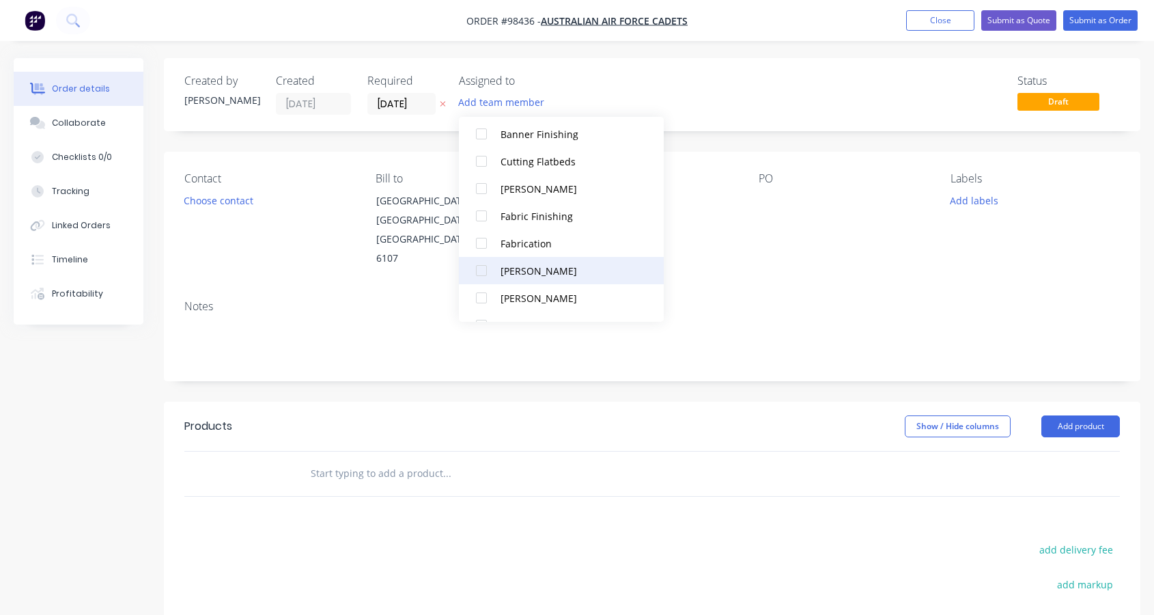
click at [484, 268] on div at bounding box center [481, 270] width 27 height 27
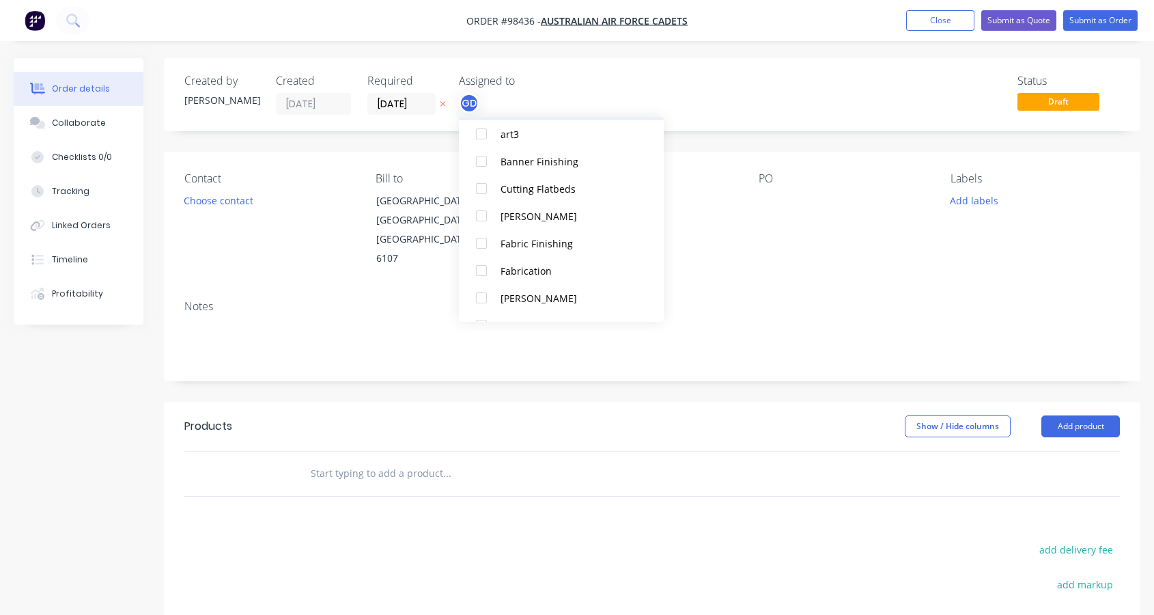
scroll to position [0, 0]
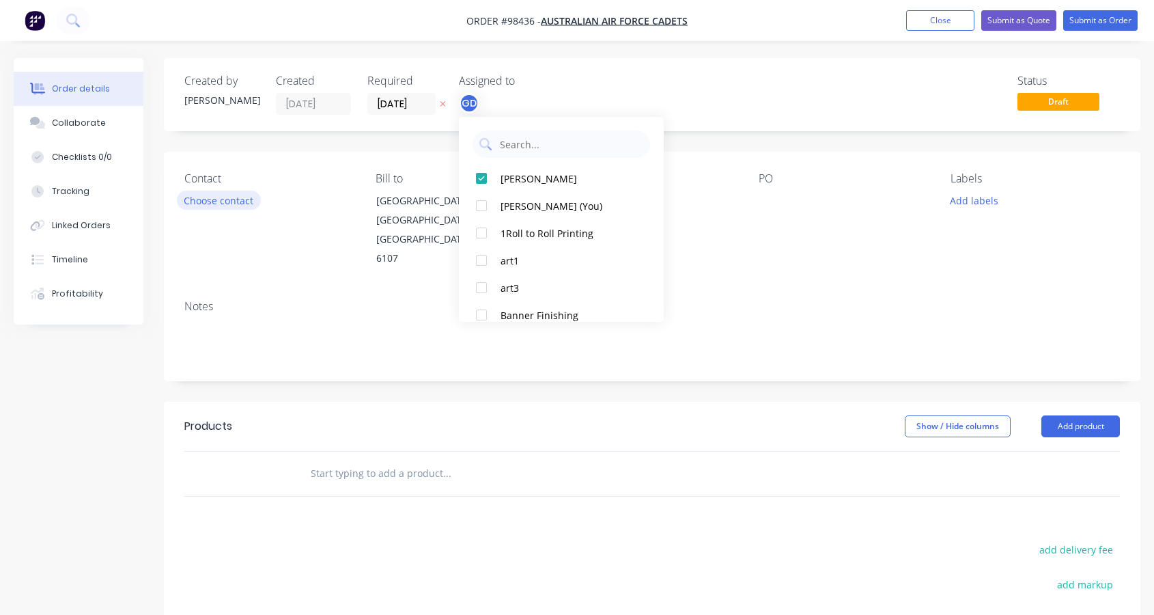
click at [215, 195] on button "Choose contact" at bounding box center [219, 200] width 84 height 18
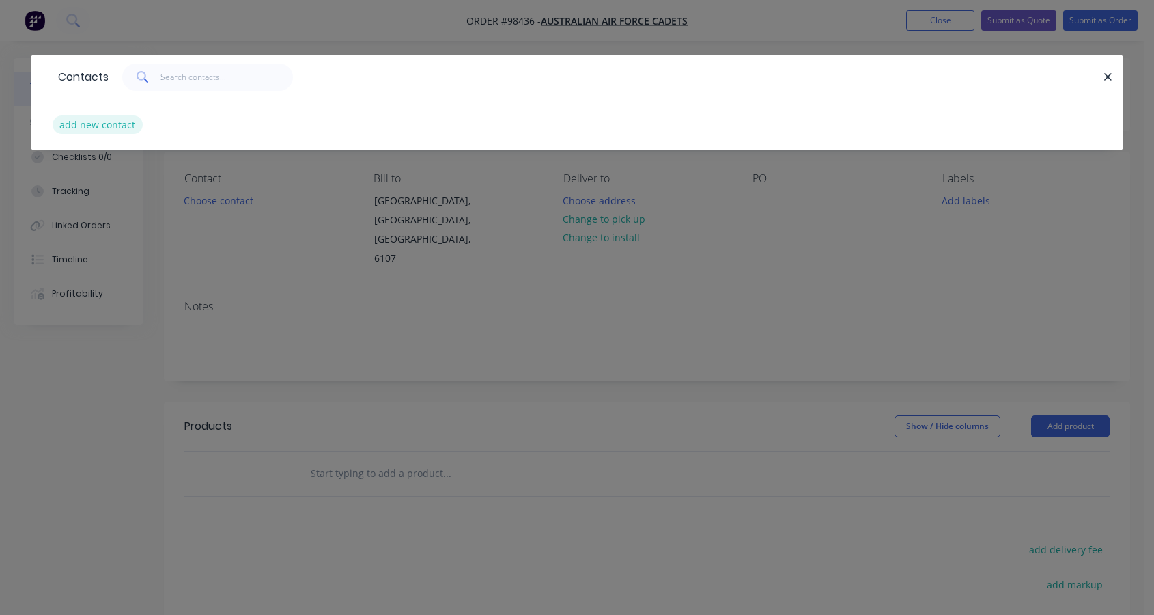
click at [123, 130] on button "add new contact" at bounding box center [98, 124] width 90 height 18
select select "AU"
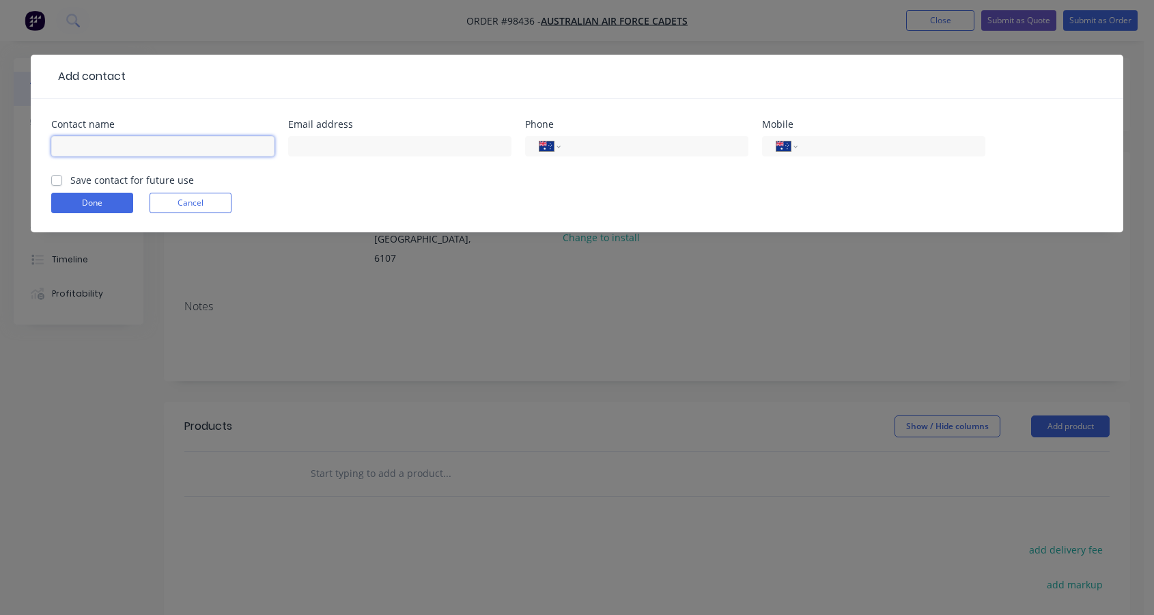
click at [140, 149] on input "text" at bounding box center [162, 146] width 223 height 20
type input "[PERSON_NAME]"
click at [303, 149] on input "text" at bounding box center [399, 146] width 223 height 20
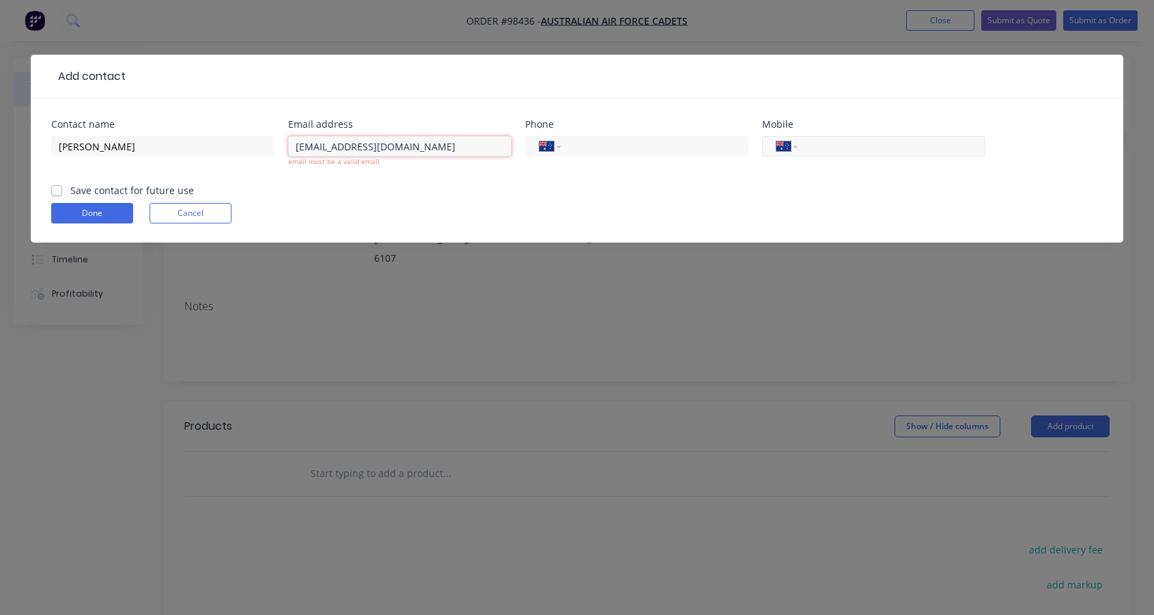
type input "[EMAIL_ADDRESS][DOMAIN_NAME]"
click at [850, 139] on input "tel" at bounding box center [889, 147] width 164 height 16
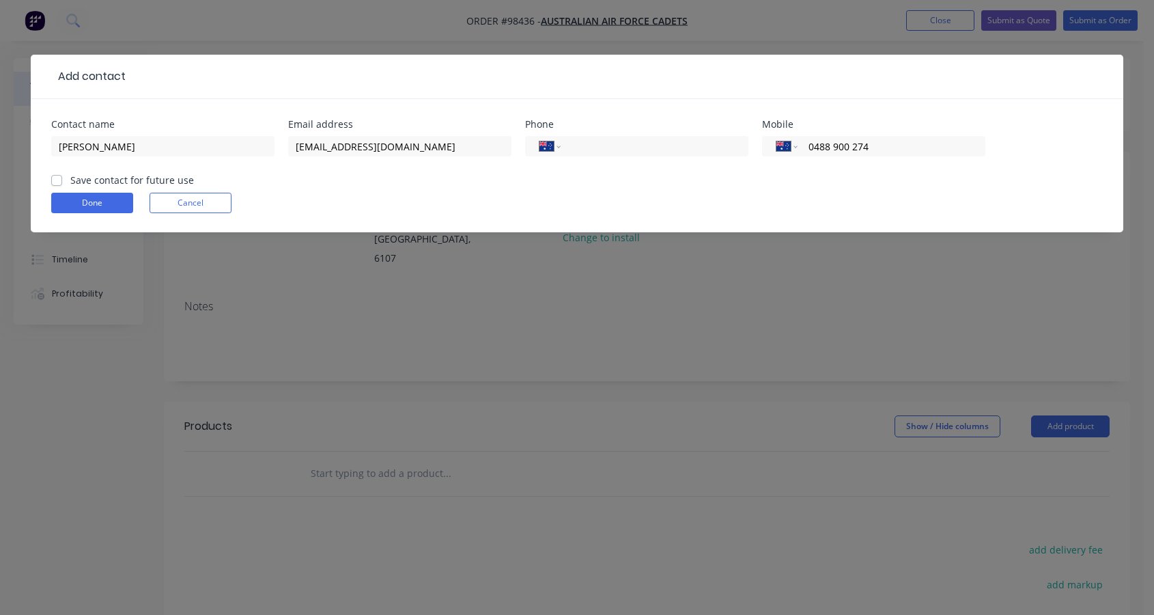
type input "0488 900 274"
click at [70, 182] on label "Save contact for future use" at bounding box center [132, 180] width 124 height 14
click at [56, 182] on input "Save contact for future use" at bounding box center [56, 179] width 11 height 13
checkbox input "true"
click at [81, 202] on button "Done" at bounding box center [92, 203] width 82 height 20
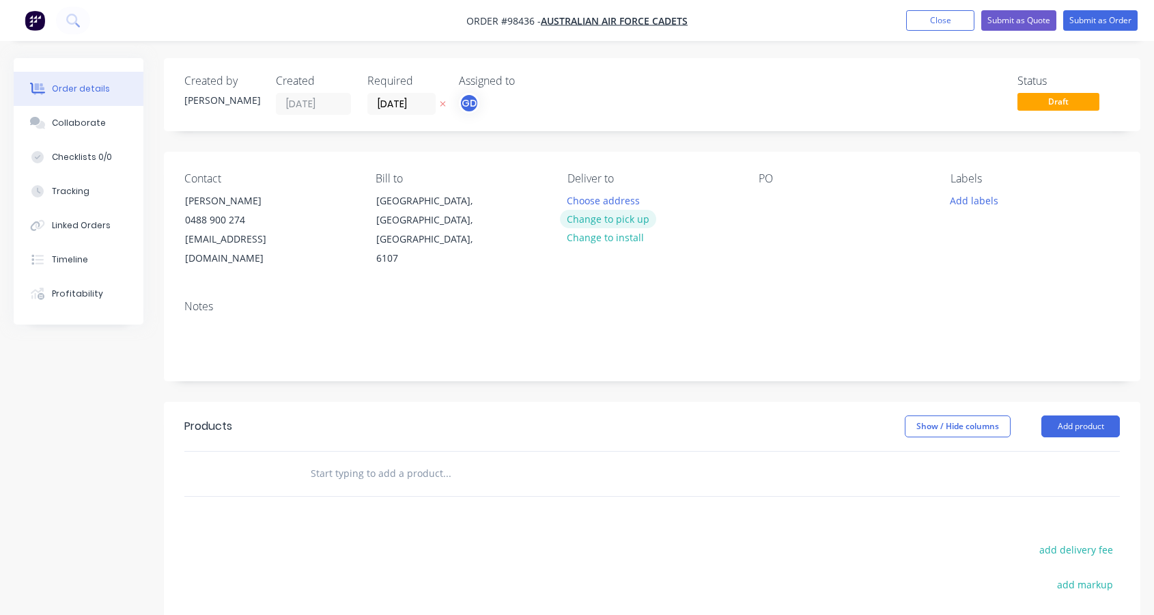
click at [603, 218] on button "Change to pick up" at bounding box center [608, 219] width 97 height 18
click at [591, 199] on div "Pick up Change to delivery Change to install" at bounding box center [652, 220] width 169 height 96
click at [577, 204] on div at bounding box center [579, 201] width 22 height 20
click at [763, 203] on div at bounding box center [770, 201] width 22 height 20
click at [970, 198] on button "Add labels" at bounding box center [973, 200] width 63 height 18
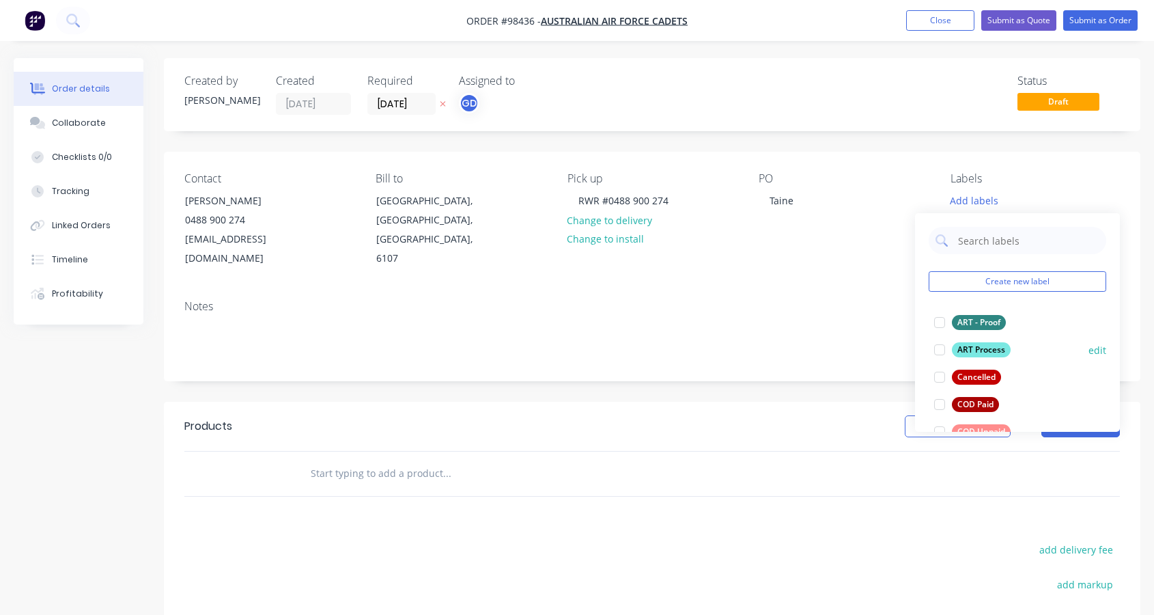
click at [938, 352] on div at bounding box center [939, 349] width 27 height 27
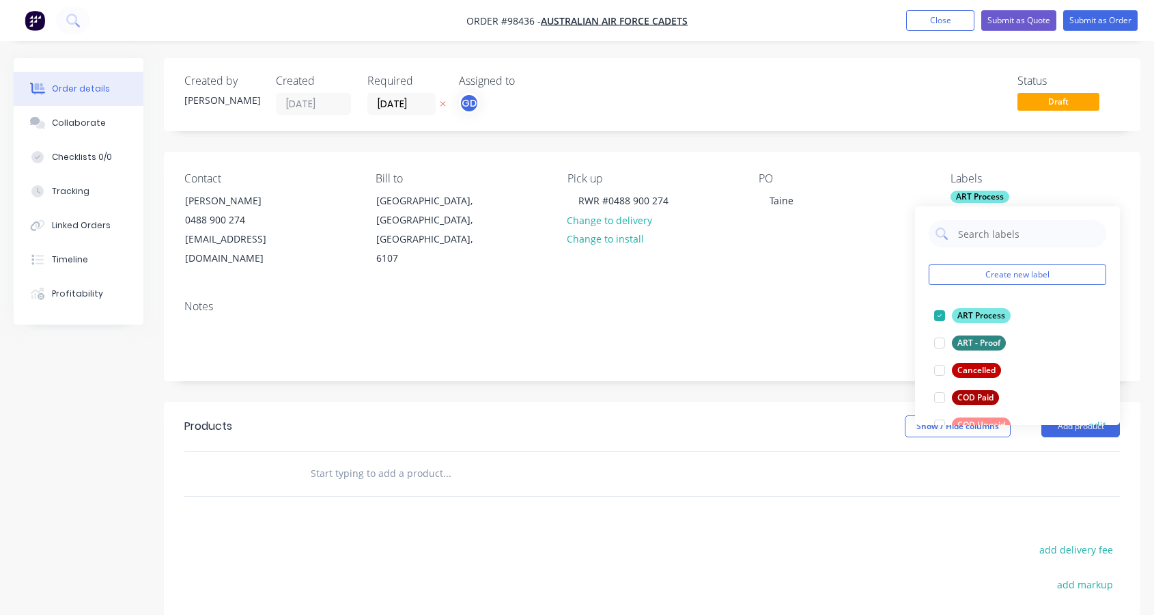
click at [942, 421] on div at bounding box center [939, 424] width 27 height 27
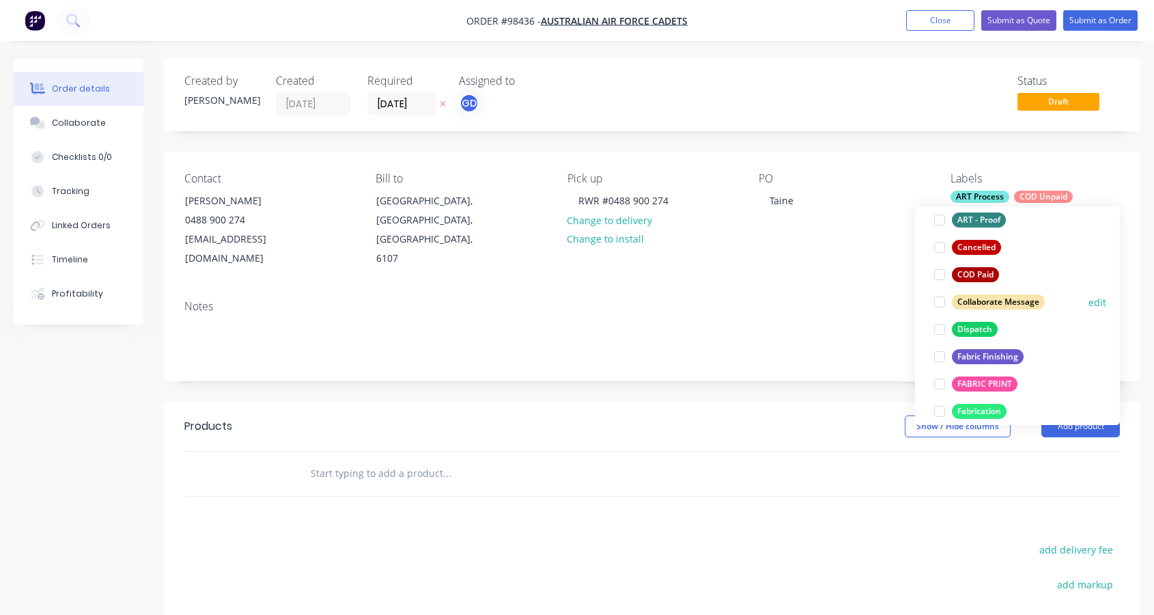
click at [940, 303] on div at bounding box center [939, 301] width 27 height 27
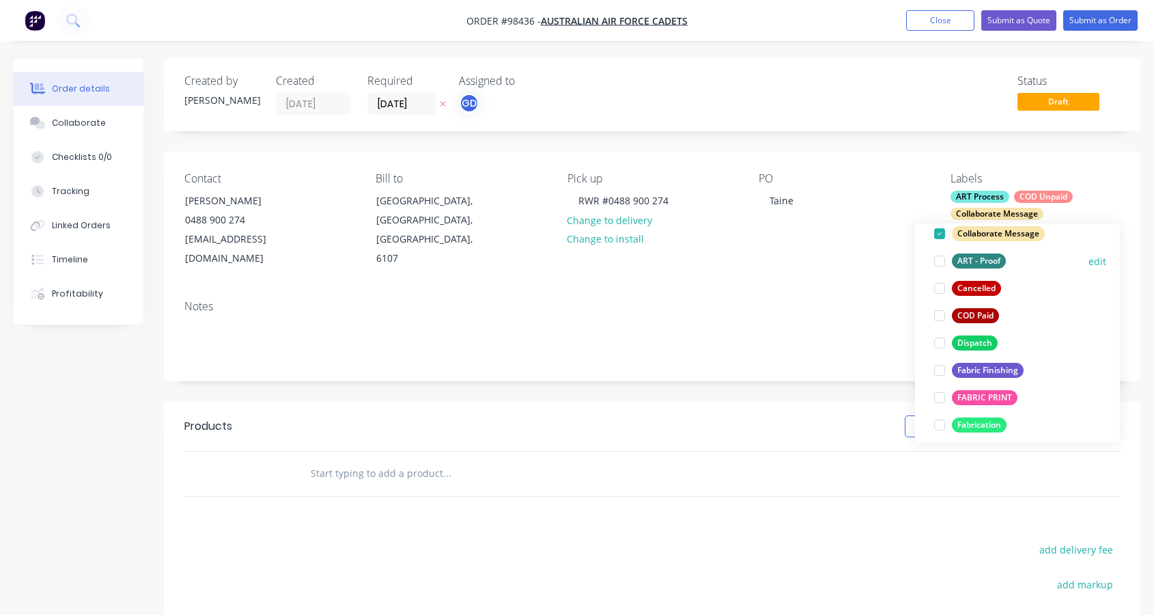
scroll to position [160, 0]
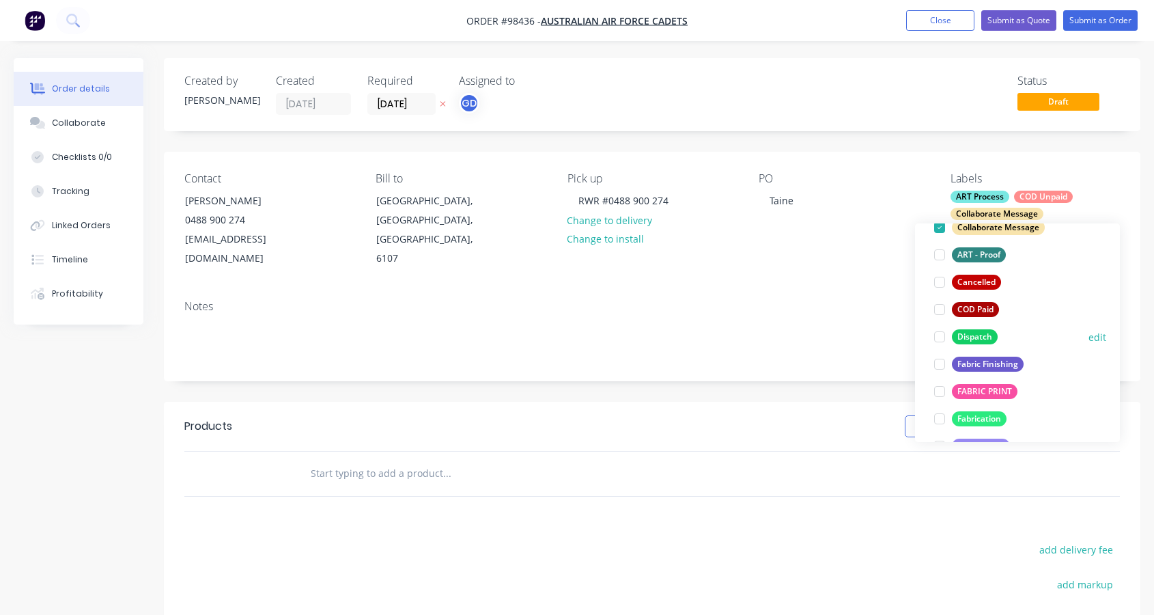
click at [939, 335] on div at bounding box center [939, 336] width 27 height 27
click at [937, 367] on div at bounding box center [939, 363] width 27 height 27
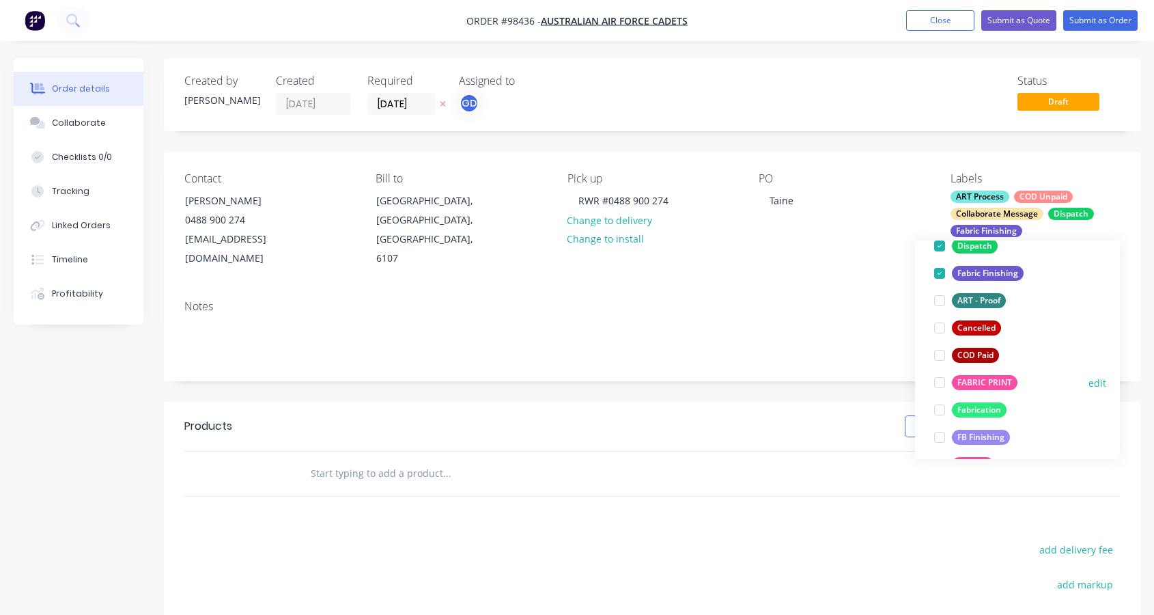
scroll to position [211, 0]
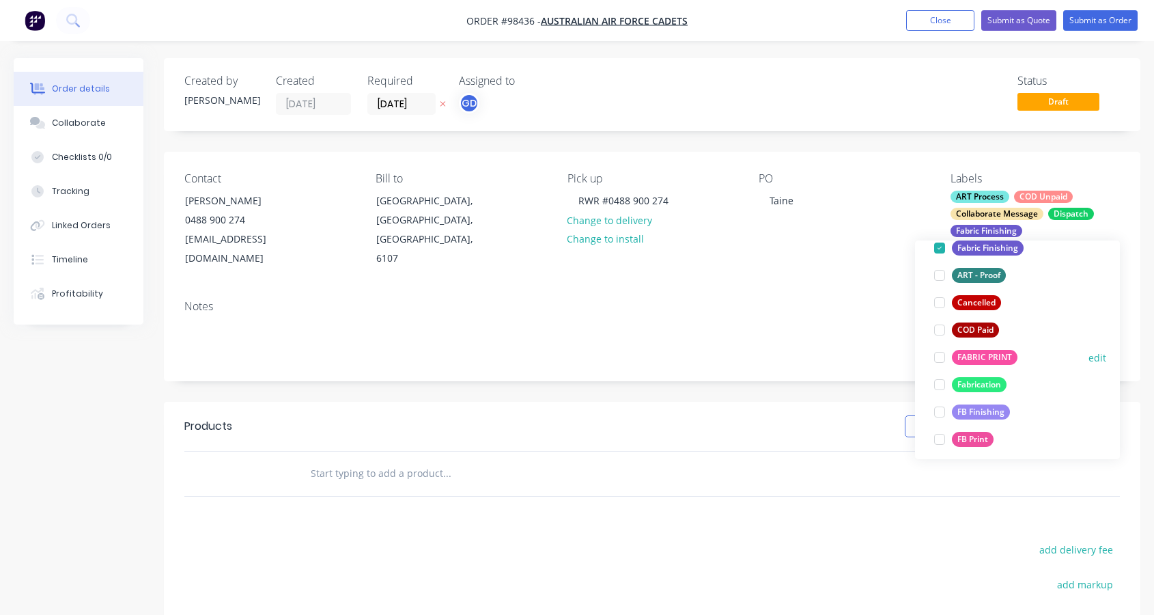
click at [941, 359] on div at bounding box center [939, 357] width 27 height 27
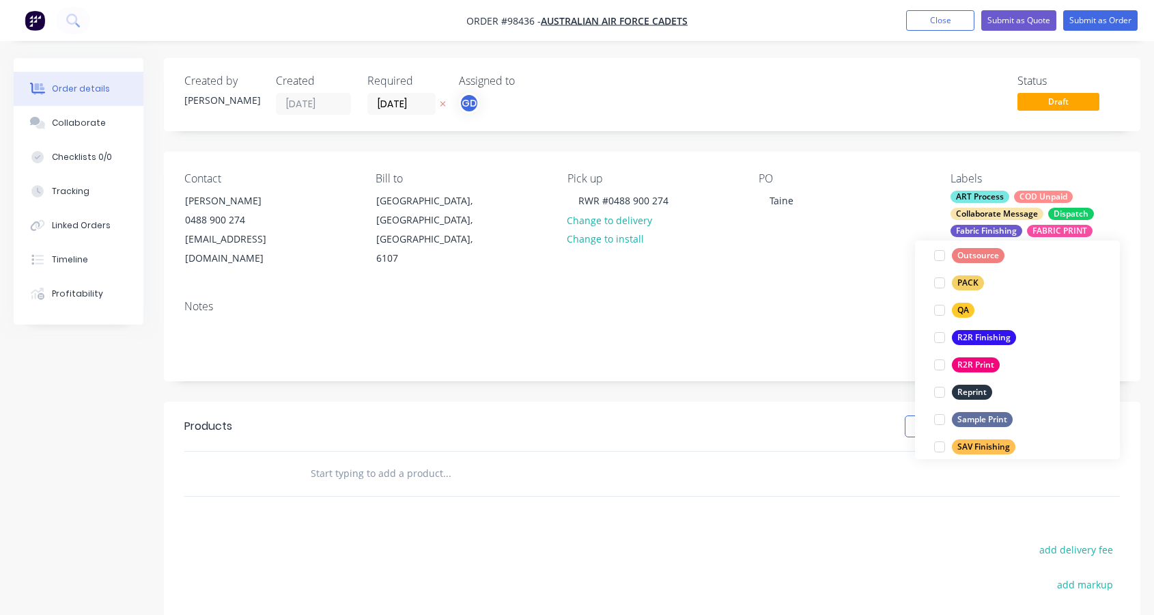
scroll to position [512, 0]
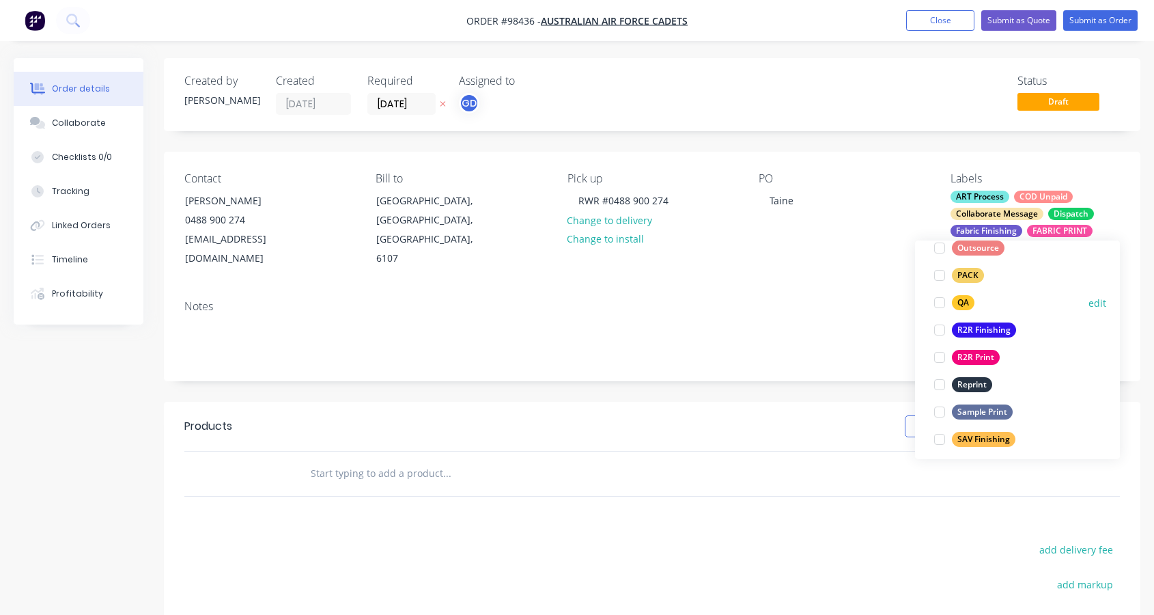
click at [939, 303] on div at bounding box center [939, 302] width 27 height 27
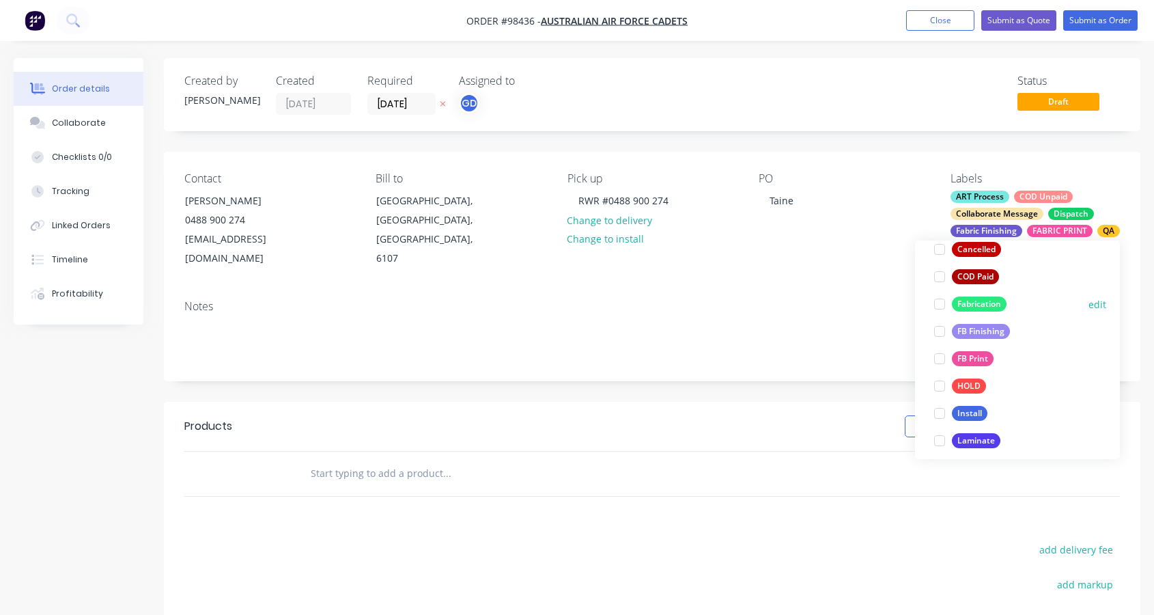
scroll to position [550, 0]
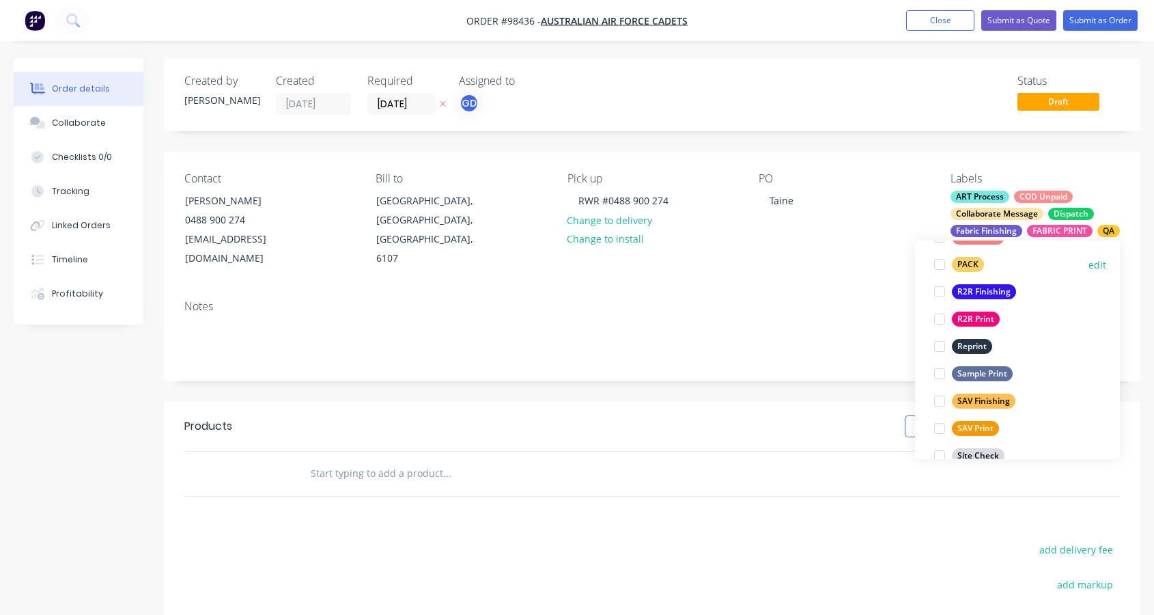
click at [939, 265] on div at bounding box center [939, 264] width 27 height 27
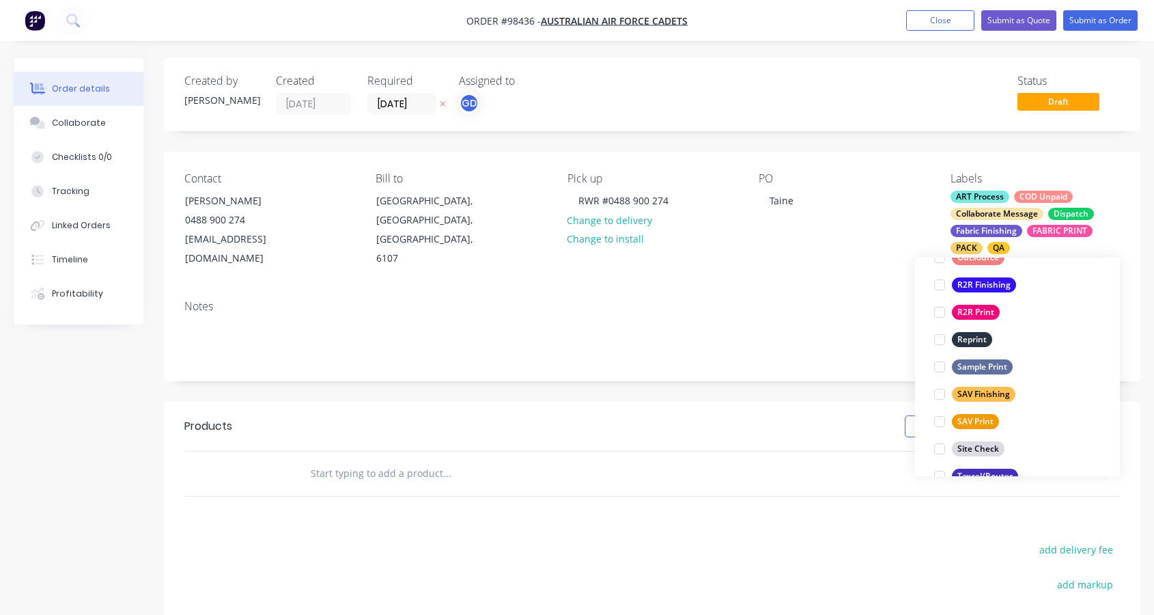
scroll to position [656, 0]
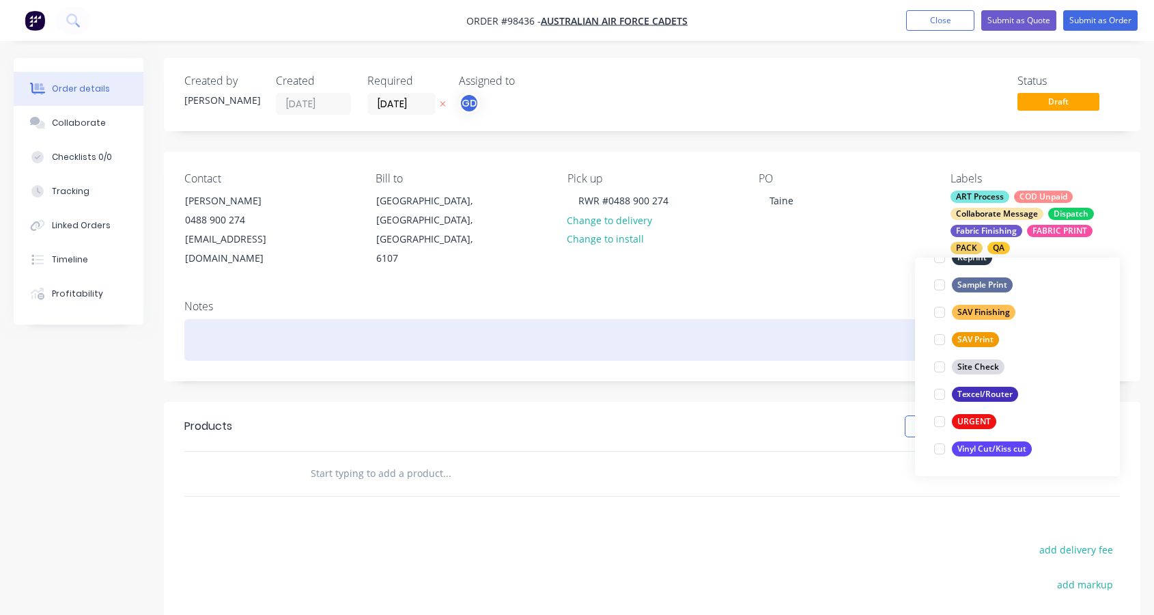
click at [229, 320] on div at bounding box center [652, 340] width 936 height 42
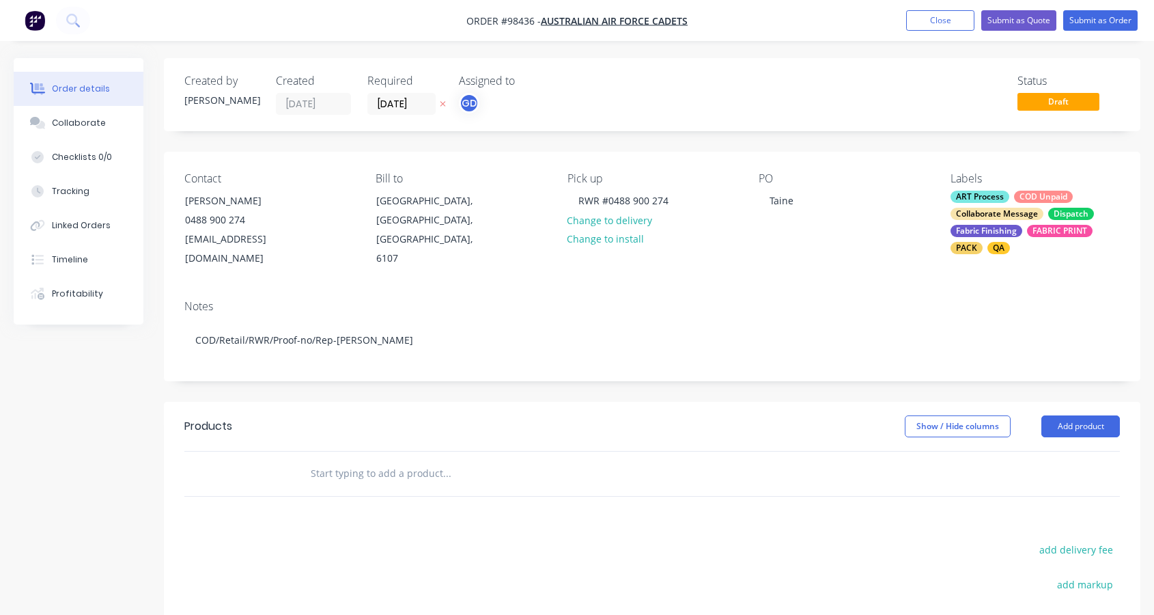
click at [363, 461] on input "text" at bounding box center [446, 473] width 273 height 27
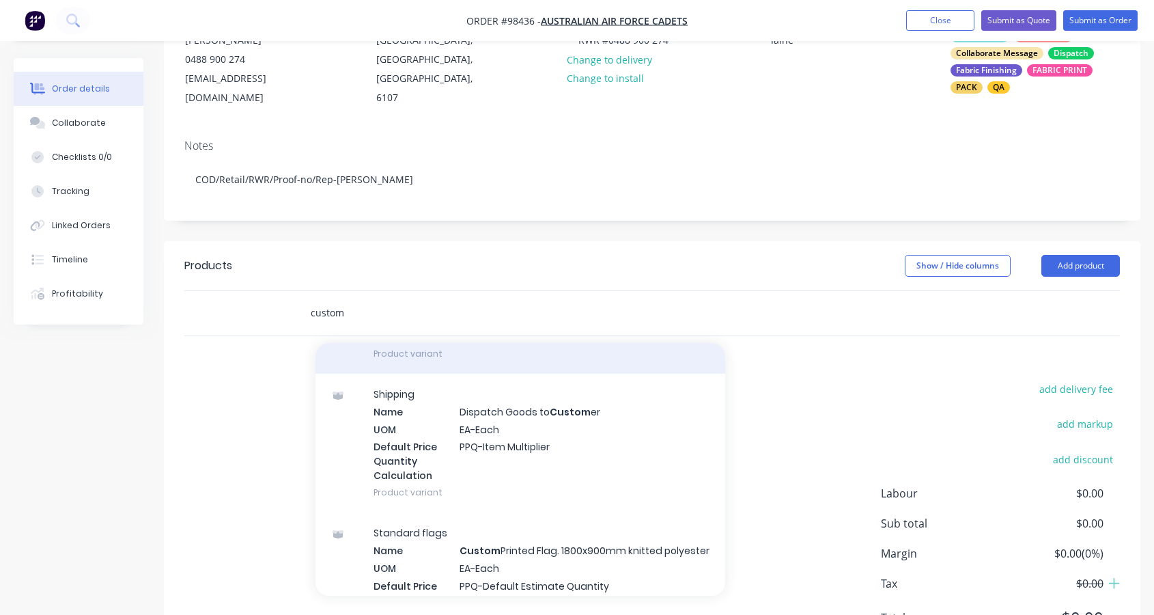
scroll to position [303, 0]
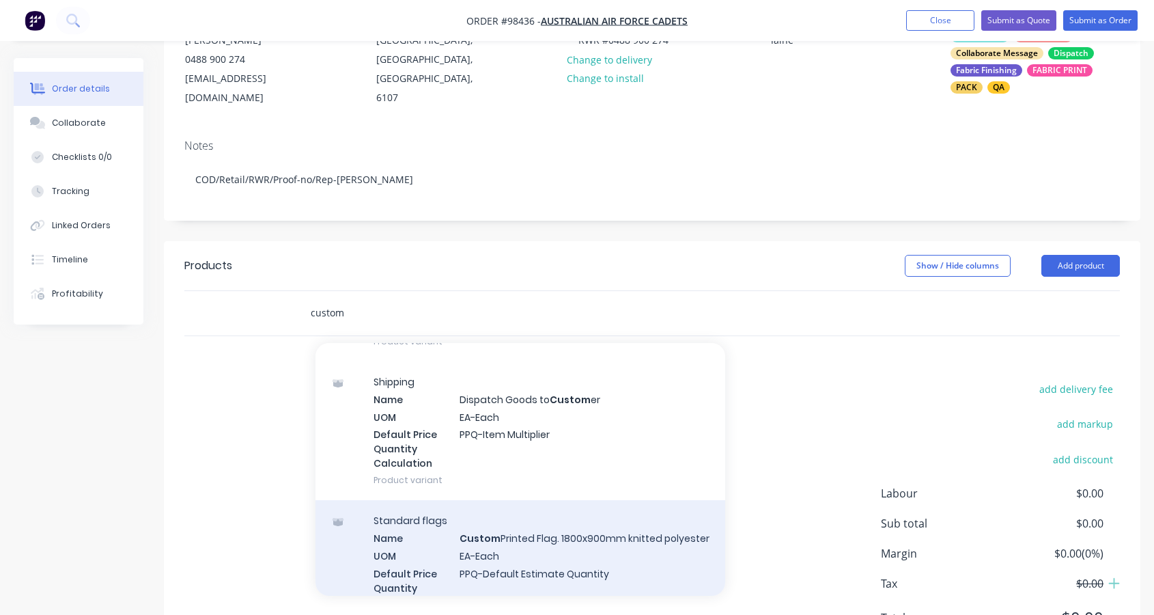
type input "custom"
click at [581, 533] on div "Standard flags Name Custom Printed Flag. 1800x900mm knitted polyester UOM EA-Ea…" at bounding box center [521, 569] width 410 height 139
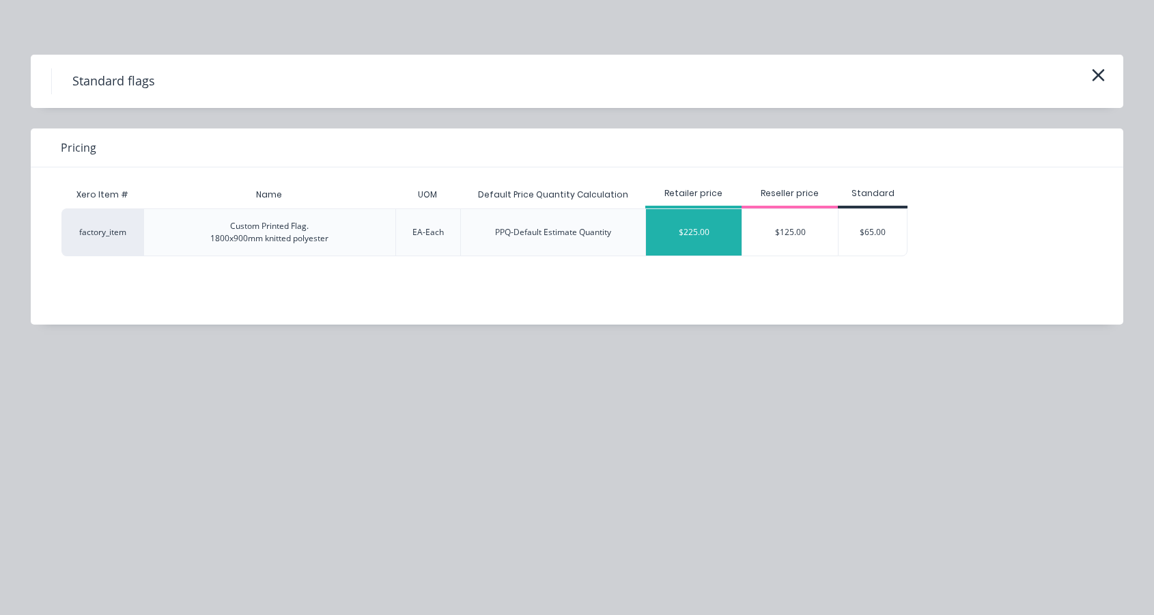
click at [721, 234] on div "$225.00" at bounding box center [694, 232] width 96 height 46
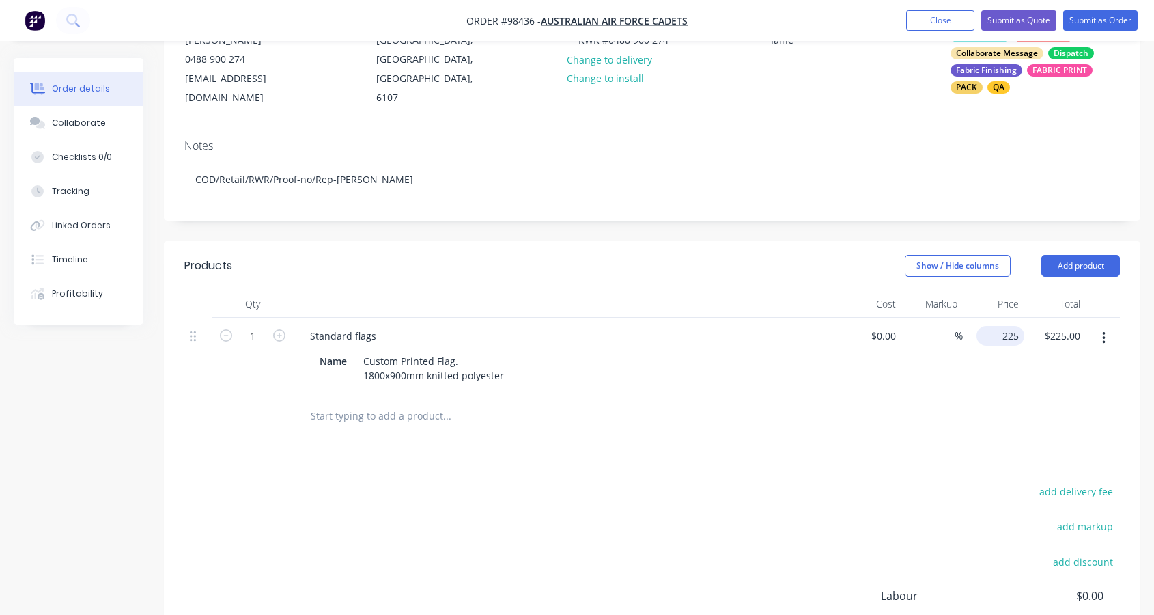
click at [998, 326] on div "225 $225.00" at bounding box center [1001, 336] width 48 height 20
type input "$240.00"
click at [456, 351] on div "Custom Printed Flag. 1800x900mm knitted polyester" at bounding box center [434, 368] width 152 height 34
click at [458, 351] on div "Custom Printed Flag. 1800x900mm knitted polyester" at bounding box center [434, 368] width 152 height 34
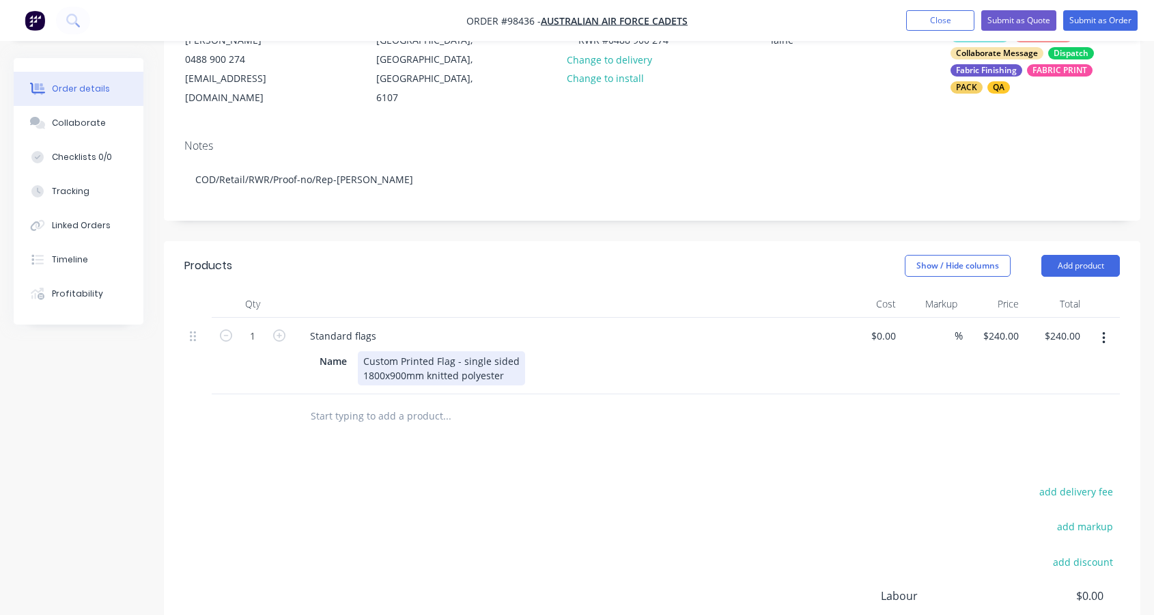
click at [505, 361] on div "Custom Printed Flag - single sided 1800x900mm knitted polyester" at bounding box center [441, 368] width 167 height 34
drag, startPoint x: 425, startPoint y: 362, endPoint x: 466, endPoint y: 363, distance: 41.0
click at [477, 361] on div "Custom Printed Flag - single sided 1800x900mm knitted polyester" at bounding box center [441, 368] width 167 height 34
drag, startPoint x: 426, startPoint y: 361, endPoint x: 499, endPoint y: 363, distance: 73.1
click at [499, 363] on div "Custom Printed Flag - single sided 1800x900mm knitted polyester" at bounding box center [441, 368] width 167 height 34
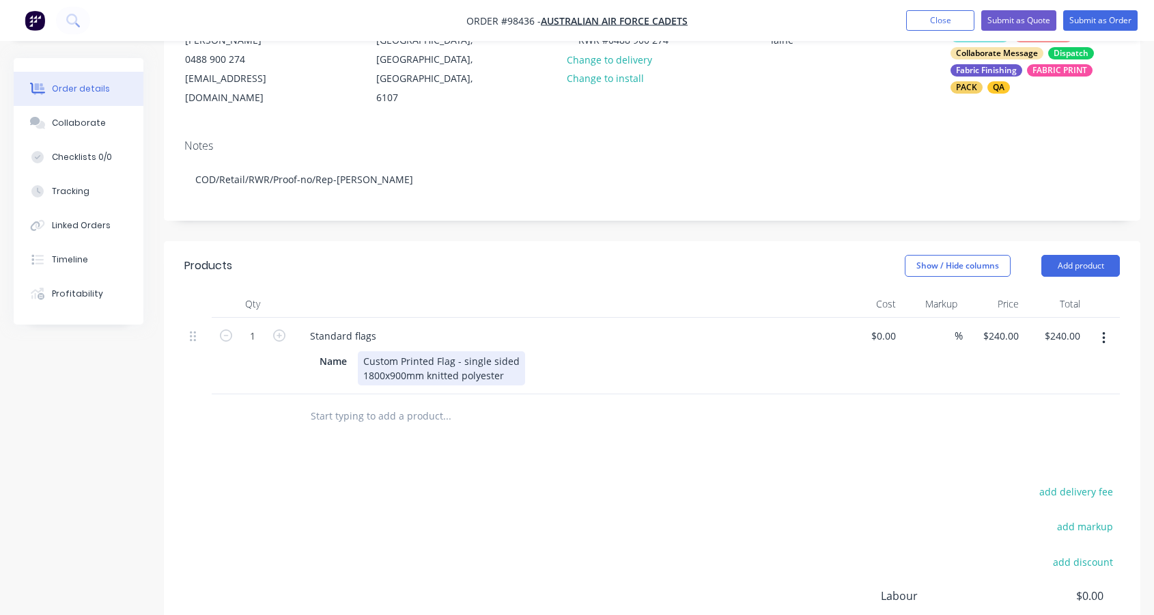
click at [502, 361] on div "Custom Printed Flag - single sided 1800x900mm knitted polyester" at bounding box center [441, 368] width 167 height 34
drag, startPoint x: 503, startPoint y: 360, endPoint x: 436, endPoint y: 359, distance: 66.9
click at [426, 362] on div "Custom Printed Flag - single sided 1800x900mm knitted polyester" at bounding box center [441, 368] width 167 height 34
click at [362, 359] on div "Custom Printed Flag - single sided 1800x900mm" at bounding box center [441, 368] width 167 height 34
click at [365, 360] on div "Custom Printed Flag - single sided 1800x900mm" at bounding box center [441, 368] width 167 height 34
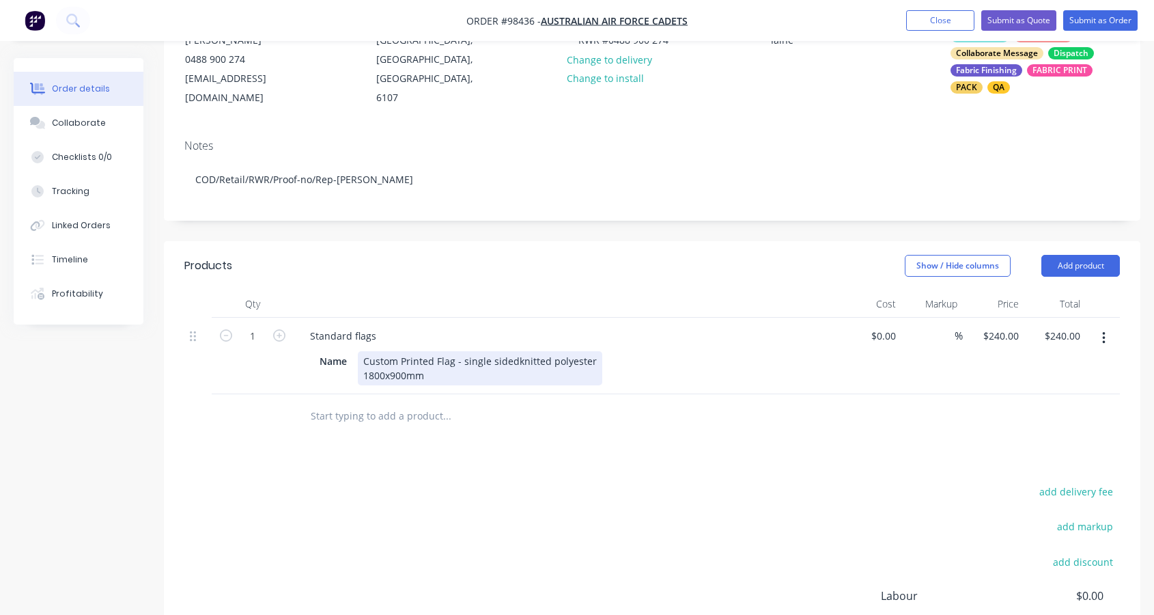
click at [449, 361] on div "Custom Printed Flag - single sided knitted polyester 1800x900mm" at bounding box center [480, 368] width 244 height 34
drag, startPoint x: 548, startPoint y: 361, endPoint x: 491, endPoint y: 363, distance: 56.7
click at [491, 363] on div "Custom Printed Flag - single sided knitted polyester - hemmed with flag trim an…" at bounding box center [573, 368] width 430 height 34
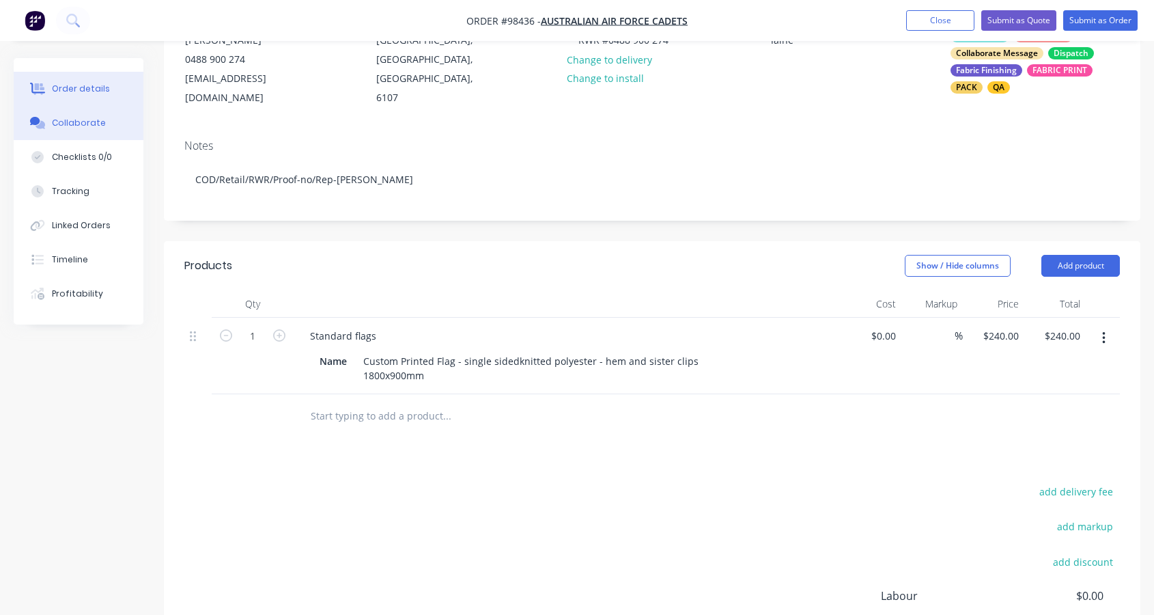
click at [94, 122] on div "Collaborate" at bounding box center [79, 123] width 54 height 12
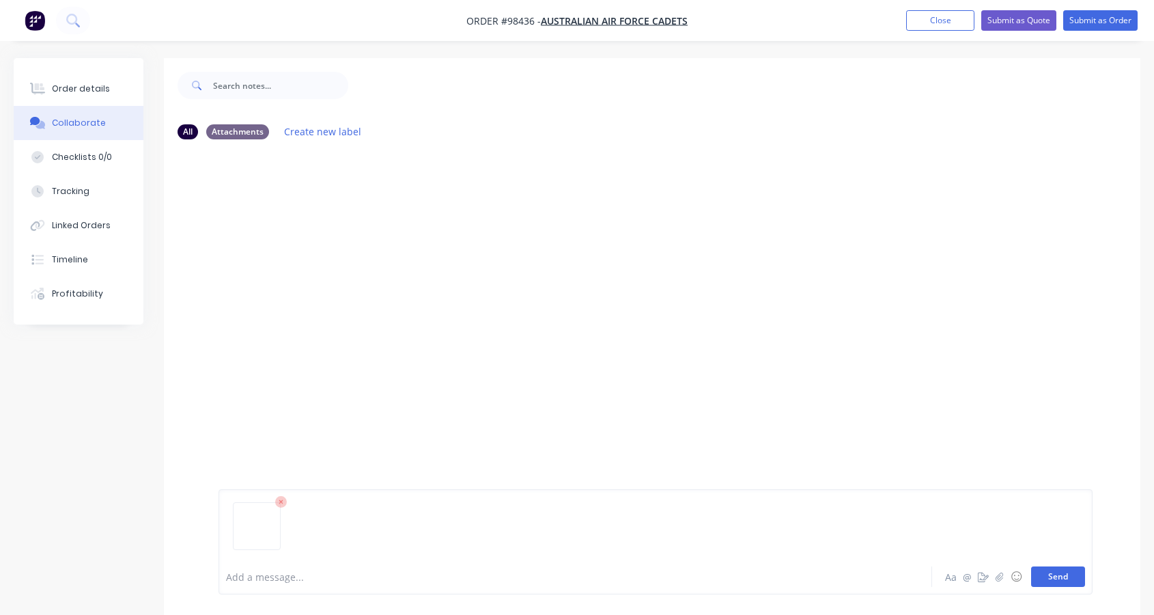
click at [1050, 575] on button "Send" at bounding box center [1058, 576] width 54 height 20
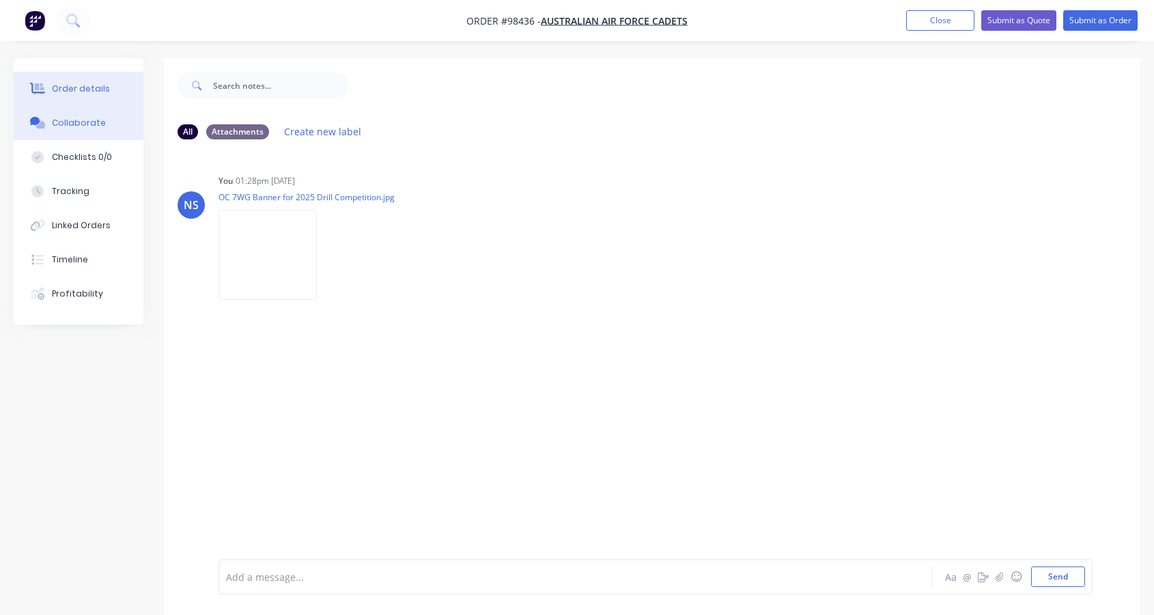
click at [94, 87] on div "Order details" at bounding box center [81, 89] width 58 height 12
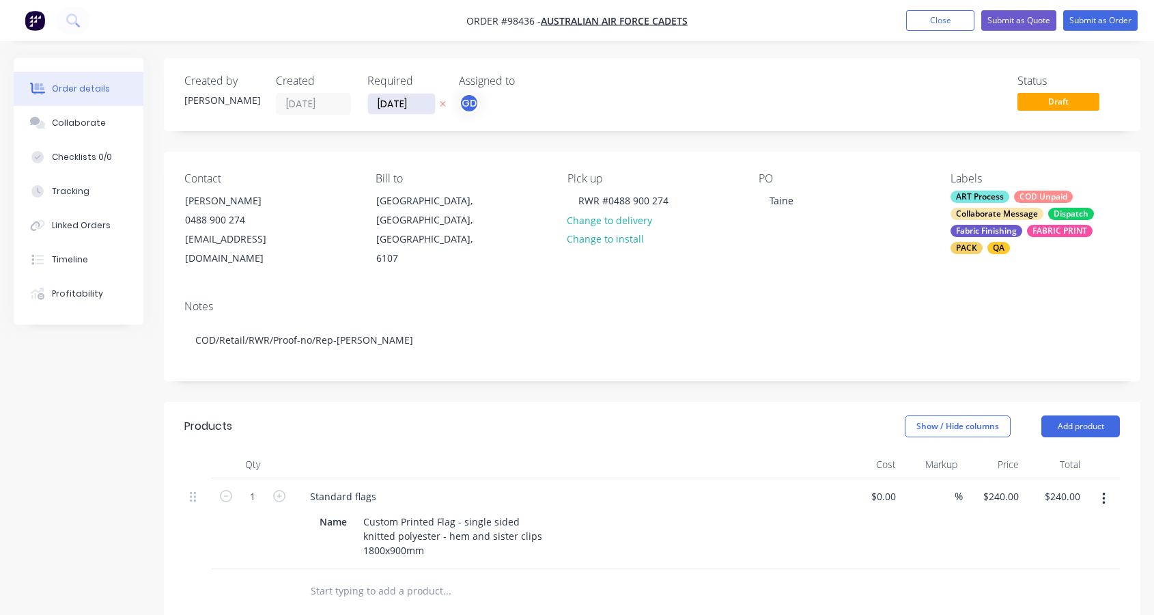
click at [390, 108] on input "[DATE]" at bounding box center [401, 104] width 67 height 20
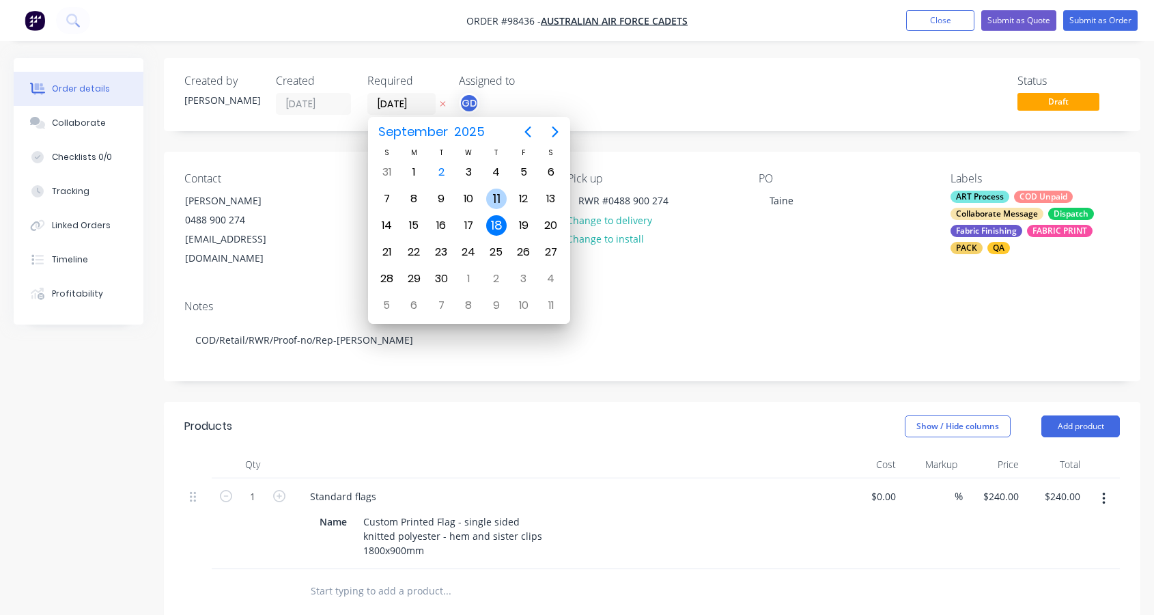
click at [500, 198] on div "11" at bounding box center [496, 198] width 20 height 20
type input "[DATE]"
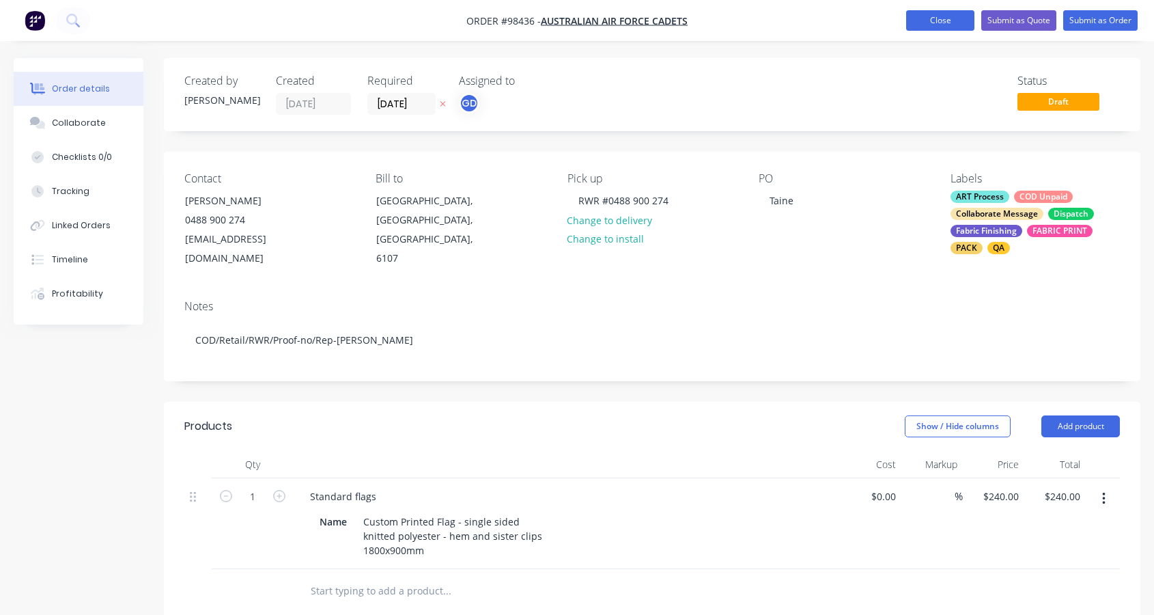
click at [932, 13] on button "Close" at bounding box center [940, 20] width 68 height 20
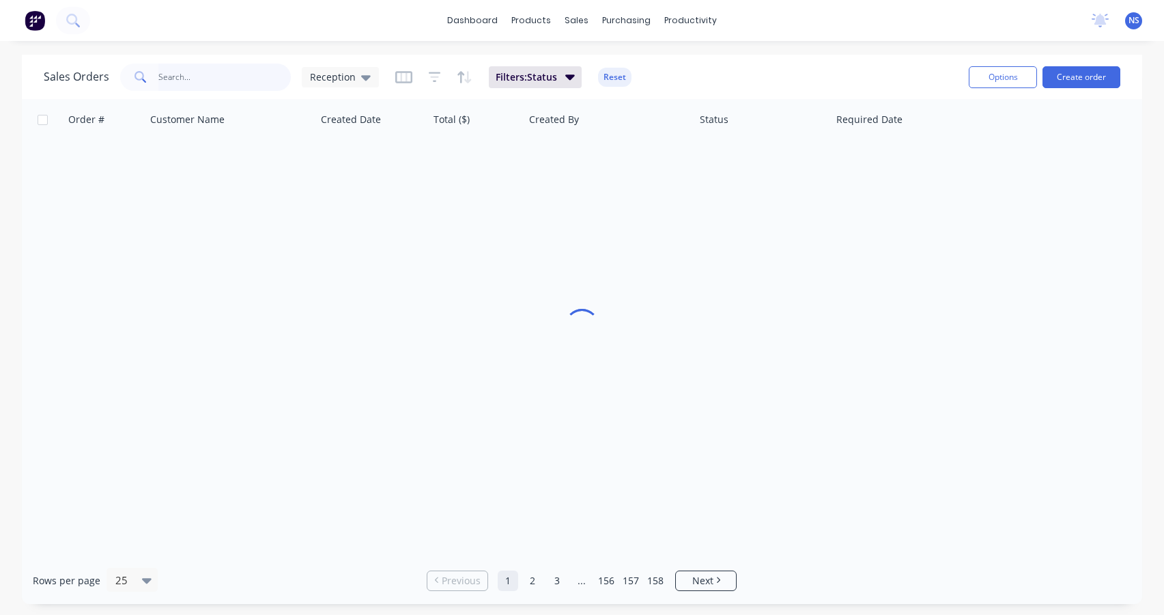
click at [224, 76] on input "text" at bounding box center [224, 77] width 133 height 27
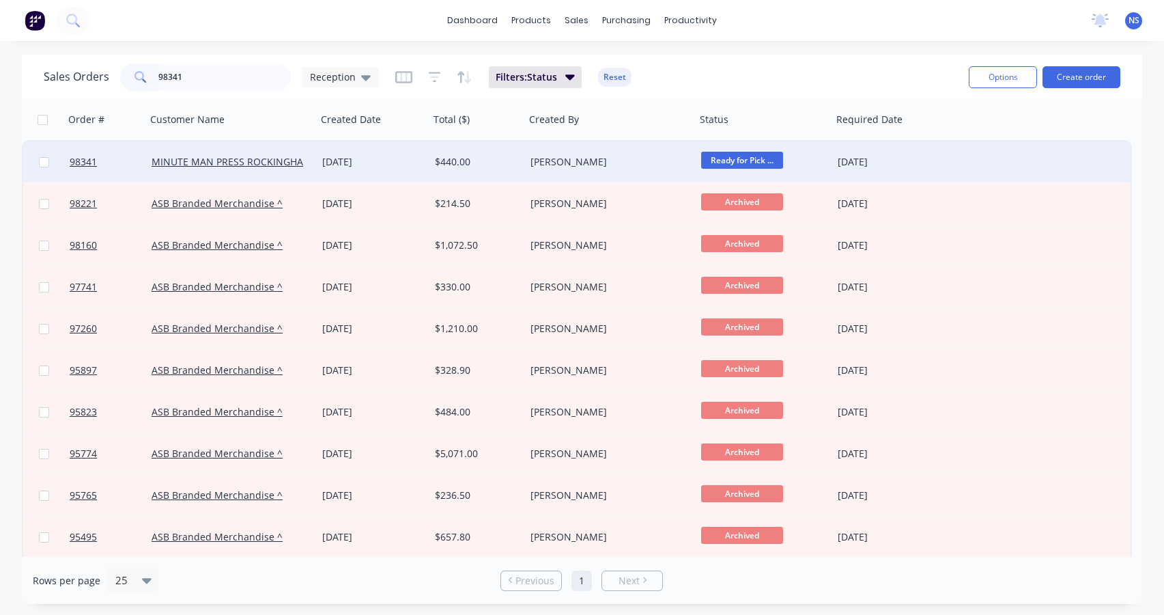
click at [756, 156] on span "Ready for Pick ..." at bounding box center [742, 160] width 82 height 17
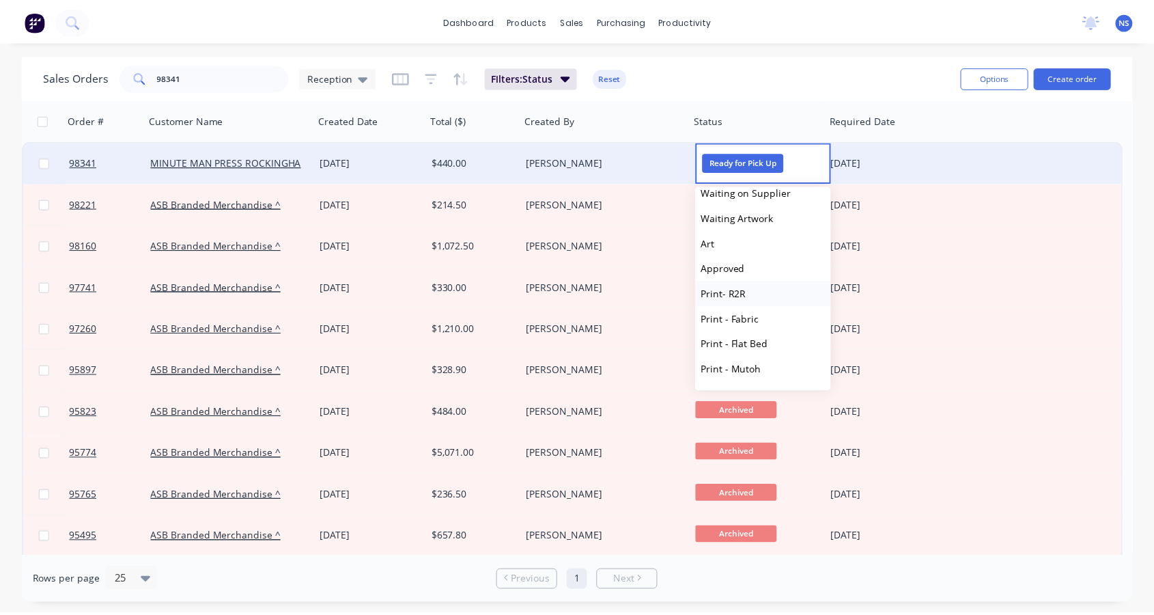
scroll to position [463, 0]
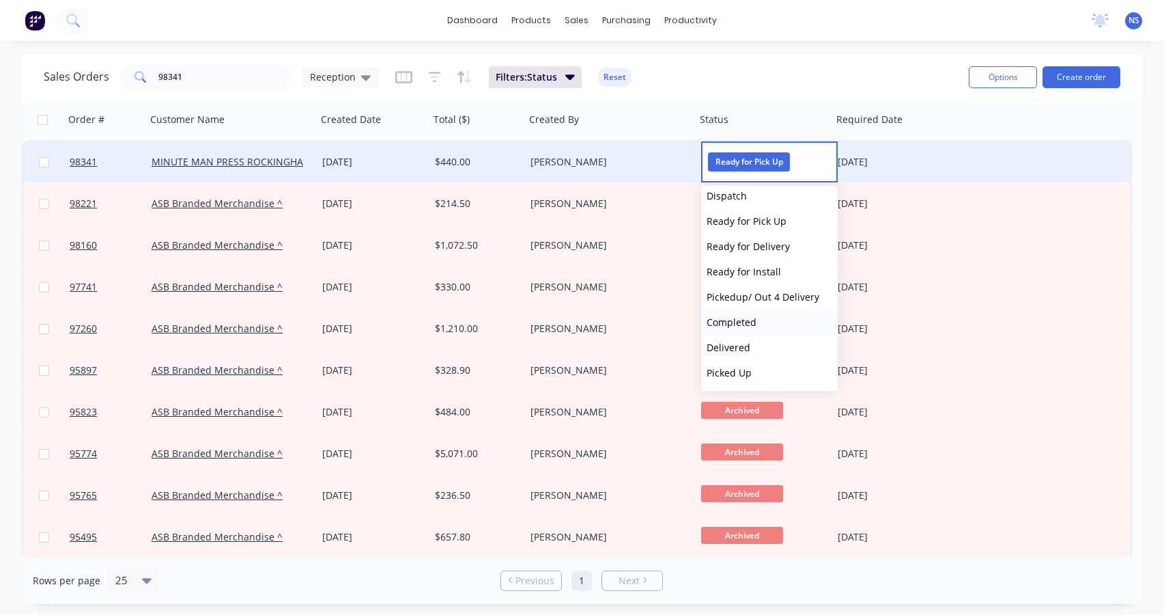
click at [761, 320] on button "Completed" at bounding box center [769, 321] width 137 height 25
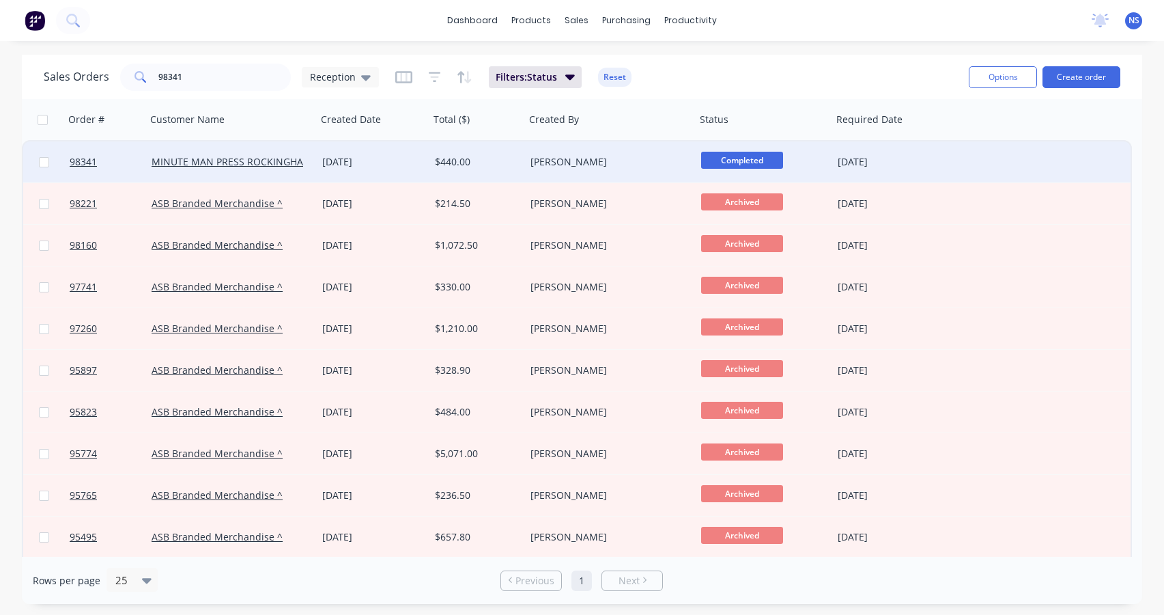
click at [957, 165] on div "98341 MINUTE MAN PRESS [GEOGRAPHIC_DATA] [DATE] $440.00 [PERSON_NAME] Completed…" at bounding box center [577, 162] width 1108 height 42
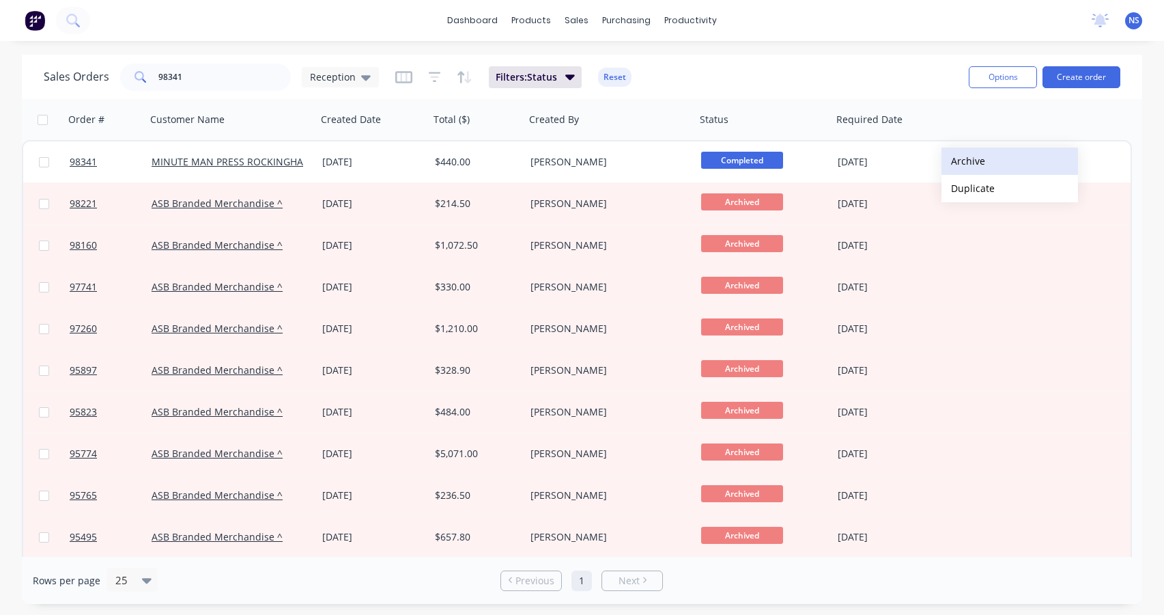
click at [966, 161] on button "Archive" at bounding box center [1010, 161] width 137 height 27
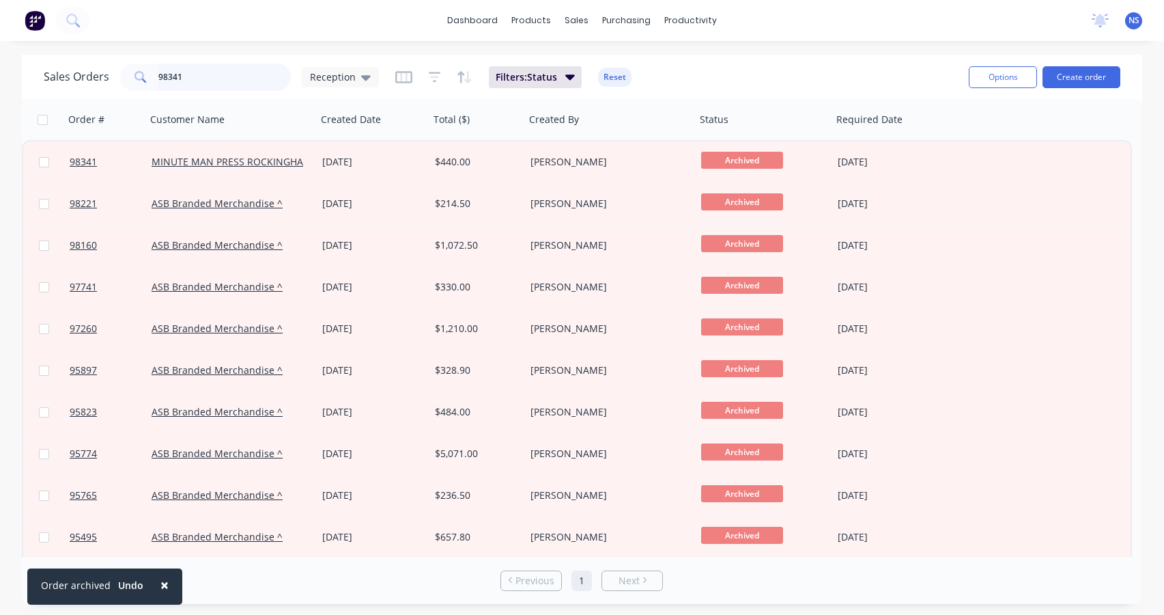
click at [199, 70] on input "98341" at bounding box center [224, 77] width 133 height 27
click at [213, 81] on input "98341" at bounding box center [224, 77] width 133 height 27
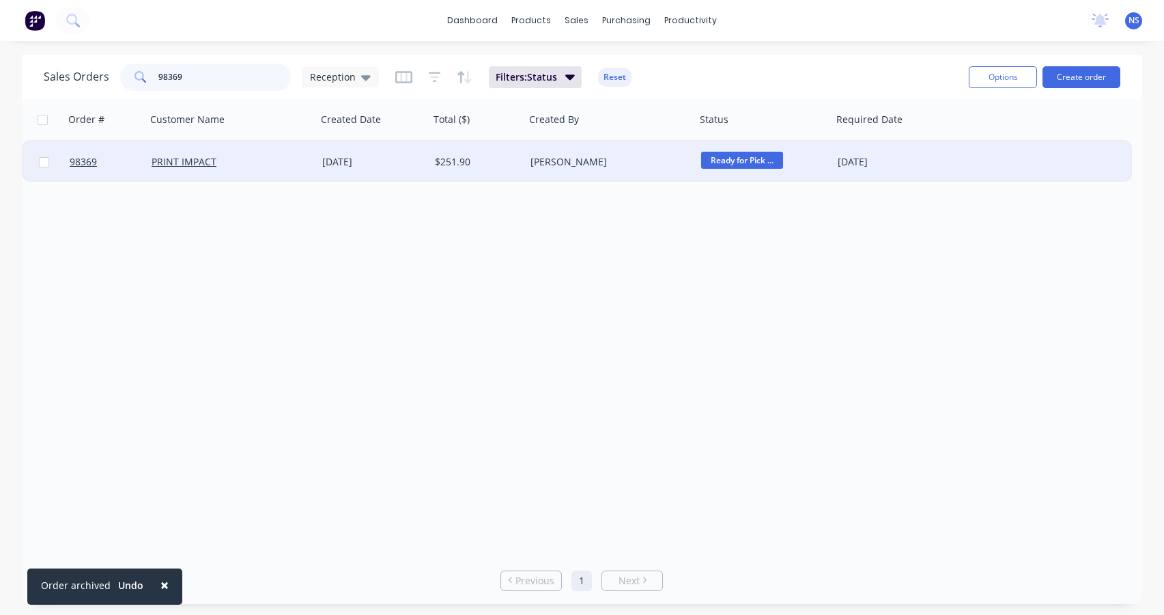
type input "98369"
click at [665, 164] on div "[PERSON_NAME]" at bounding box center [607, 162] width 152 height 14
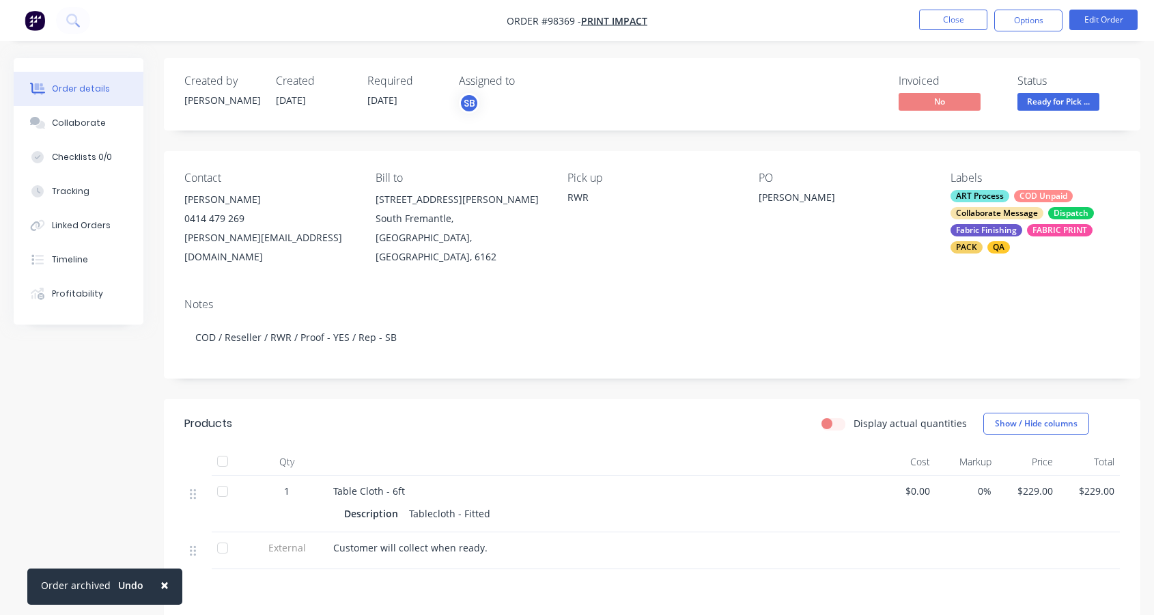
click at [1009, 202] on div "ART Process COD Unpaid Collaborate Message Dispatch Fabric Finishing FABRIC PRI…" at bounding box center [1035, 222] width 169 height 64
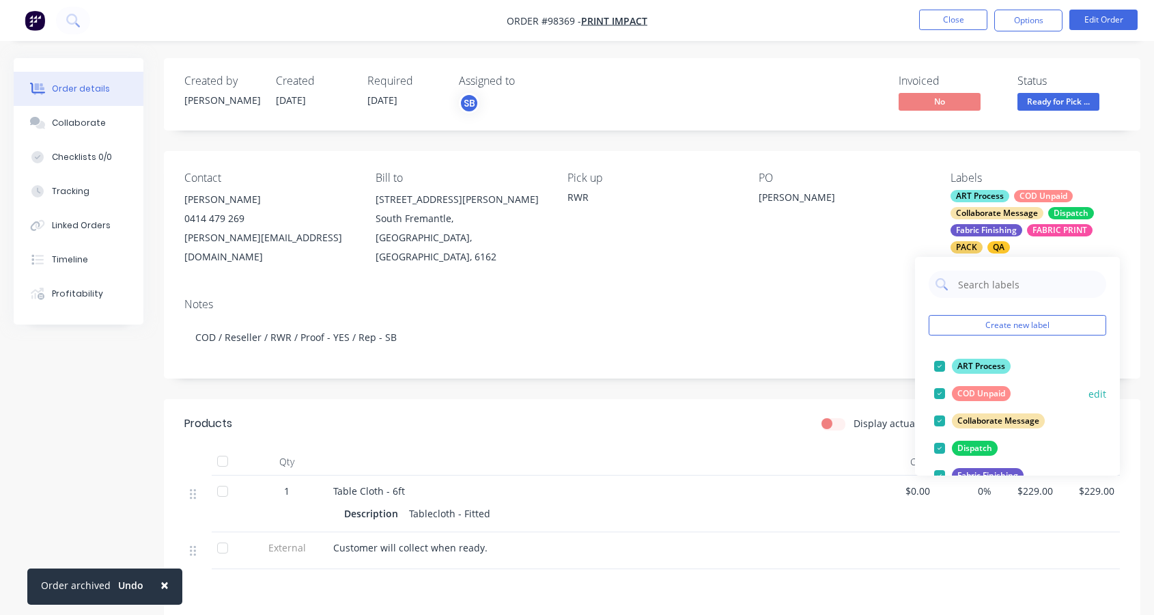
click at [938, 395] on div at bounding box center [939, 393] width 27 height 27
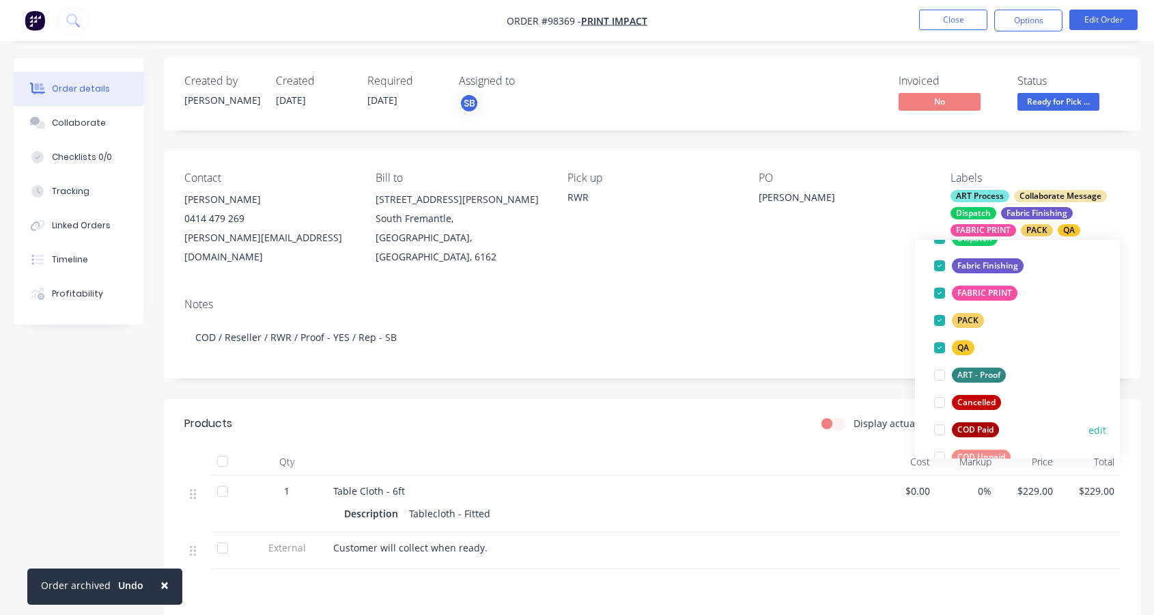
scroll to position [166, 0]
click at [937, 429] on div at bounding box center [939, 428] width 27 height 27
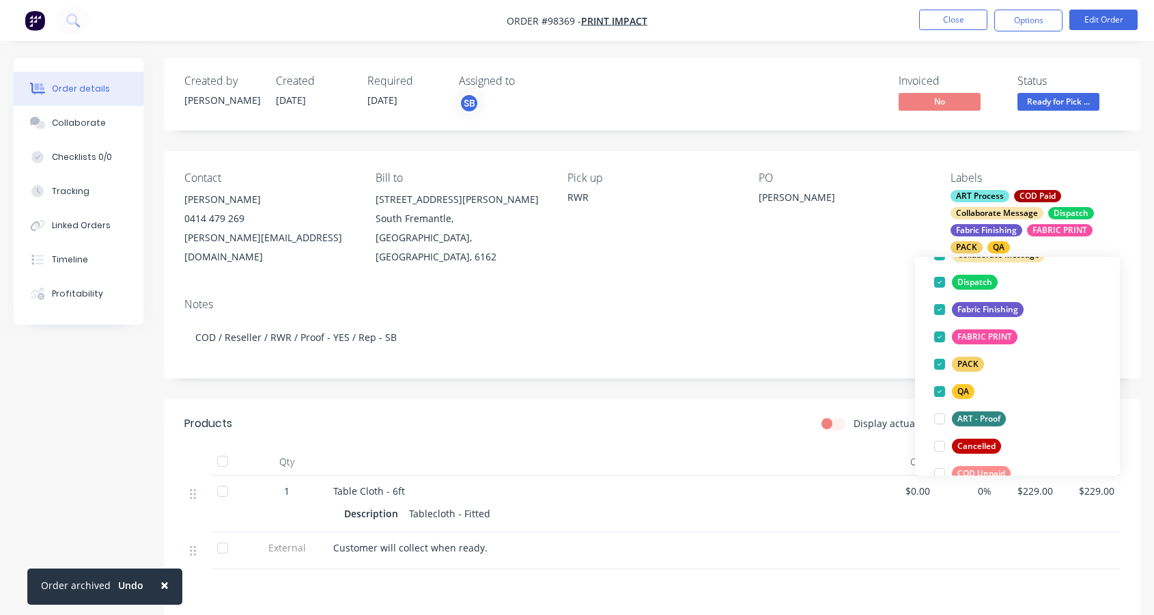
scroll to position [0, 0]
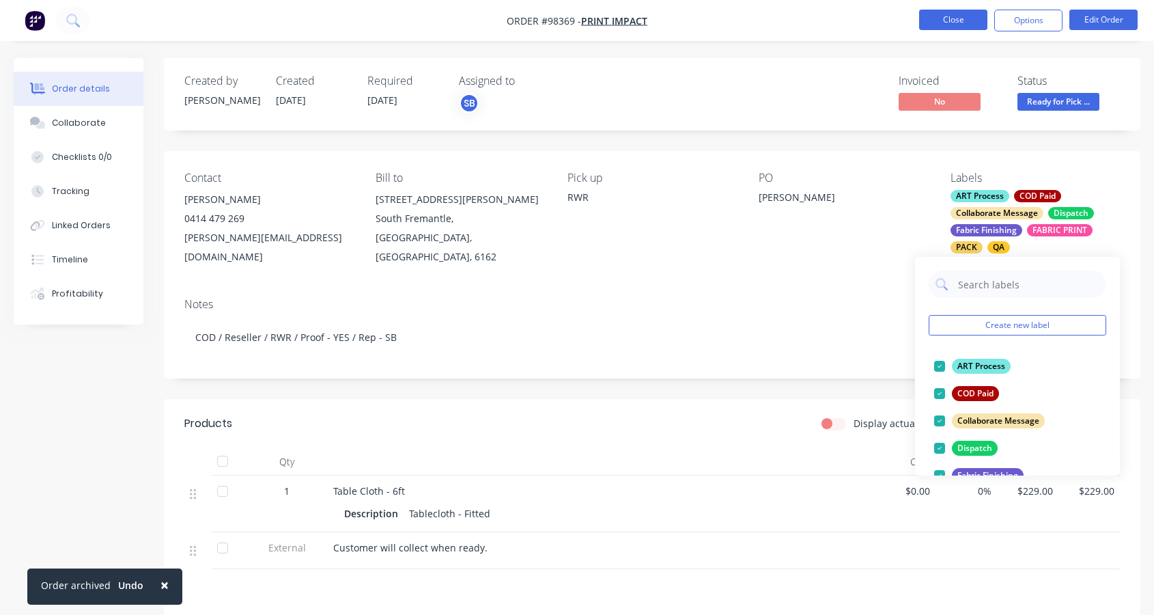
click at [945, 20] on button "Close" at bounding box center [953, 20] width 68 height 20
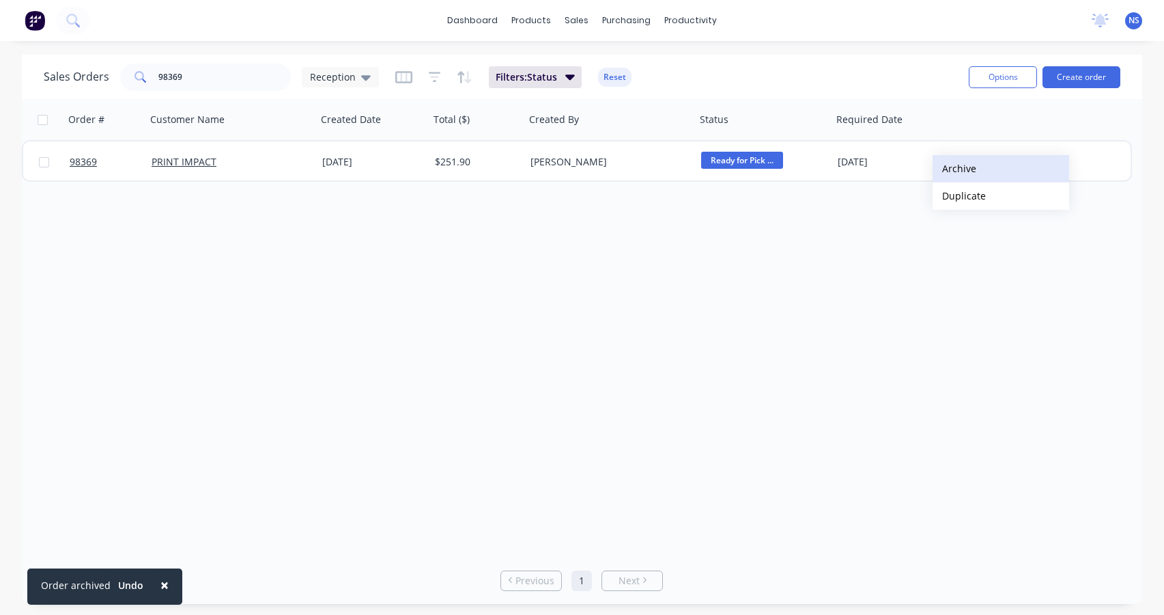
click at [959, 164] on button "Archive" at bounding box center [1001, 168] width 137 height 27
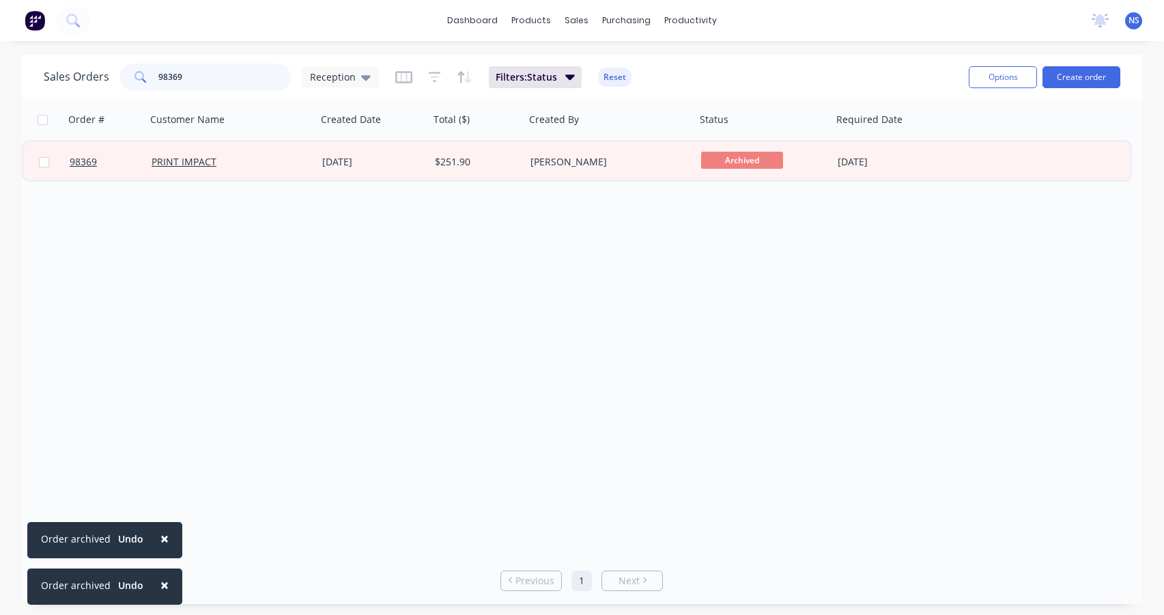
click at [222, 83] on input "98369" at bounding box center [224, 77] width 133 height 27
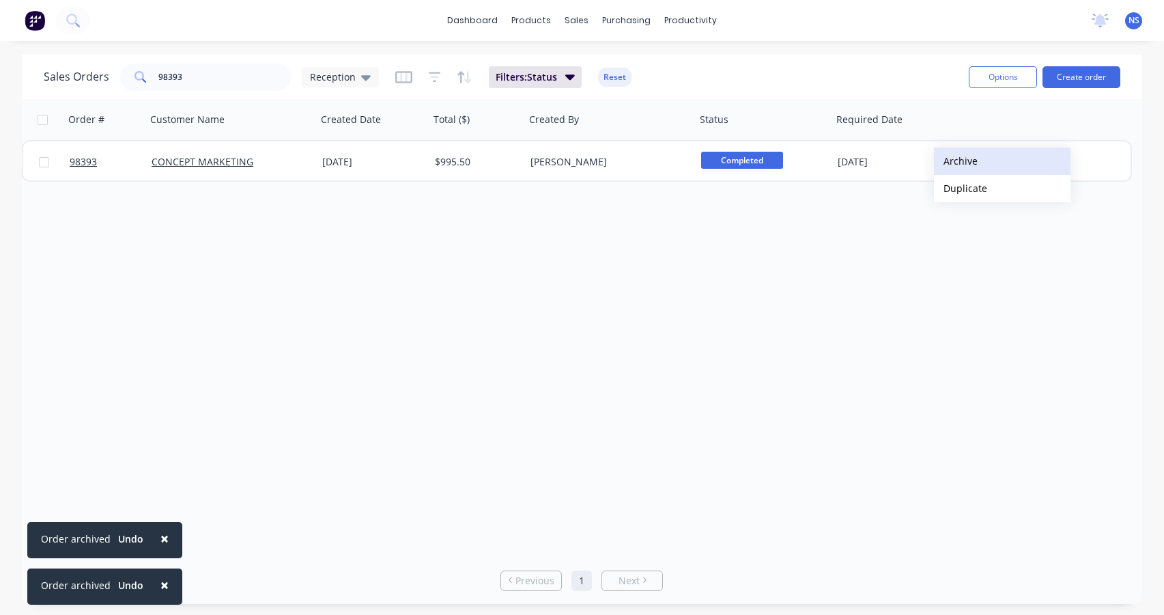
click at [963, 159] on button "Archive" at bounding box center [1002, 161] width 137 height 27
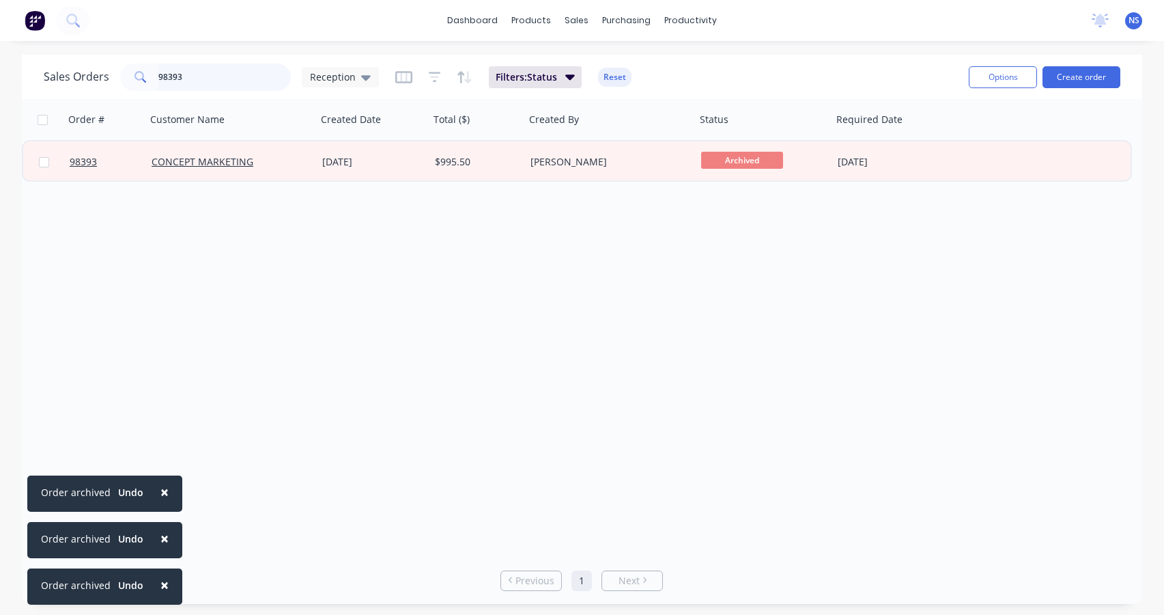
click at [236, 82] on input "98393" at bounding box center [224, 77] width 133 height 27
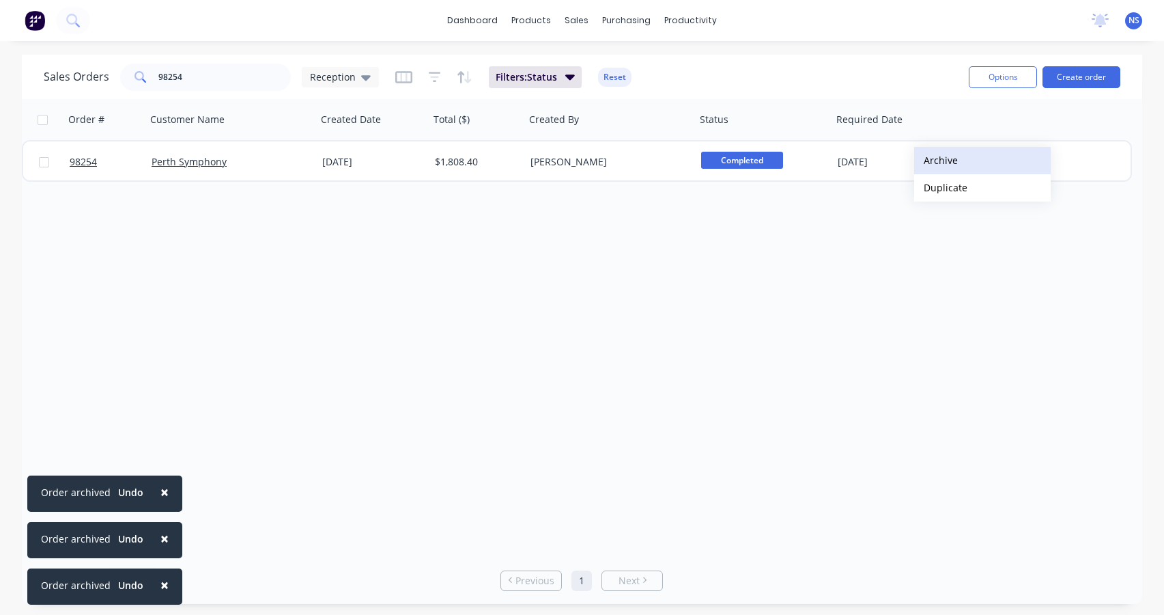
click at [935, 158] on button "Archive" at bounding box center [982, 160] width 137 height 27
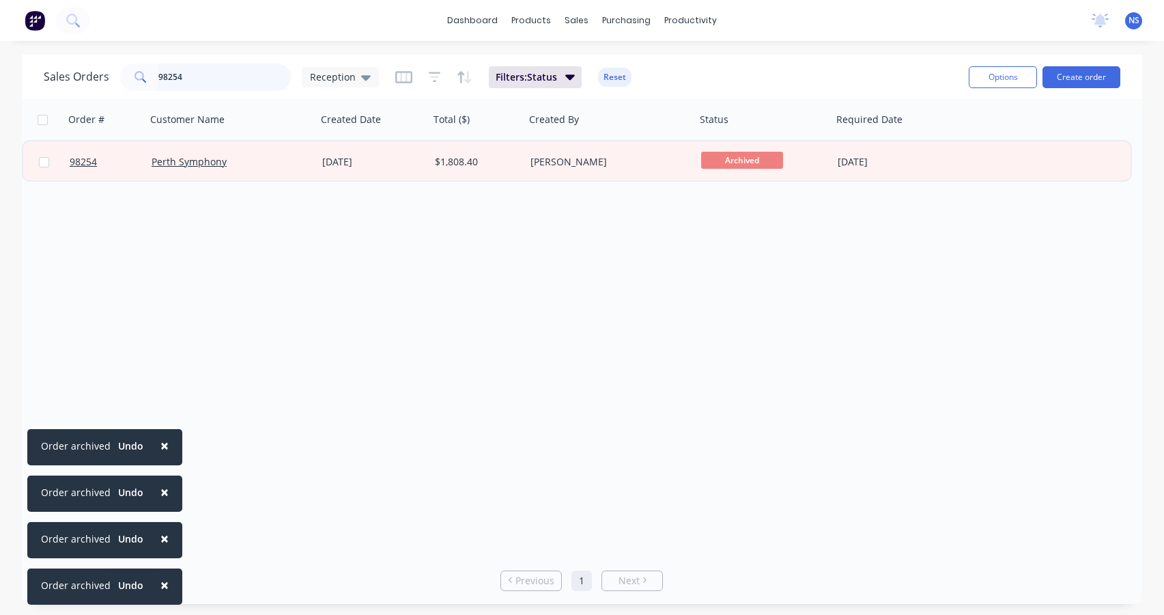
click at [217, 73] on input "98254" at bounding box center [224, 77] width 133 height 27
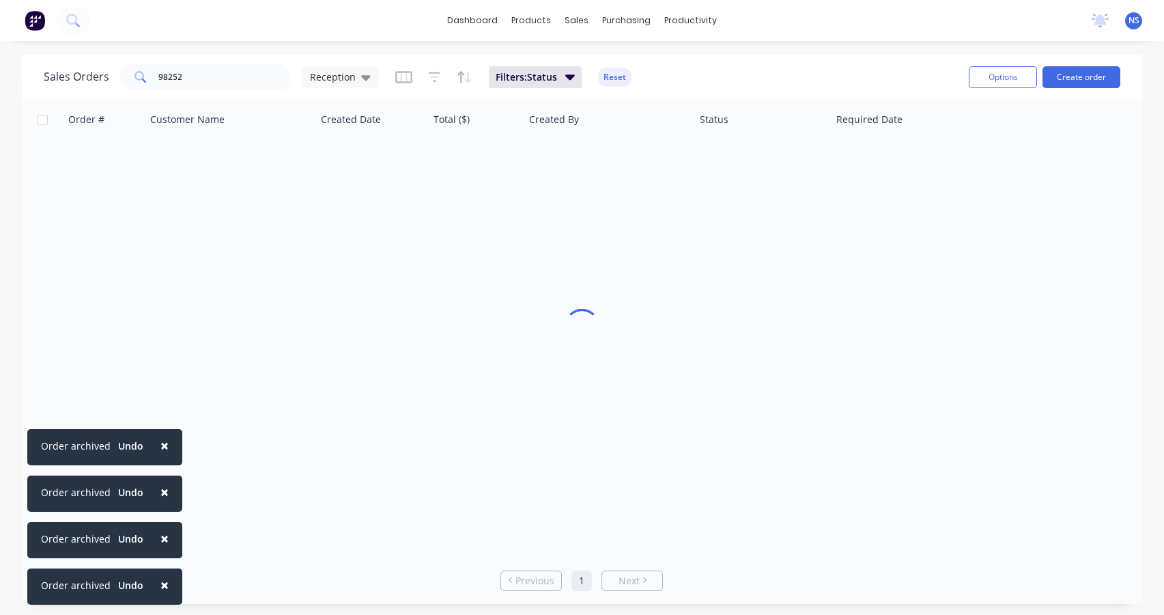
click at [160, 445] on span "×" at bounding box center [164, 445] width 8 height 19
click at [160, 494] on span "×" at bounding box center [164, 491] width 8 height 19
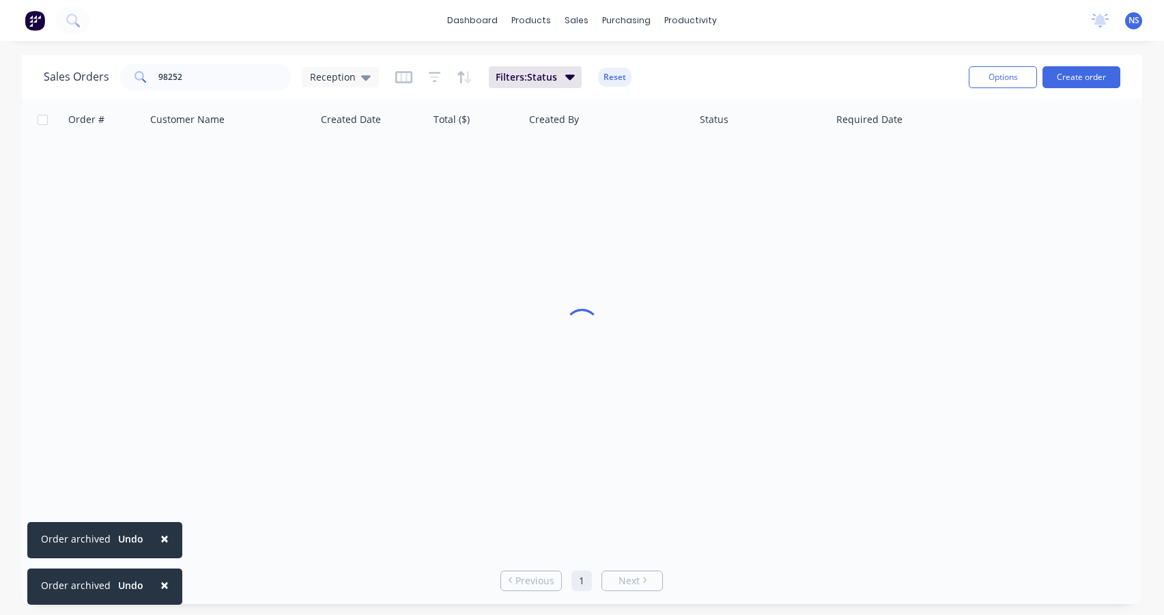
click at [160, 538] on span "×" at bounding box center [164, 538] width 8 height 19
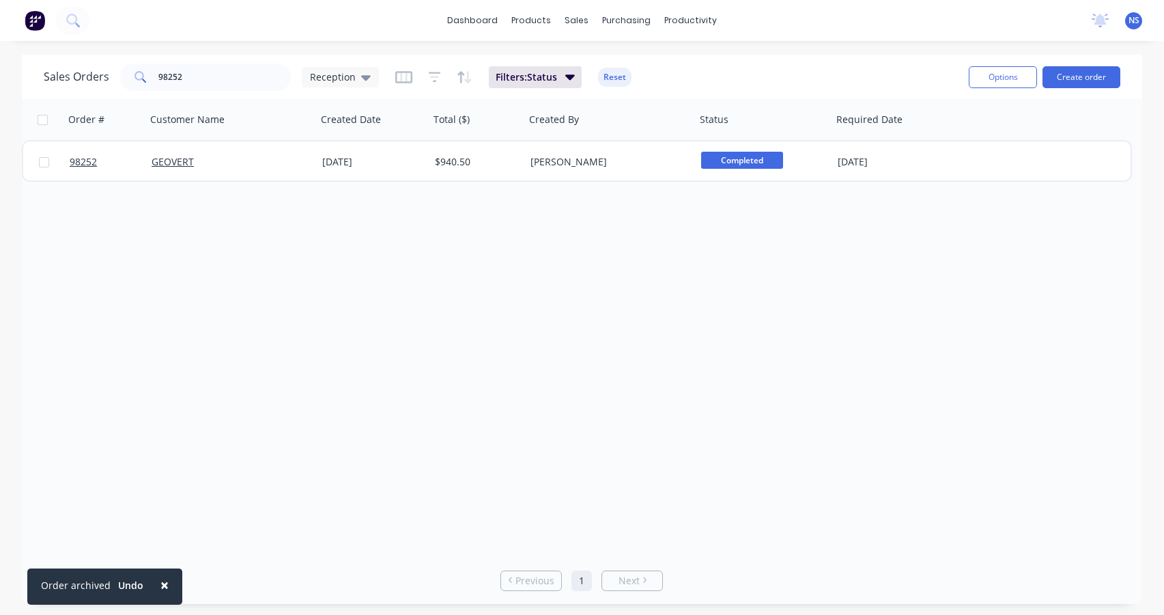
click at [162, 581] on span "×" at bounding box center [164, 584] width 8 height 19
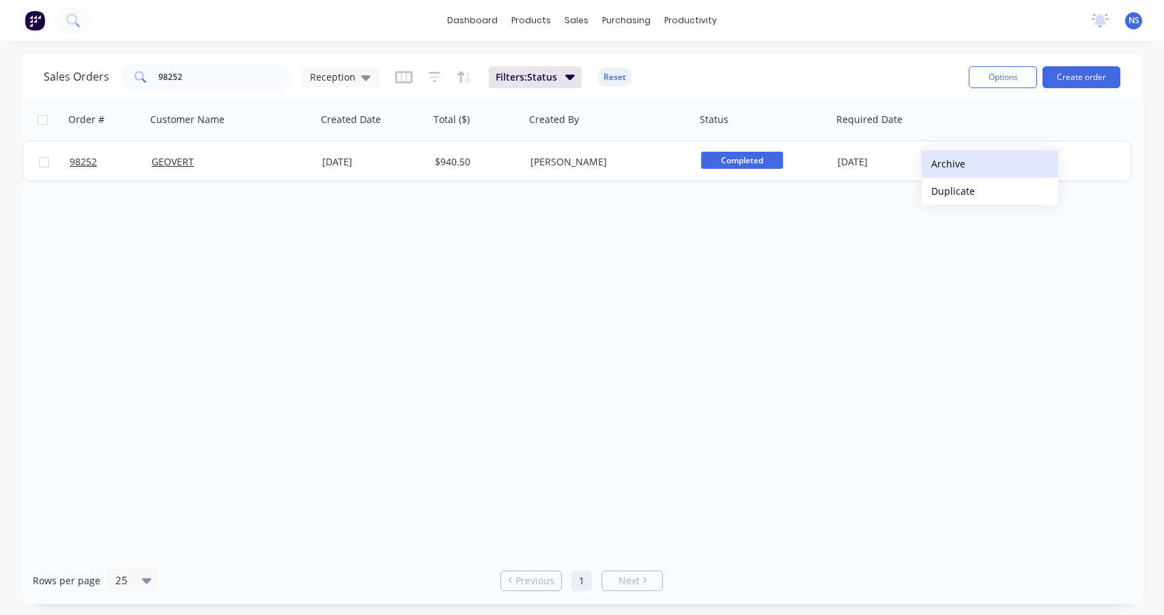
click at [944, 164] on button "Archive" at bounding box center [990, 163] width 137 height 27
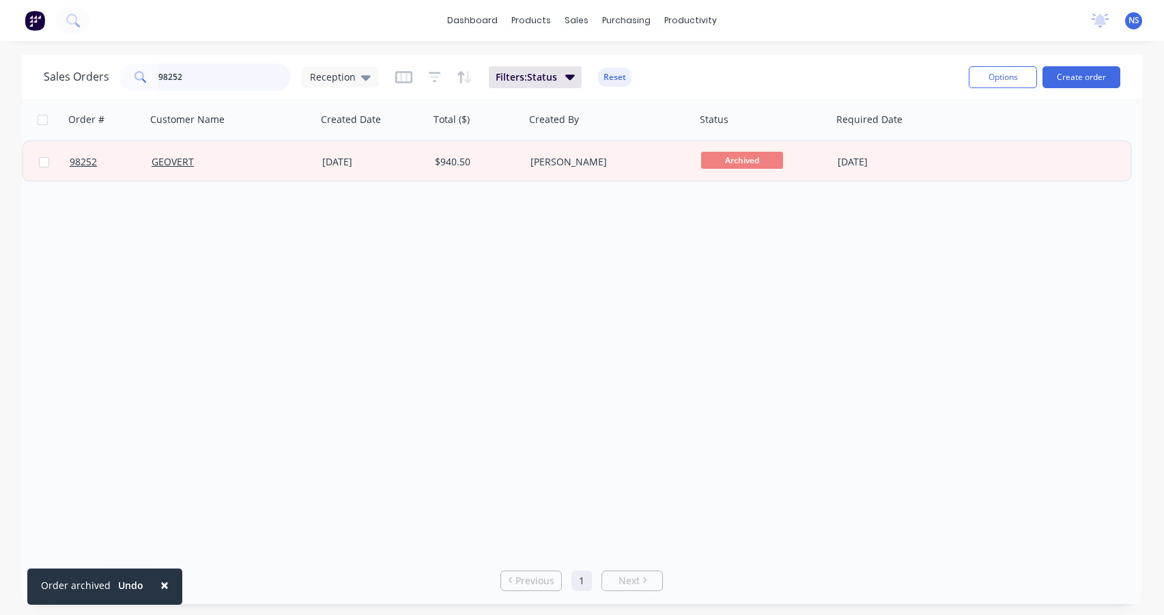
click at [211, 77] on input "98252" at bounding box center [224, 77] width 133 height 27
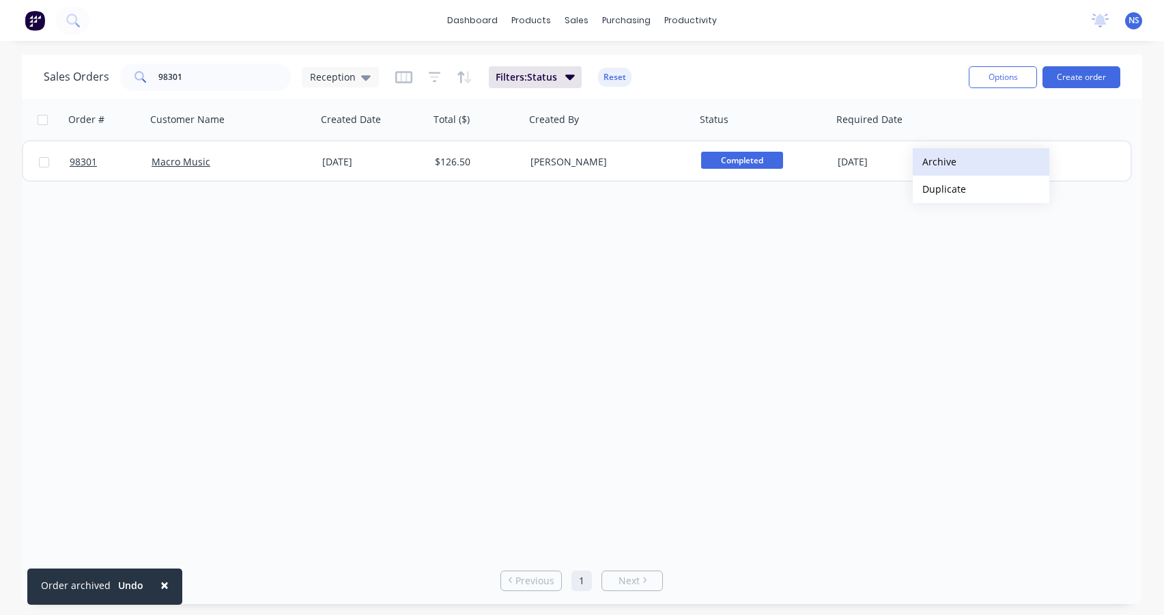
click at [935, 163] on button "Archive" at bounding box center [981, 161] width 137 height 27
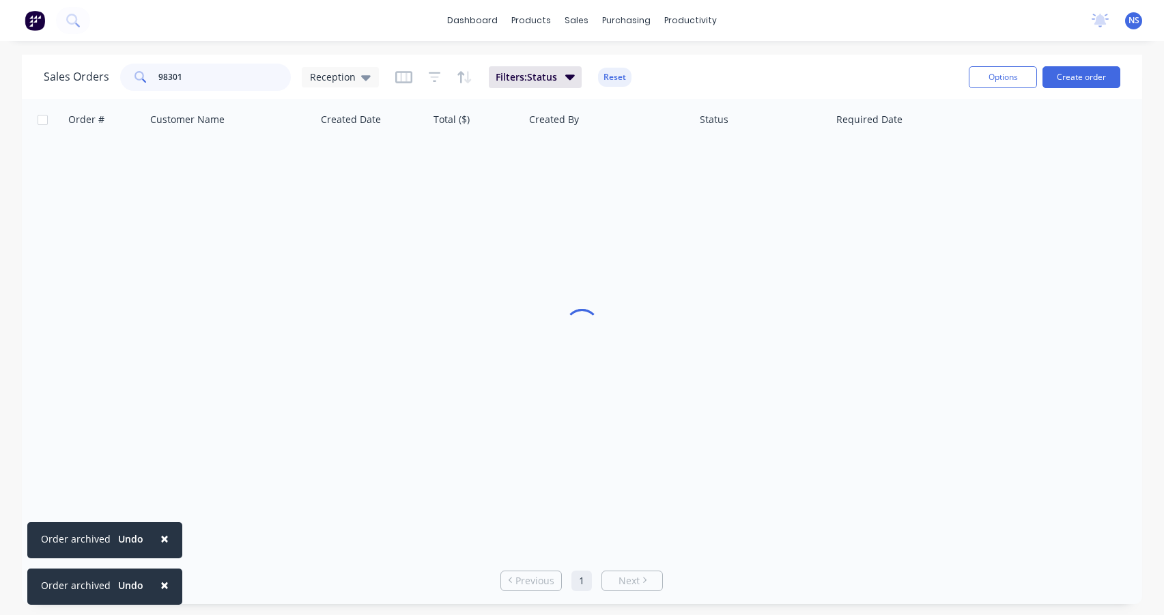
click at [223, 72] on input "98301" at bounding box center [224, 77] width 133 height 27
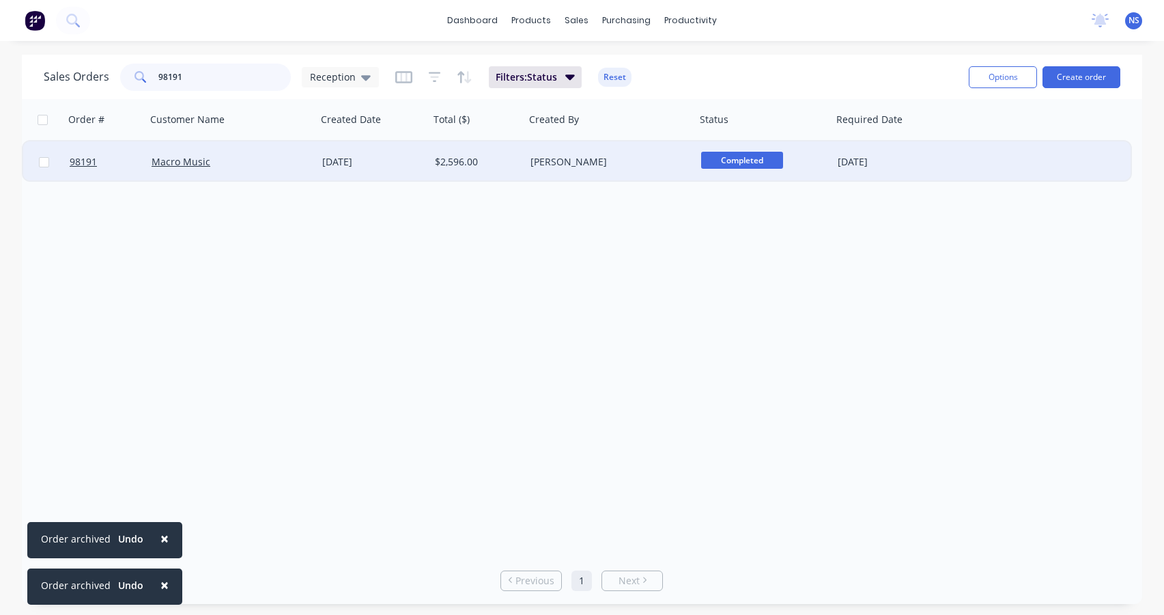
type input "98191"
click at [978, 163] on button "Archive" at bounding box center [1024, 163] width 137 height 27
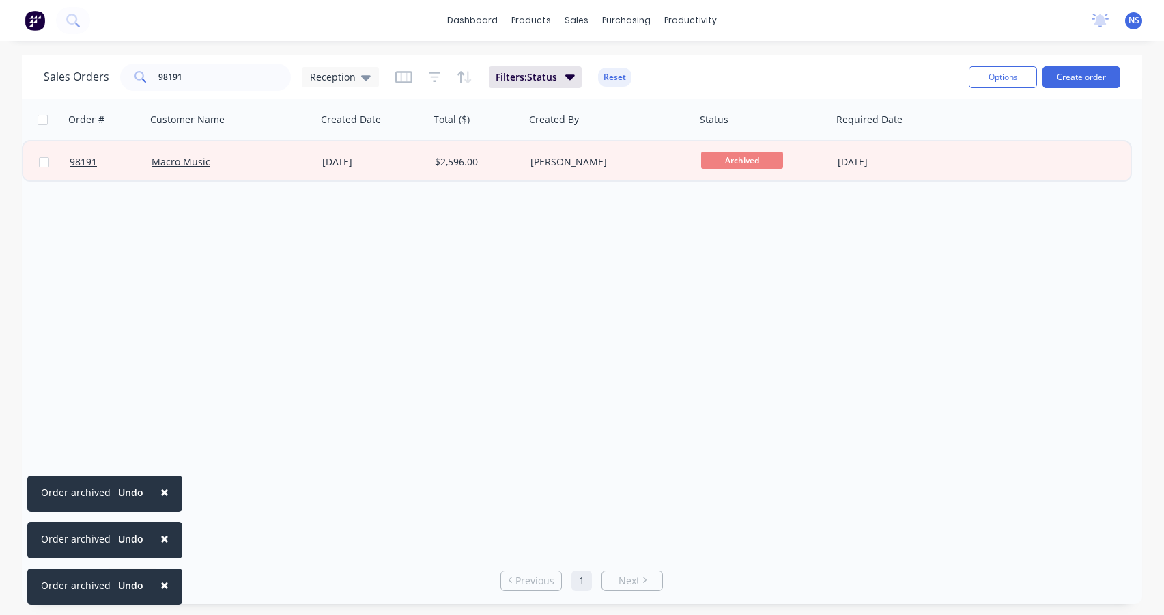
click at [160, 491] on span "×" at bounding box center [164, 491] width 8 height 19
click at [161, 531] on span "×" at bounding box center [164, 538] width 8 height 19
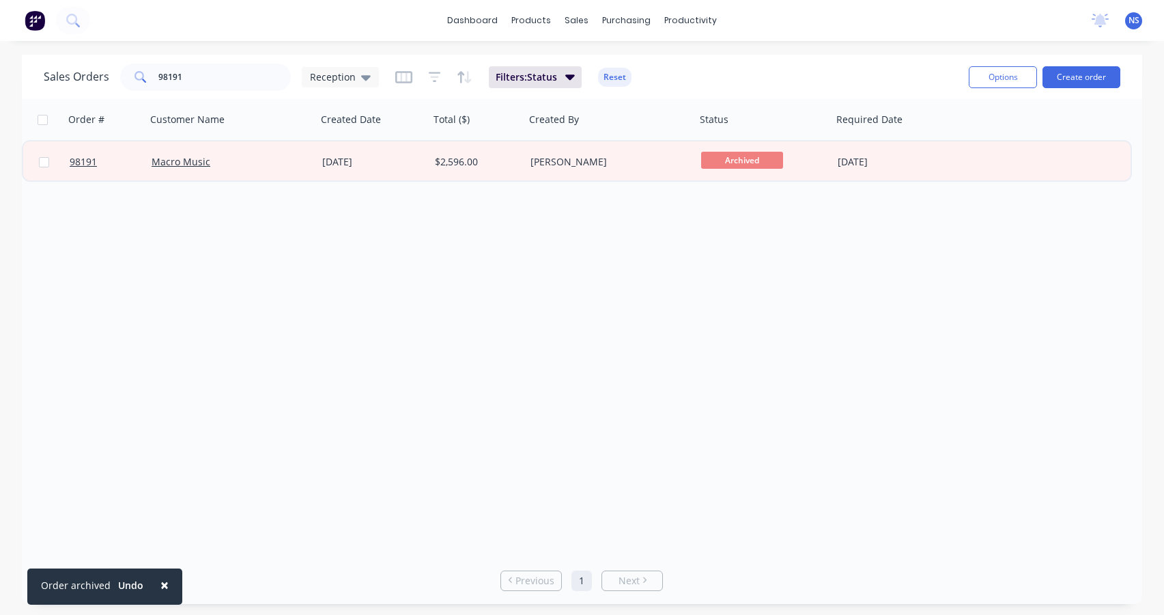
click at [165, 585] on span "×" at bounding box center [164, 584] width 8 height 19
drag, startPoint x: 218, startPoint y: 74, endPoint x: 128, endPoint y: 69, distance: 90.3
click at [128, 69] on div "98191" at bounding box center [205, 77] width 171 height 27
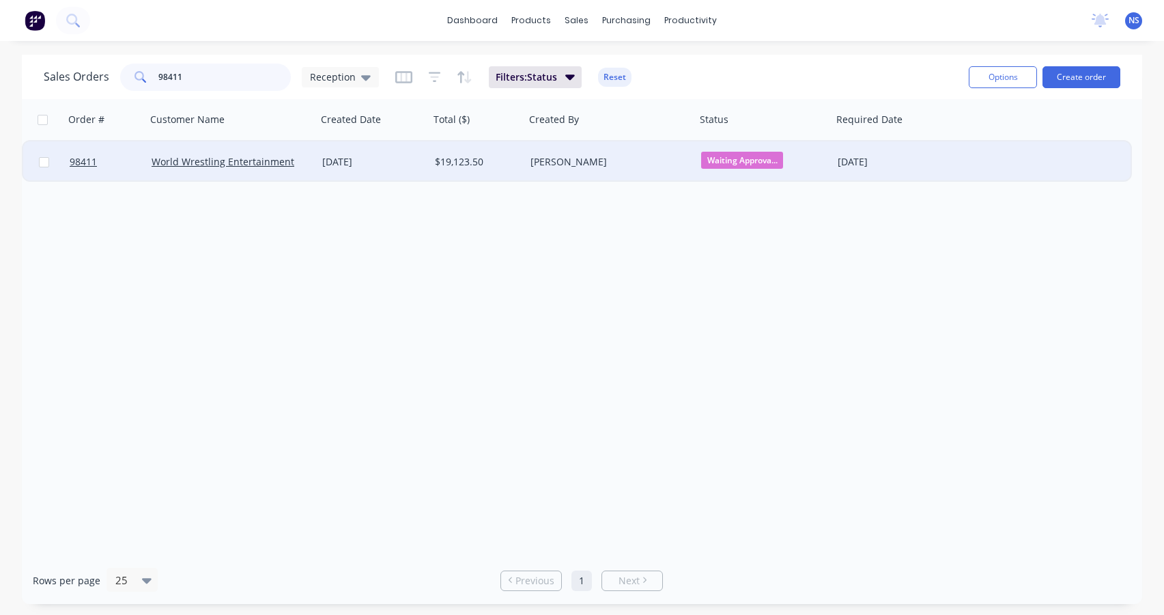
type input "98411"
click at [613, 163] on div "[PERSON_NAME]" at bounding box center [607, 162] width 152 height 14
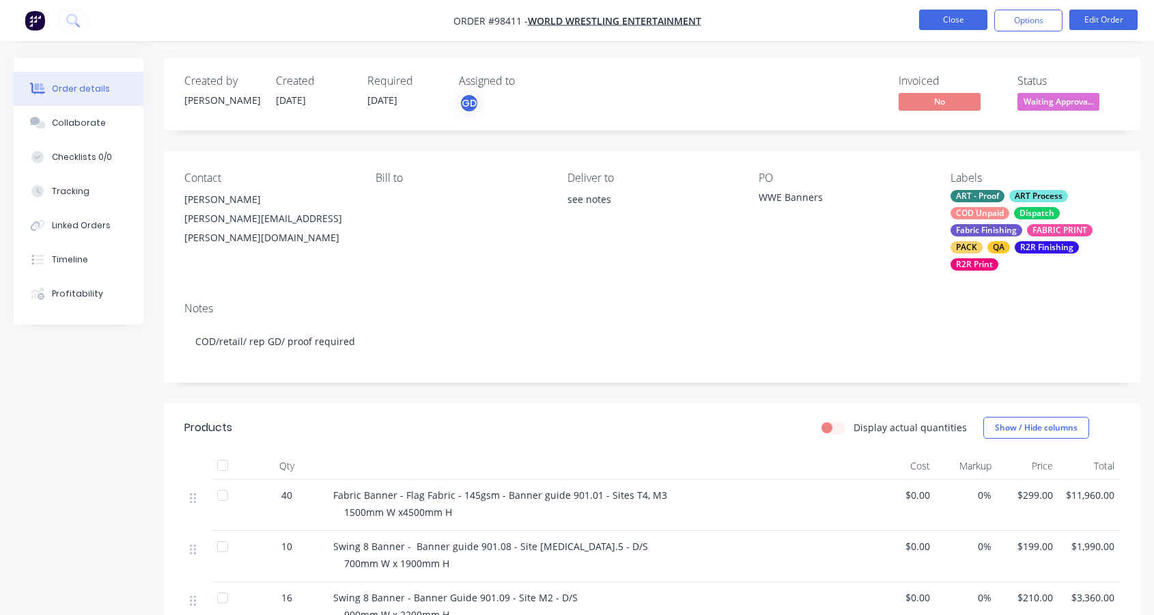
click at [957, 16] on button "Close" at bounding box center [953, 20] width 68 height 20
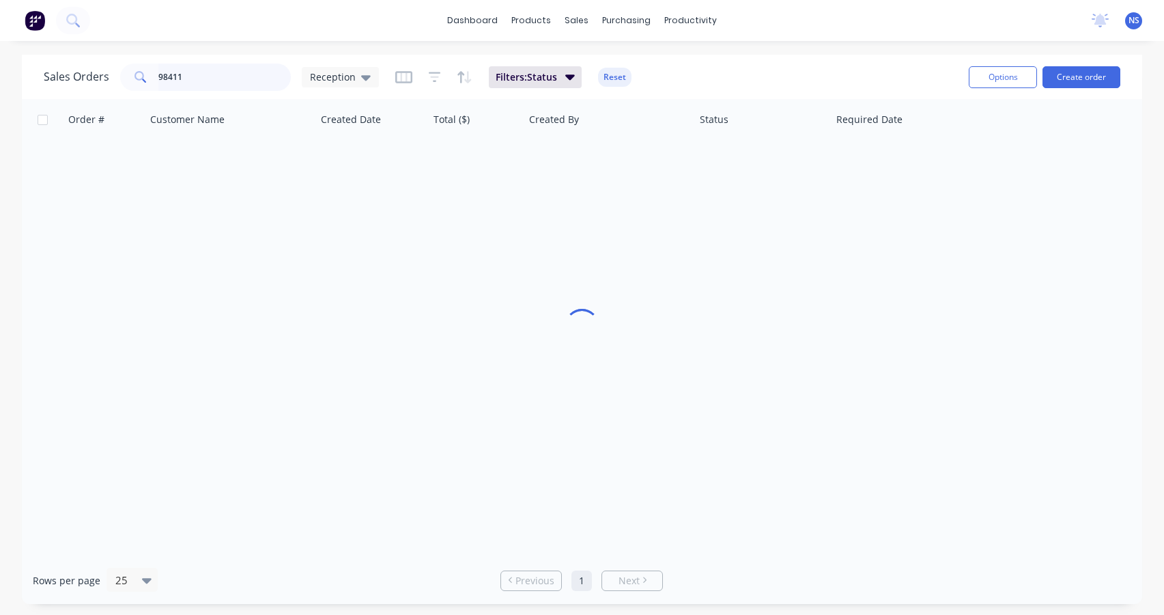
click at [234, 75] on input "98411" at bounding box center [224, 77] width 133 height 27
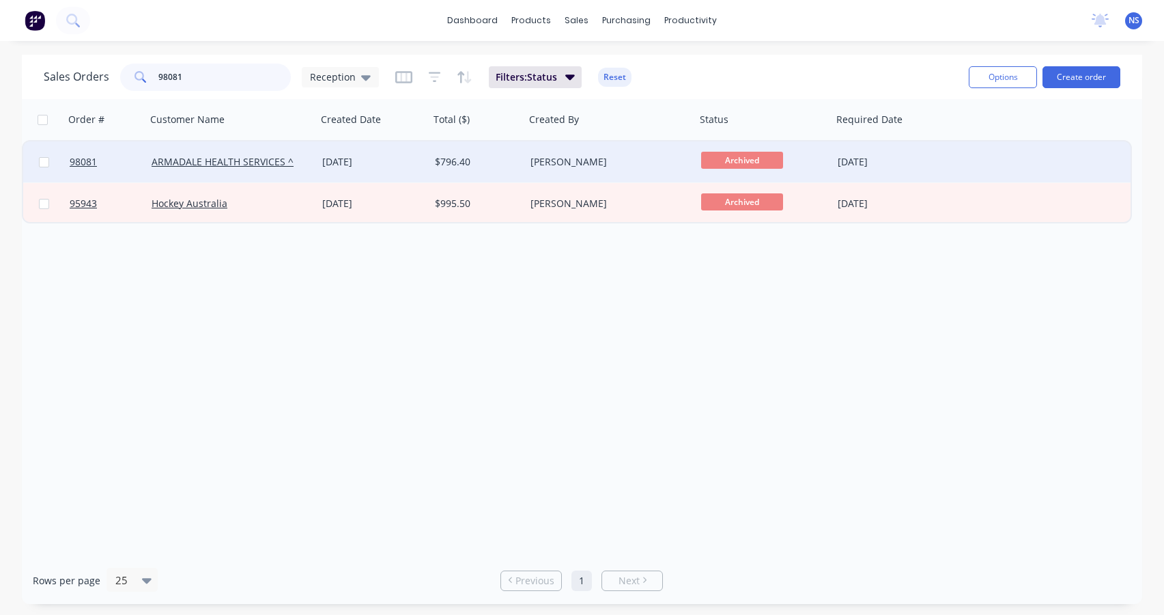
type input "98081"
click at [401, 155] on div "[DATE]" at bounding box center [373, 162] width 102 height 14
